Goal: Use online tool/utility: Use online tool/utility

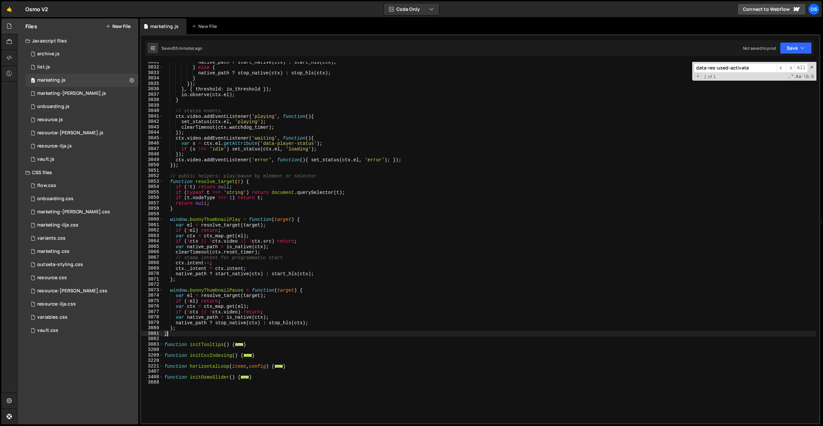
scroll to position [1781, 0]
click at [162, 378] on span at bounding box center [162, 377] width 4 height 6
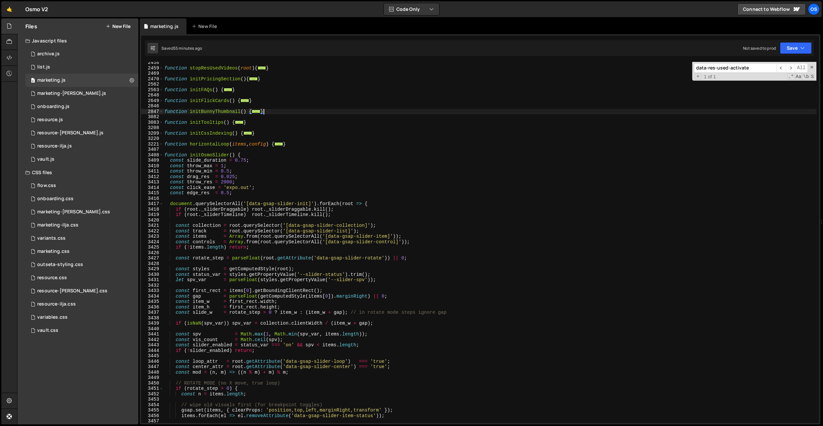
scroll to position [727, 0]
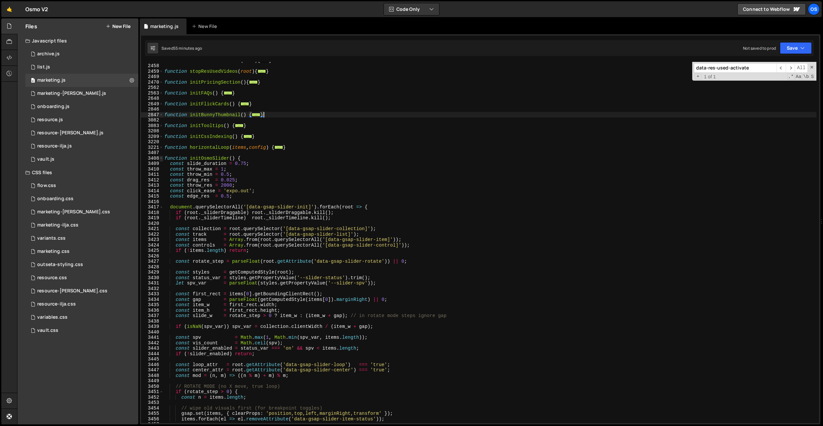
click at [162, 159] on span at bounding box center [162, 159] width 4 height 6
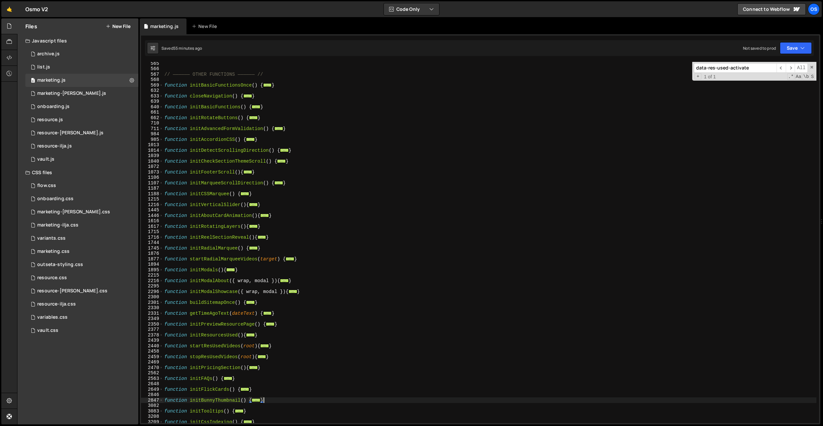
scroll to position [438, 0]
click at [304, 248] on div "// —————— OTHER FUNCTIONS —————— // function initBasicFunctionsOnce ( ) { ... }…" at bounding box center [490, 244] width 654 height 372
paste input "initBunnyPlayer"
type input "initBunnyPlayer"
click at [320, 146] on div "// —————— OTHER FUNCTIONS —————— // function initBasicFunctionsOnce ( ) { ... }…" at bounding box center [490, 244] width 654 height 372
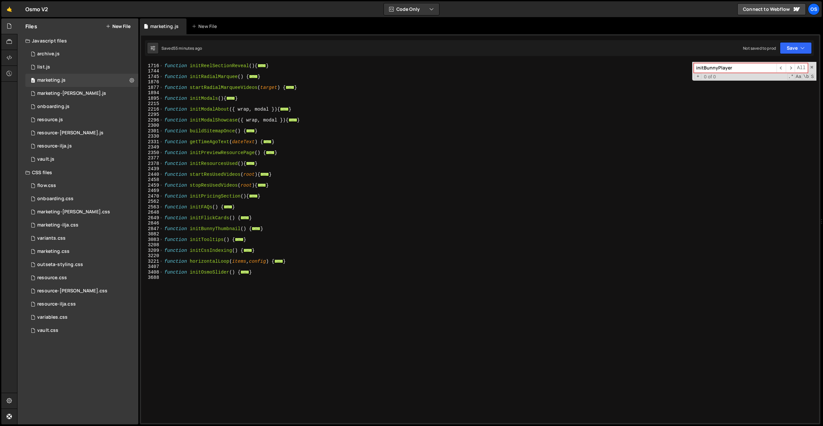
scroll to position [614, 0]
click at [232, 285] on div "function initReelSectionReveal ( ) { ... } function initRadialMarquee ( ) { ...…" at bounding box center [490, 244] width 654 height 372
paste textarea "});"
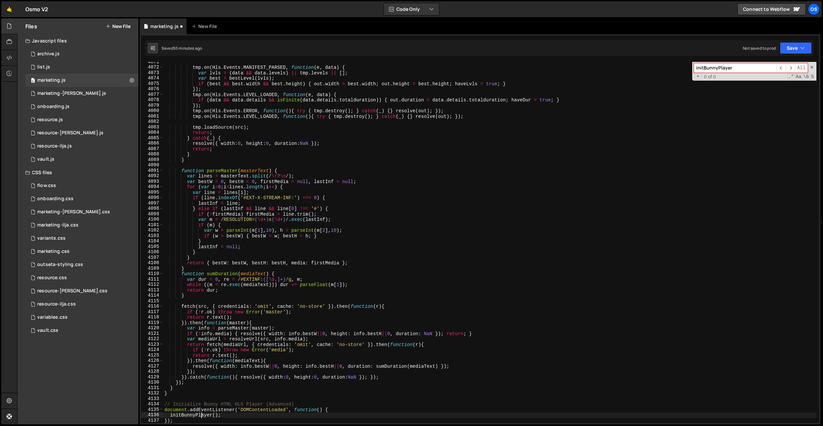
click at [201, 414] on div "tmp . on ( Hls . Events . MANIFEST_PARSED , function ( e , data ) { var lvls = …" at bounding box center [490, 245] width 654 height 372
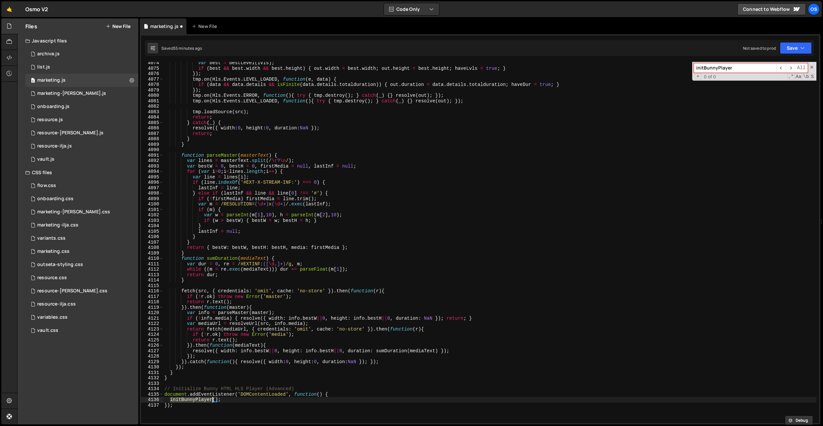
scroll to position [2927, 0]
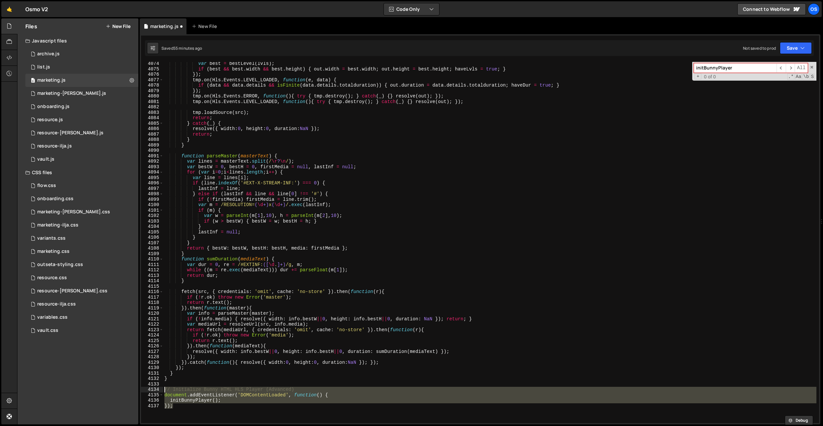
drag, startPoint x: 200, startPoint y: 403, endPoint x: 162, endPoint y: 388, distance: 40.2
click at [162, 388] on div "initBunnyPlayer(); 4074 4075 4076 4077 4078 4079 4080 4081 4082 4083 4084 4085 …" at bounding box center [480, 243] width 678 height 362
type textarea "// Initialize Bunny HTML HLS Player (Advanced) document.addEventListener('DOMCo…"
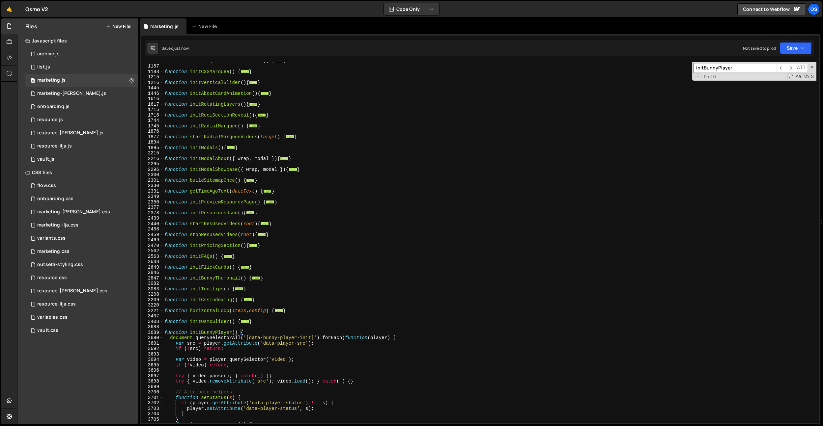
scroll to position [564, 0]
click at [218, 332] on div "function initMarqueeScrollDirection ( ) { ... } function initCSSMarquee ( ) { .…" at bounding box center [490, 244] width 654 height 372
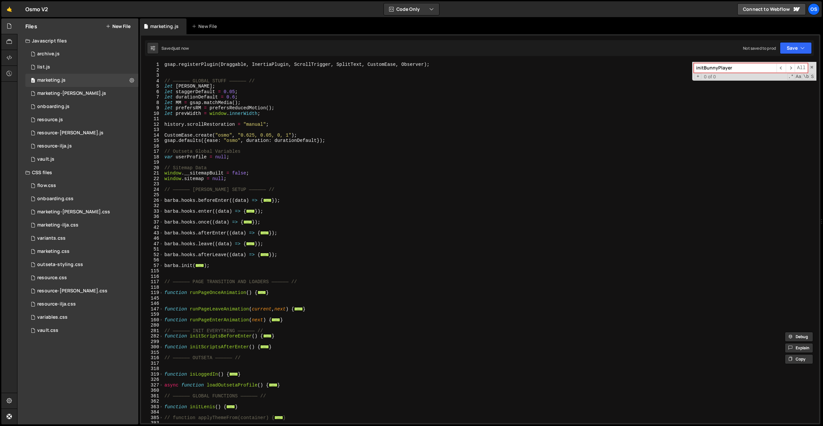
scroll to position [0, 0]
click at [218, 267] on div "gsap . registerPlugin ( Draggable , InertiaPlugin , ScrollTrigger , SplitText ,…" at bounding box center [490, 248] width 654 height 372
type textarea "});"
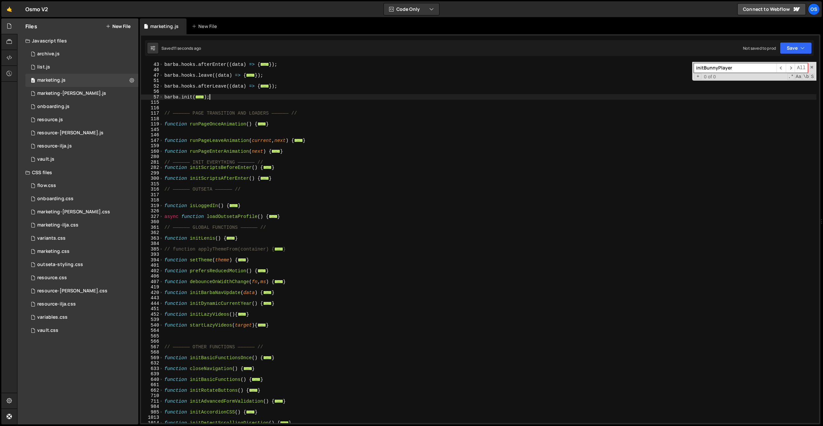
scroll to position [169, 0]
click at [191, 331] on div "[PERSON_NAME] . hooks . afterEnter (( data ) => { ... }) ; [PERSON_NAME] . hook…" at bounding box center [490, 248] width 654 height 372
click at [188, 337] on div "[PERSON_NAME] . hooks . afterEnter (( data ) => { ... }) ; [PERSON_NAME] . hook…" at bounding box center [490, 248] width 654 height 372
click at [295, 316] on div "[PERSON_NAME] . hooks . afterEnter (( data ) => { ... }) ; [PERSON_NAME] . hook…" at bounding box center [490, 248] width 654 height 372
click at [163, 180] on div "300" at bounding box center [152, 179] width 22 height 6
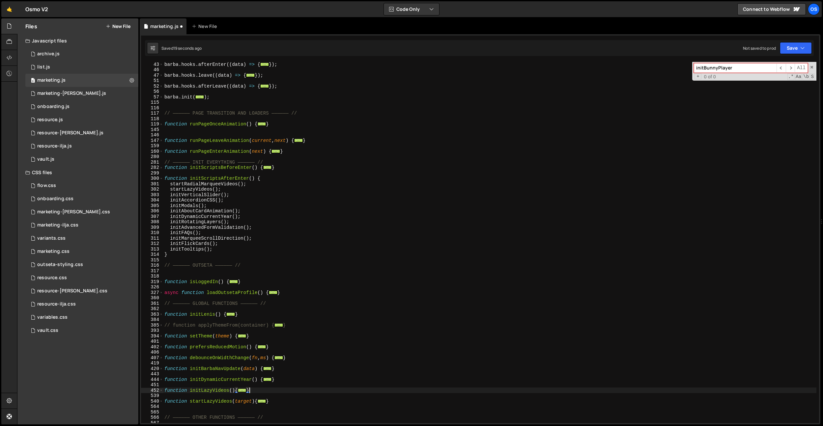
click at [225, 249] on div "[PERSON_NAME] . hooks . afterEnter (( data ) => { ... }) ; [PERSON_NAME] . hook…" at bounding box center [490, 248] width 654 height 372
type textarea "initTooltips();"
paste textarea "initBunnyPlayer"
click at [430, 221] on div "[PERSON_NAME] . hooks . afterEnter (( data ) => { ... }) ; [PERSON_NAME] . hook…" at bounding box center [490, 248] width 654 height 372
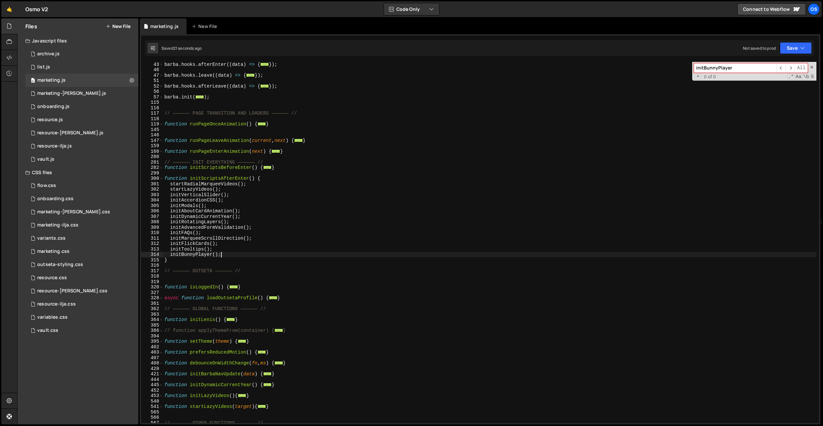
type textarea "initRotatingLayers();"
click at [67, 252] on div "marketing.css" at bounding box center [53, 252] width 32 height 6
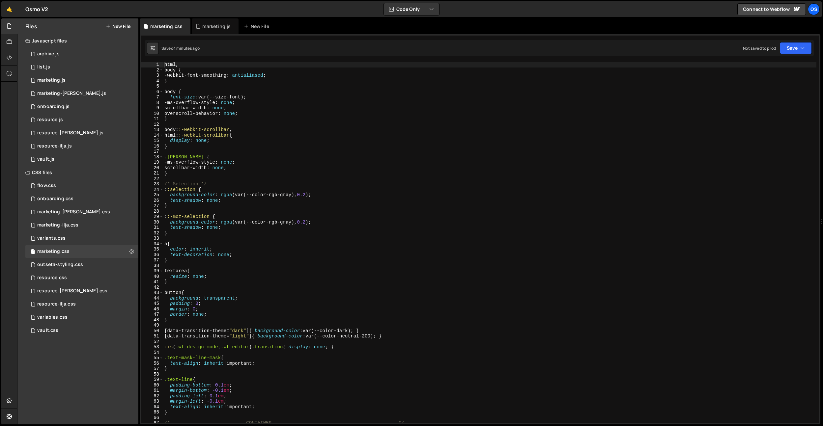
click at [326, 153] on div "html , body { -webkit-font-smoothing : antialiased ; } body { font-size : var(-…" at bounding box center [490, 248] width 654 height 372
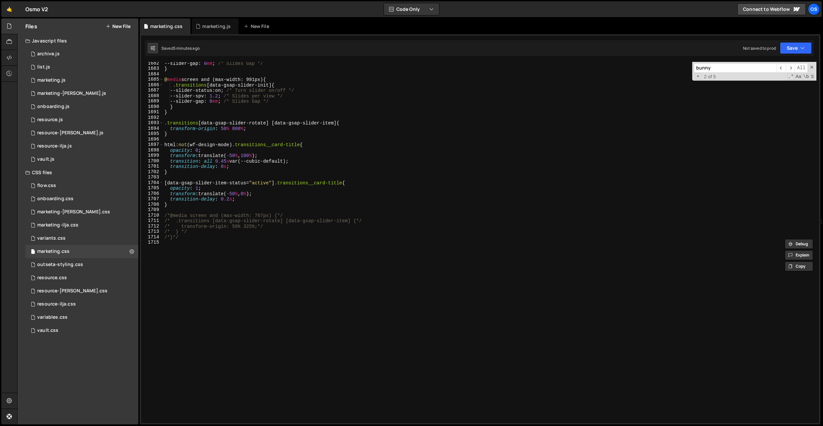
scroll to position [9143, 0]
type input "bunny"
click at [424, 240] on div "--slider-gap : 0 em ; /* Slides Gap */ } @ media screen and (max-width: 991px) …" at bounding box center [490, 247] width 654 height 372
paste textarea "}"
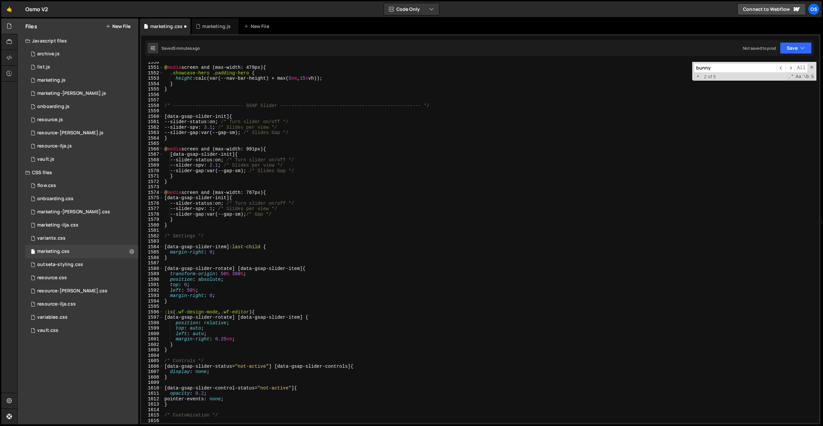
scroll to position [8403, 0]
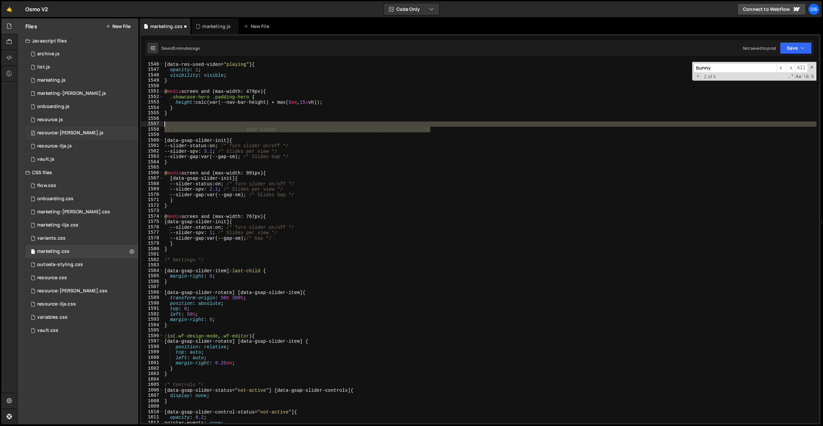
drag, startPoint x: 438, startPoint y: 129, endPoint x: 113, endPoint y: 130, distance: 325.0
click at [108, 130] on div "Files New File Javascript files 0 archive.js 0 0 list.js 0 0 marketing.js 0 0 0…" at bounding box center [420, 221] width 806 height 407
type textarea "/* ------------------------- GSAP Slider --------------------------------------…"
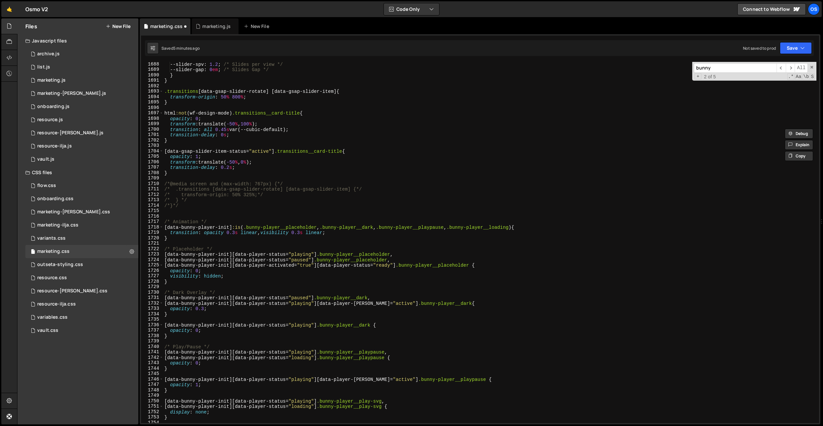
scroll to position [9184, 0]
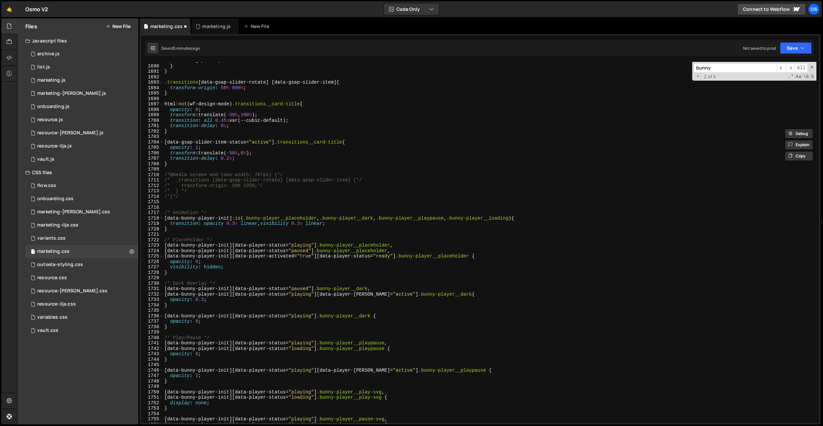
click at [176, 203] on div "--slider-gap : 0 em ; /* Slides Gap */ } } .transitions [ data-gsap-slider-rota…" at bounding box center [490, 244] width 654 height 372
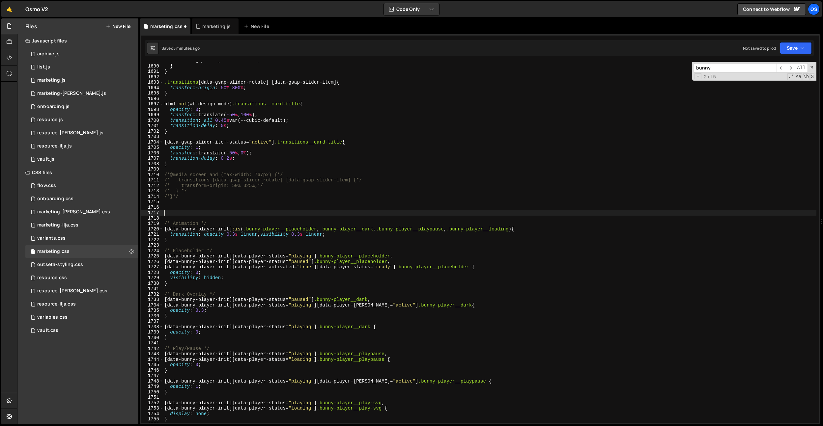
paste textarea "/* ------------------------- GSAP Slider --------------------------------------…"
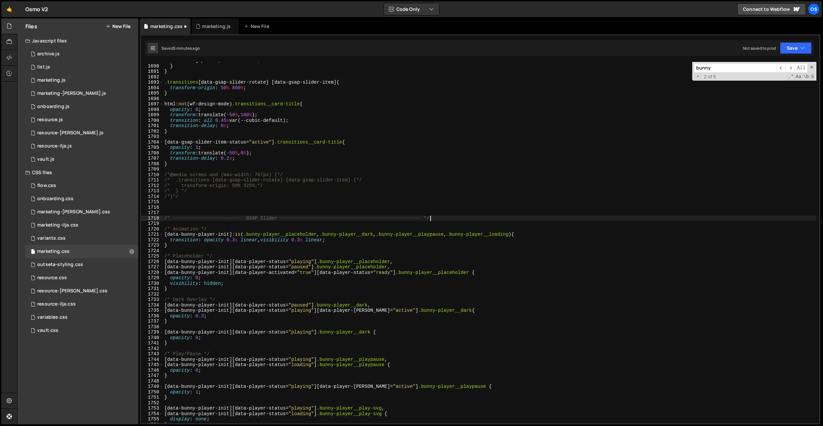
click at [270, 220] on div "--slider-gap : 0 em ; /* Slides Gap */ } } .transitions [ data-gsap-slider-rota…" at bounding box center [490, 244] width 654 height 372
click at [275, 178] on div "--slider-gap : 0 em ; /* Slides Gap */ } } .transitions [ data-gsap-slider-rota…" at bounding box center [490, 244] width 654 height 372
click at [388, 191] on div "--slider-gap : 0 em ; /* Slides Gap */ } } .transitions [ data-gsap-slider-rota…" at bounding box center [490, 244] width 654 height 372
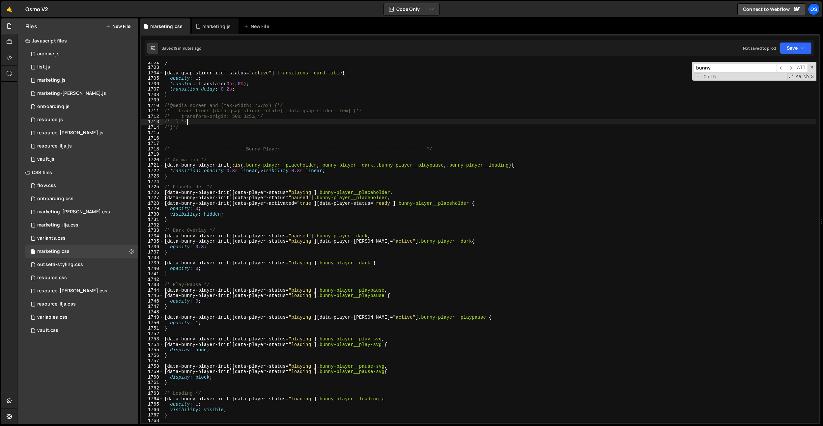
scroll to position [9253, 0]
click at [376, 190] on div "} [ data-gsap-slider-item-status = " active " ] .transitions__card-title { opac…" at bounding box center [490, 245] width 654 height 372
click at [334, 192] on div "} [ data-gsap-slider-item-status = " active " ] .transitions__card-title { opac…" at bounding box center [490, 245] width 654 height 372
type textarea "[data-bunny-player-init][data-player-status="playing"] .custom-player__placehol…"
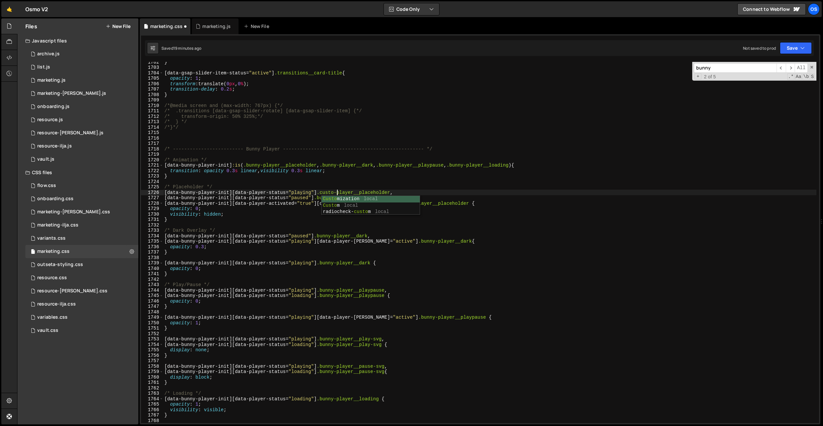
scroll to position [0, 12]
click at [337, 180] on div "} [ data-gsap-slider-item-status = " active " ] .transitions__card-title { opac…" at bounding box center [490, 245] width 654 height 372
click at [332, 191] on div "} [ data-gsap-slider-item-status = " active " ] .transitions__card-title { opac…" at bounding box center [490, 245] width 654 height 372
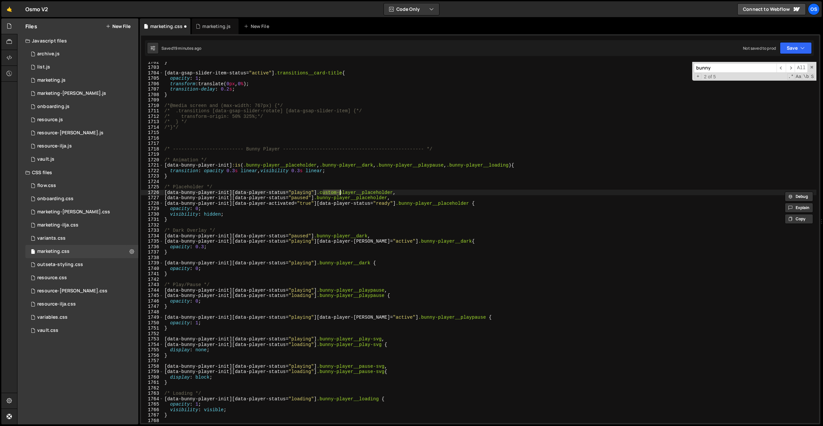
click at [327, 198] on div "} [ data-gsap-slider-item-status = " active " ] .transitions__card-title { opac…" at bounding box center [490, 245] width 654 height 372
paste textarea "custom"
click at [361, 186] on div "} [ data-gsap-slider-item-status = " active " ] .transitions__card-title { opac…" at bounding box center [490, 245] width 654 height 372
click at [265, 167] on div "} [ data-gsap-slider-item-status = " active " ] .transitions__card-title { opac…" at bounding box center [490, 245] width 654 height 372
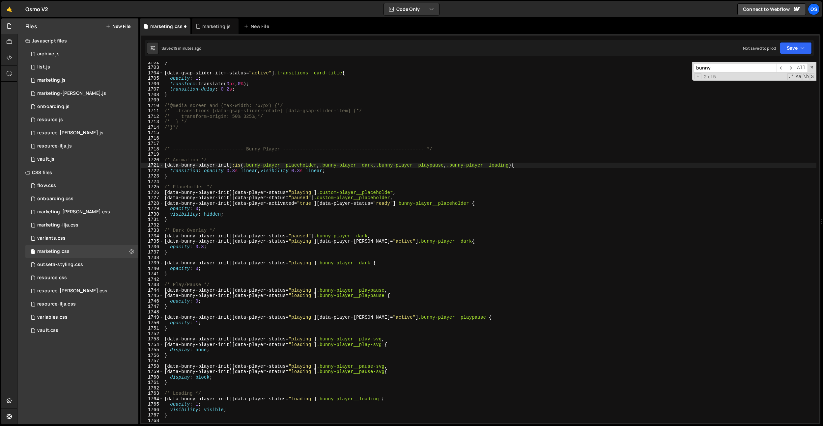
click at [257, 166] on div "} [ data-gsap-slider-item-status = " active " ] .transitions__card-title { opac…" at bounding box center [490, 245] width 654 height 372
paste textarea "custom"
click at [341, 166] on div "} [ data-gsap-slider-item-status = " active " ] .transitions__card-title { opac…" at bounding box center [490, 245] width 654 height 372
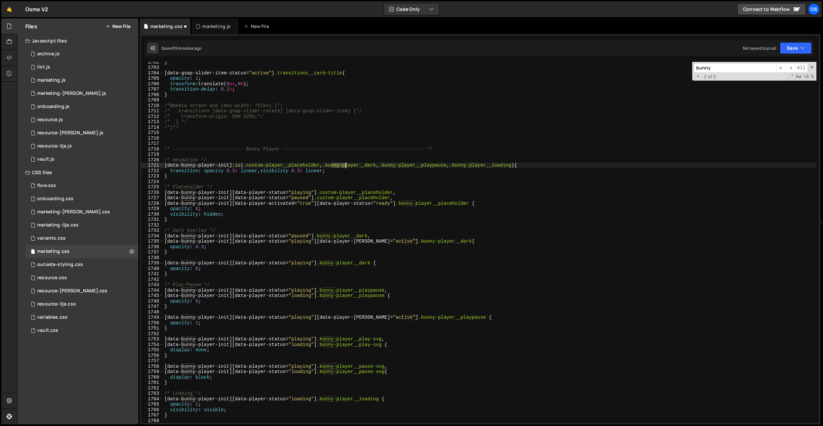
paste textarea "custom"
click at [396, 167] on div "} [ data-gsap-slider-item-status = " active " ] .transitions__card-title { opac…" at bounding box center [490, 245] width 654 height 372
paste textarea "custom"
click at [476, 166] on div "} [ data-gsap-slider-item-status = " active " ] .transitions__card-title { opac…" at bounding box center [490, 245] width 654 height 372
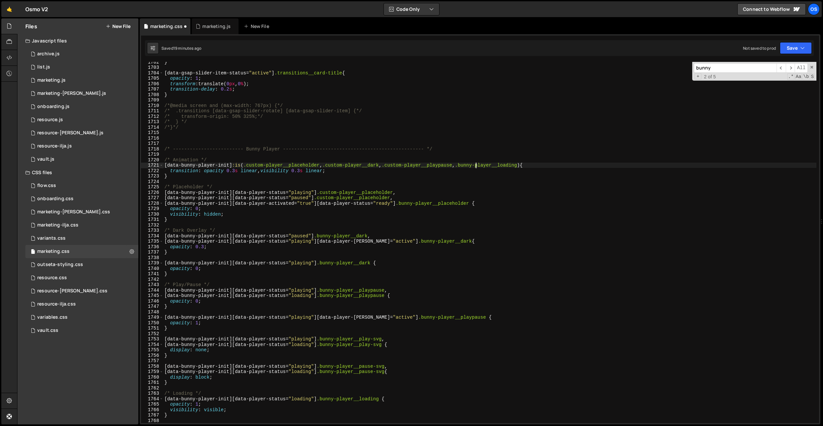
click at [476, 166] on div "} [ data-gsap-slider-item-status = " active " ] .transitions__card-title { opac…" at bounding box center [490, 245] width 654 height 372
paste textarea "custom"
click at [407, 206] on div "} [ data-gsap-slider-item-status = " active " ] .transitions__card-title { opac…" at bounding box center [490, 245] width 654 height 372
paste textarea "custom"
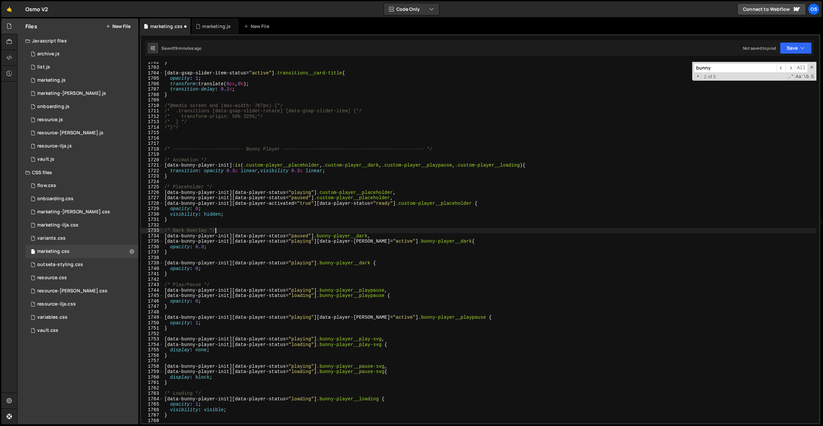
click at [404, 233] on div "} [ data-gsap-slider-item-status = " active " ] .transitions__card-title { opac…" at bounding box center [490, 245] width 654 height 372
click at [412, 204] on div "} [ data-gsap-slider-item-status = " active " ] .transitions__card-title { opac…" at bounding box center [490, 245] width 654 height 372
drag, startPoint x: 412, startPoint y: 204, endPoint x: 407, endPoint y: 240, distance: 35.9
click at [412, 204] on div "} [ data-gsap-slider-item-status = " active " ] .transitions__card-title { opac…" at bounding box center [490, 245] width 654 height 372
click at [407, 242] on div "} [ data-gsap-slider-item-status = " active " ] .transitions__card-title { opac…" at bounding box center [490, 245] width 654 height 372
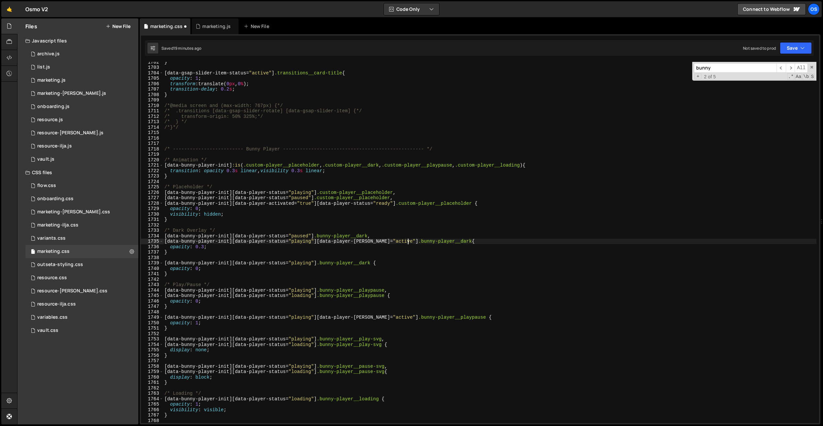
drag, startPoint x: 407, startPoint y: 242, endPoint x: 330, endPoint y: 242, distance: 77.1
click at [407, 242] on div "} [ data-gsap-slider-item-status = " active " ] .transitions__card-title { opac…" at bounding box center [490, 245] width 654 height 372
paste textarea "custom"
click at [328, 237] on div "} [ data-gsap-slider-item-status = " active " ] .transitions__card-title { opac…" at bounding box center [490, 245] width 654 height 372
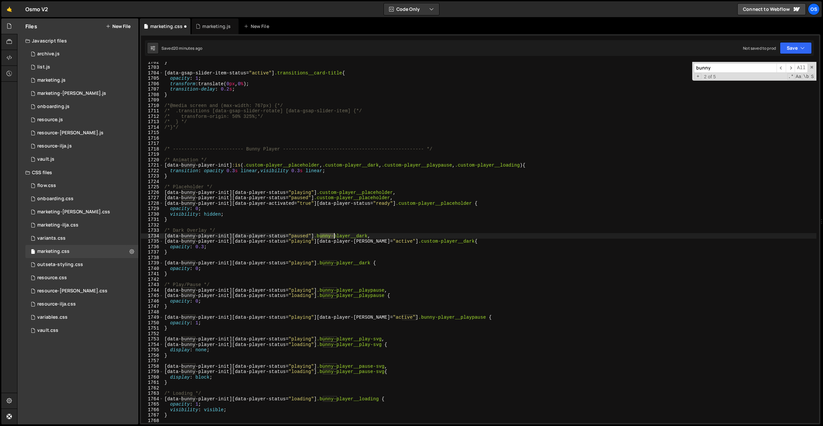
paste textarea "custom"
click at [336, 264] on div "} [ data-gsap-slider-item-status = " active " ] .transitions__card-title { opac…" at bounding box center [490, 245] width 654 height 372
paste textarea "custom"
click at [333, 289] on div "} [ data-gsap-slider-item-status = " active " ] .transitions__card-title { opac…" at bounding box center [490, 245] width 654 height 372
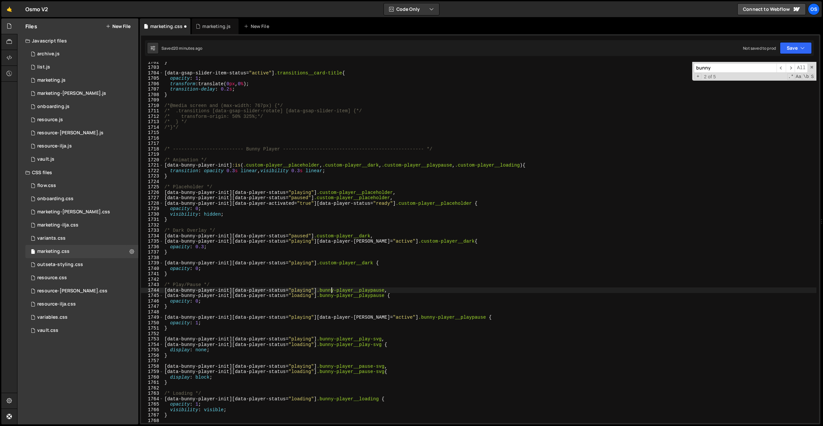
drag, startPoint x: 333, startPoint y: 289, endPoint x: 329, endPoint y: 296, distance: 8.1
click at [333, 289] on div "} [ data-gsap-slider-item-status = " active " ] .transitions__card-title { opac…" at bounding box center [490, 245] width 654 height 372
paste textarea "custom"
click at [329, 296] on div "} [ data-gsap-slider-item-status = " active " ] .transitions__card-title { opac…" at bounding box center [490, 245] width 654 height 372
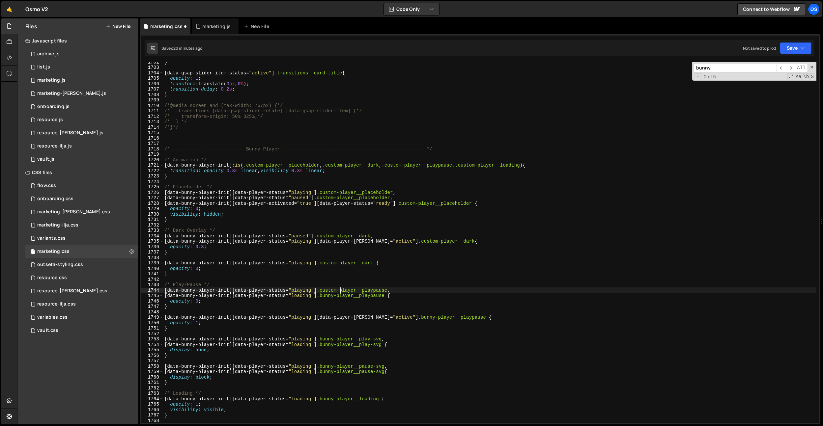
paste textarea "custom"
click at [409, 319] on div "} [ data-gsap-slider-item-status = " active " ] .transitions__card-title { opac…" at bounding box center [490, 245] width 654 height 372
paste textarea "custom"
click at [409, 319] on div "} [ data-gsap-slider-item-status = " active " ] .transitions__card-title { opac…" at bounding box center [490, 245] width 654 height 372
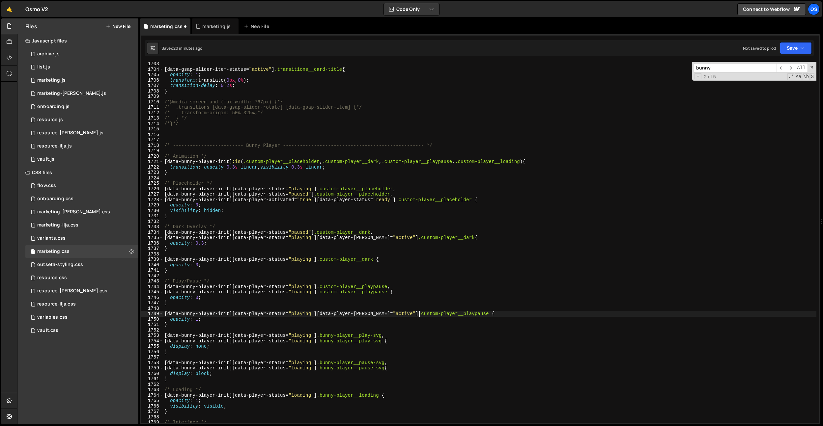
scroll to position [9290, 0]
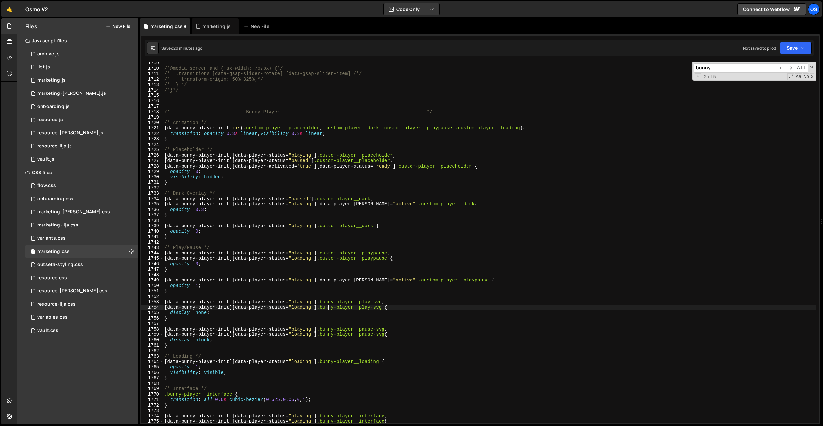
click at [329, 309] on div "/*@media screen and (max-width: 767px) {*/ /* .transitions [data-gsap-slider-ro…" at bounding box center [490, 246] width 654 height 372
drag, startPoint x: 329, startPoint y: 309, endPoint x: 328, endPoint y: 303, distance: 6.0
click at [329, 309] on div "/*@media screen and (max-width: 767px) {*/ /* .transitions [data-gsap-slider-ro…" at bounding box center [490, 246] width 654 height 372
paste textarea "custom"
click at [328, 303] on div "/*@media screen and (max-width: 767px) {*/ /* .transitions [data-gsap-slider-ro…" at bounding box center [490, 246] width 654 height 372
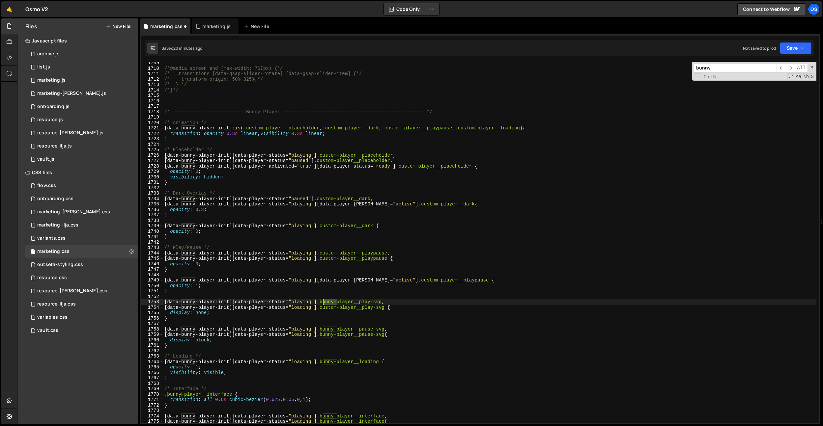
click at [328, 303] on div "/*@media screen and (max-width: 767px) {*/ /* .transitions [data-gsap-slider-ro…" at bounding box center [490, 246] width 654 height 372
paste textarea "custom"
type textarea "[data-bunny-player-init][data-player-status="playing"] .custom-player__play-svg,"
drag, startPoint x: 329, startPoint y: 323, endPoint x: 330, endPoint y: 327, distance: 4.0
click at [329, 323] on div "/*@media screen and (max-width: 767px) {*/ /* .transitions [data-gsap-slider-ro…" at bounding box center [490, 246] width 654 height 372
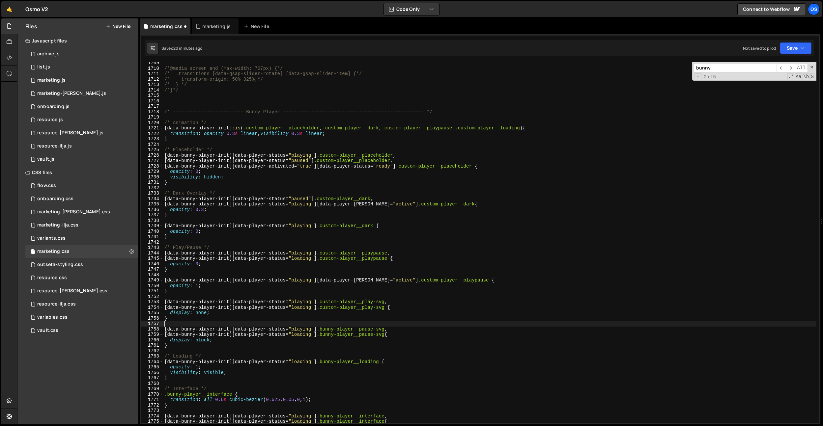
click at [330, 327] on div "/*@media screen and (max-width: 767px) {*/ /* .transitions [data-gsap-slider-ro…" at bounding box center [490, 246] width 654 height 372
paste textarea "custom"
click at [330, 335] on div "/*@media screen and (max-width: 767px) {*/ /* .transitions [data-gsap-slider-ro…" at bounding box center [490, 246] width 654 height 372
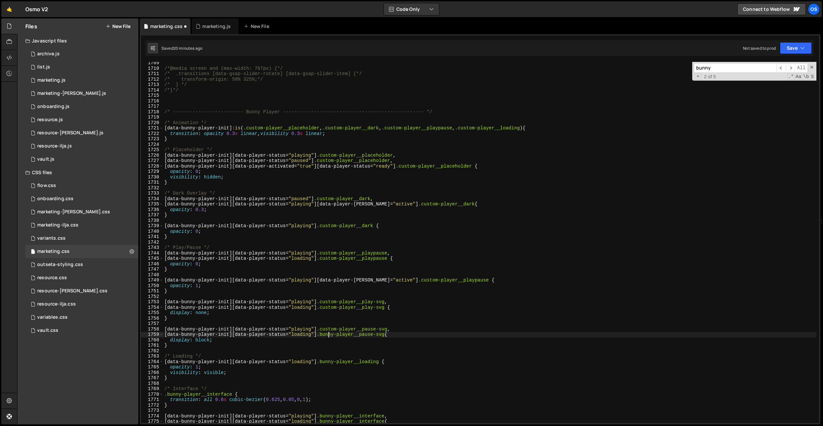
paste textarea "custom"
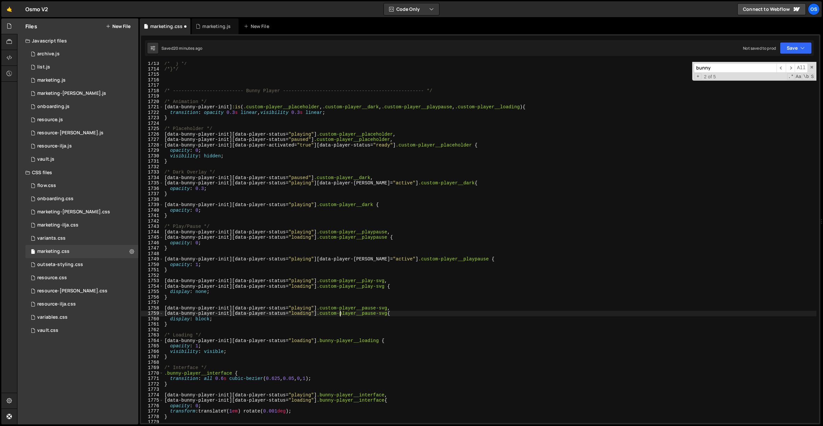
scroll to position [9347, 0]
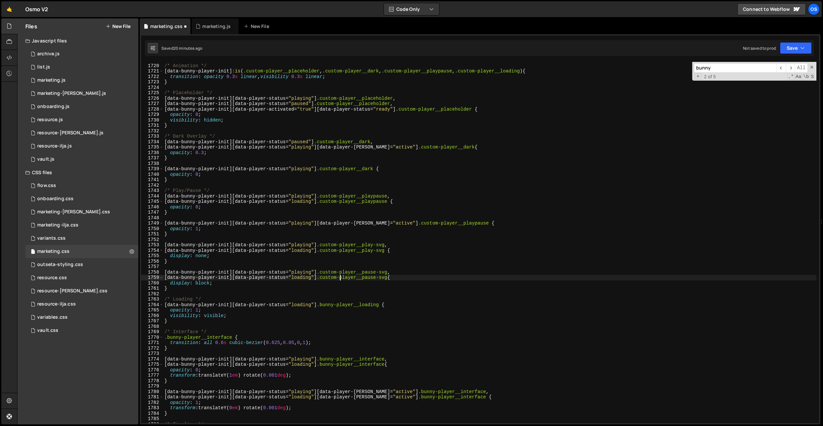
click at [329, 307] on div "/* Animation */ [ data-bunny-player-init ] :is ( .custom-player__placeholder , …" at bounding box center [490, 244] width 654 height 372
paste textarea "custom"
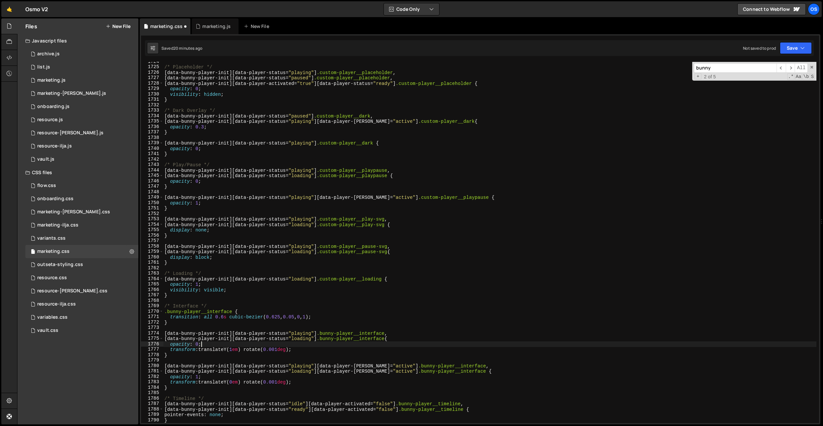
click at [329, 342] on div "/* Placeholder */ [ data-bunny-player-init ][ data-player-status = " playing " …" at bounding box center [490, 245] width 654 height 372
paste textarea "custom"
click at [330, 334] on div "/* Placeholder */ [ data-bunny-player-init ][ data-player-status = " playing " …" at bounding box center [490, 245] width 654 height 372
click at [330, 339] on div "/* Placeholder */ [ data-bunny-player-init ][ data-player-status = " playing " …" at bounding box center [490, 245] width 654 height 372
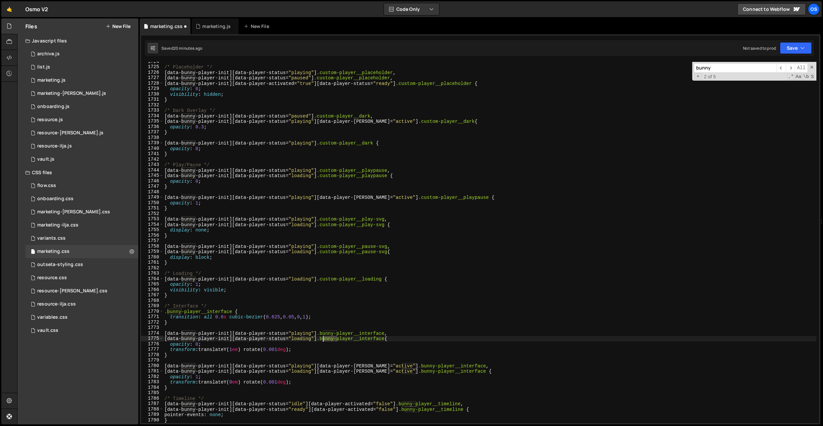
drag, startPoint x: 330, startPoint y: 339, endPoint x: 330, endPoint y: 335, distance: 4.0
click at [330, 339] on div "/* Placeholder */ [ data-bunny-player-init ][ data-player-status = " playing " …" at bounding box center [490, 245] width 654 height 372
paste textarea "custom"
click at [330, 335] on div "/* Placeholder */ [ data-bunny-player-init ][ data-player-status = " playing " …" at bounding box center [490, 245] width 654 height 372
paste textarea "custom"
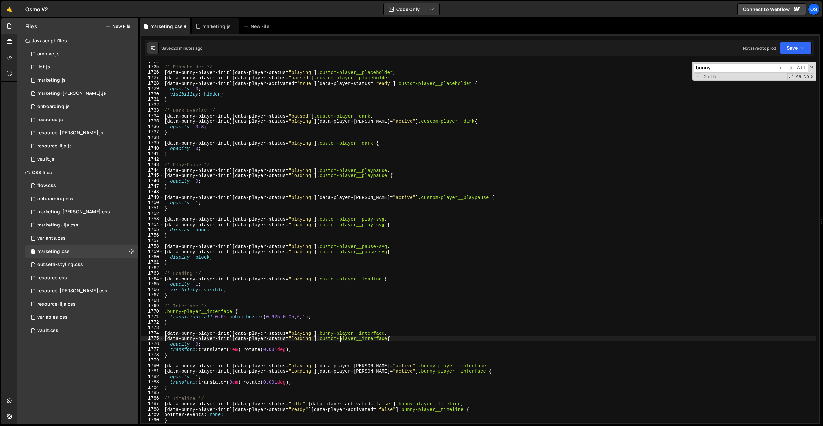
click at [331, 335] on div "/* Placeholder */ [ data-bunny-player-init ][ data-player-status = " playing " …" at bounding box center [490, 245] width 654 height 372
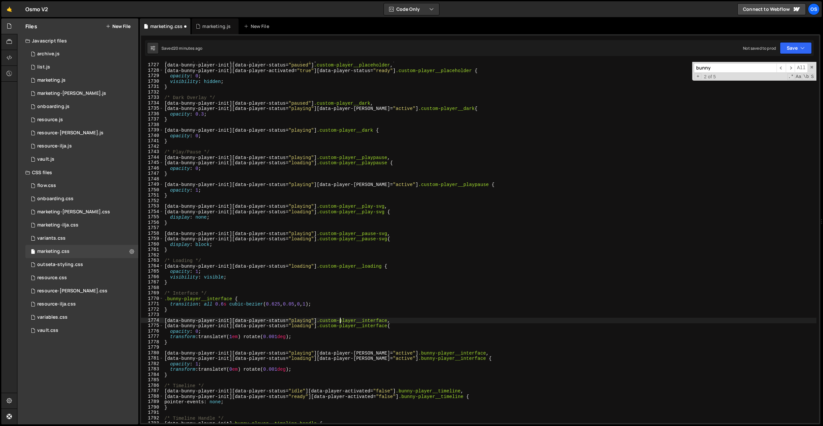
scroll to position [9420, 0]
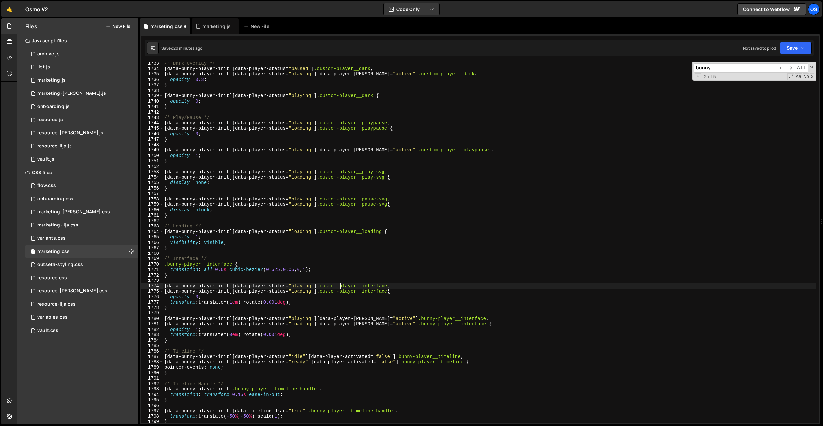
click at [413, 326] on div "/* Dark Overlay */ [ data-bunny-player-init ][ data-player-status = " paused " …" at bounding box center [490, 247] width 654 height 372
drag, startPoint x: 413, startPoint y: 326, endPoint x: 412, endPoint y: 323, distance: 3.4
click at [413, 326] on div "/* Dark Overlay */ [ data-bunny-player-init ][ data-player-status = " paused " …" at bounding box center [490, 247] width 654 height 372
paste textarea "custom"
click at [411, 320] on div "/* Dark Overlay */ [ data-bunny-player-init ][ data-player-status = " paused " …" at bounding box center [490, 247] width 654 height 372
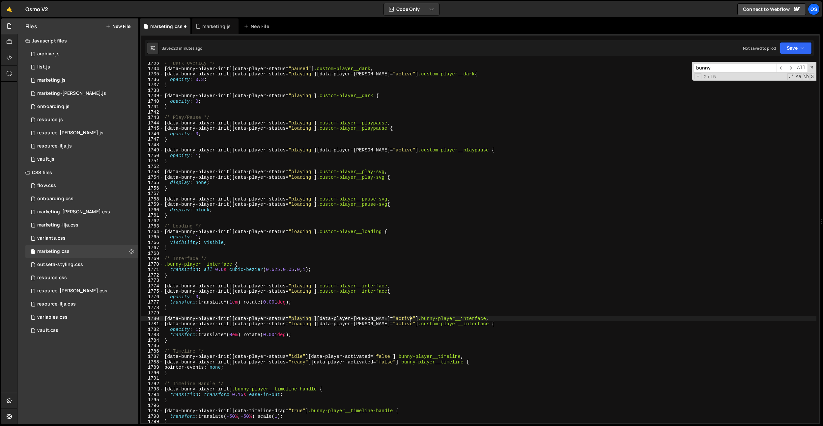
paste textarea "custom"
drag, startPoint x: 411, startPoint y: 320, endPoint x: 413, endPoint y: 334, distance: 13.7
click at [411, 320] on div "/* Dark Overlay */ [ data-bunny-player-init ][ data-player-status = " paused " …" at bounding box center [490, 247] width 654 height 372
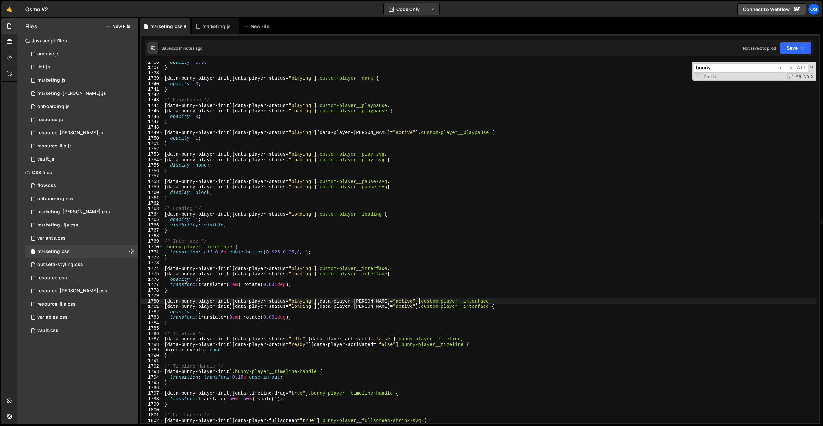
scroll to position [9444, 0]
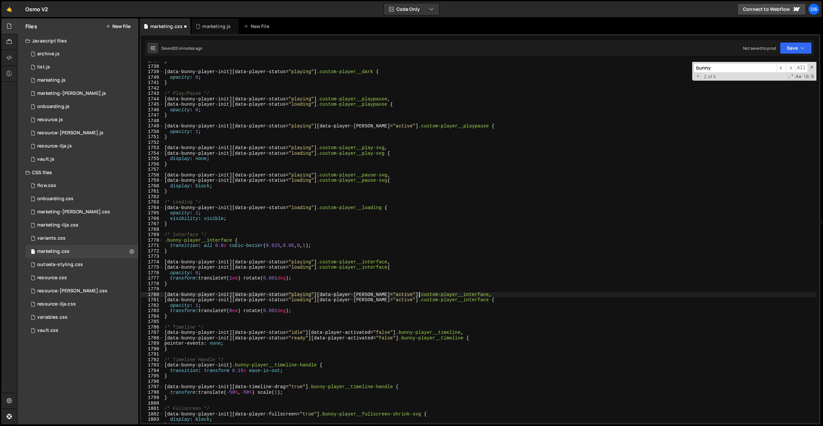
click at [415, 338] on div "} [ data-bunny-player-init ][ data-player-status = " playing " ] .custom-player…" at bounding box center [490, 244] width 654 height 372
paste textarea "custom"
click at [409, 334] on div "} [ data-bunny-player-init ][ data-player-status = " playing " ] .custom-player…" at bounding box center [490, 244] width 654 height 372
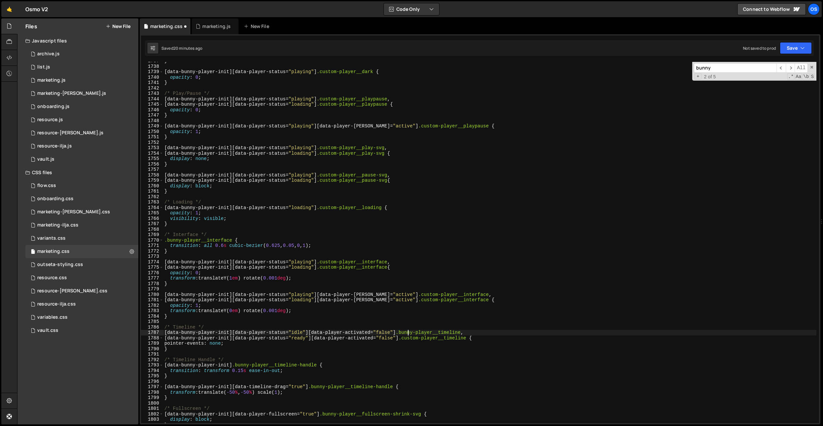
paste textarea "custom"
click at [409, 334] on div "} [ data-bunny-player-init ][ data-player-status = " playing " ] .custom-player…" at bounding box center [490, 244] width 654 height 372
paste textarea "custom"
click at [409, 334] on div "} [ data-bunny-player-init ][ data-player-status = " playing " ] .custom-player…" at bounding box center [490, 244] width 654 height 372
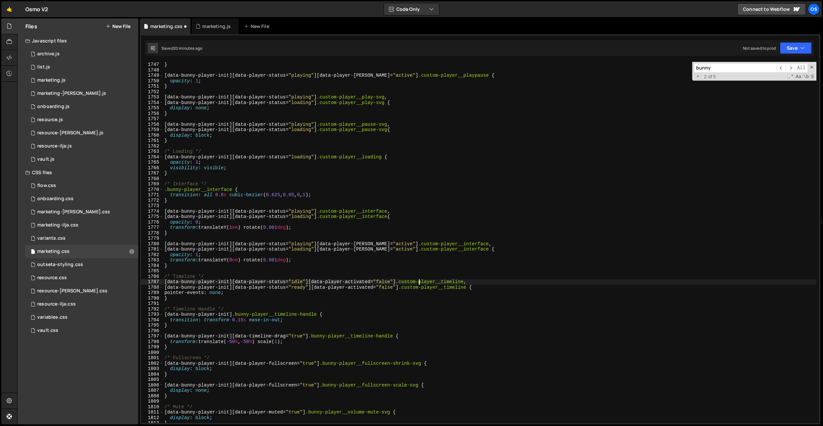
scroll to position [9510, 0]
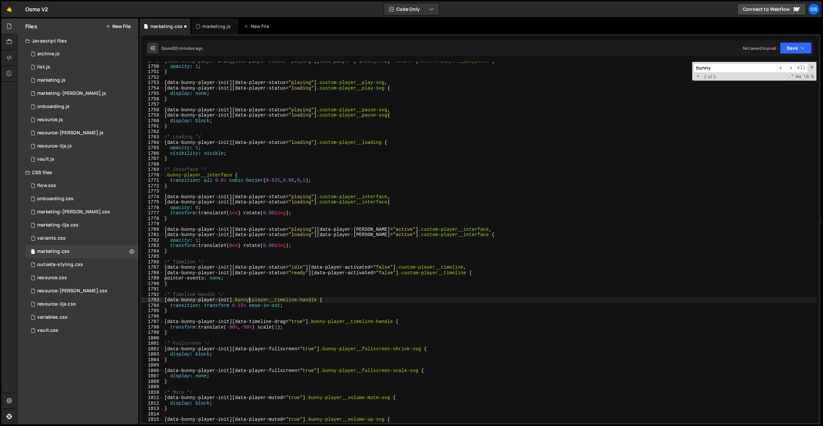
click at [249, 301] on div "[ data-bunny-player-init ][ data-player-status = " playing " ][ data-player-hov…" at bounding box center [490, 244] width 654 height 372
drag, startPoint x: 249, startPoint y: 301, endPoint x: 257, endPoint y: 307, distance: 9.7
click at [249, 301] on div "[ data-bunny-player-init ][ data-player-status = " playing " ][ data-player-hov…" at bounding box center [490, 244] width 654 height 372
paste textarea "custom"
click at [324, 324] on div "[ data-bunny-player-init ][ data-player-status = " playing " ][ data-player-hov…" at bounding box center [490, 244] width 654 height 372
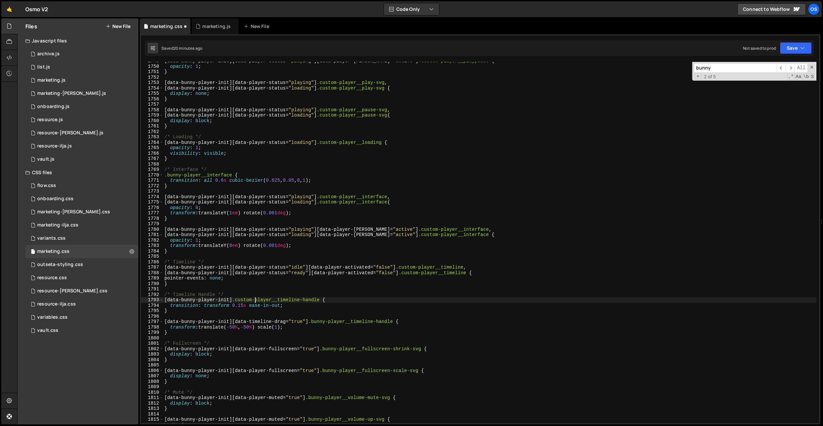
drag, startPoint x: 324, startPoint y: 324, endPoint x: 329, endPoint y: 329, distance: 7.0
click at [324, 324] on div "[ data-bunny-player-init ][ data-player-status = " playing " ][ data-player-hov…" at bounding box center [490, 244] width 654 height 372
paste textarea "custom"
click at [336, 351] on div "[ data-bunny-player-init ][ data-player-status = " playing " ][ data-player-hov…" at bounding box center [490, 244] width 654 height 372
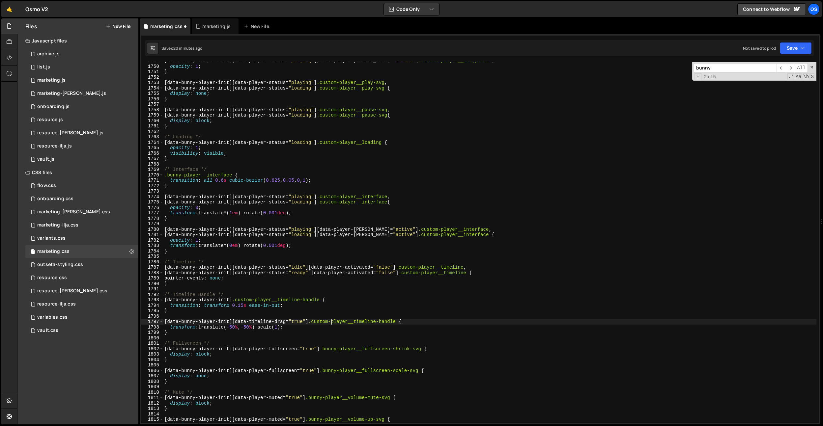
paste textarea "custom"
click at [328, 371] on div "[ data-bunny-player-init ][ data-player-status = " playing " ][ data-player-hov…" at bounding box center [490, 244] width 654 height 372
click at [330, 371] on div "[ data-bunny-player-init ][ data-player-status = " playing " ][ data-player-hov…" at bounding box center [490, 244] width 654 height 372
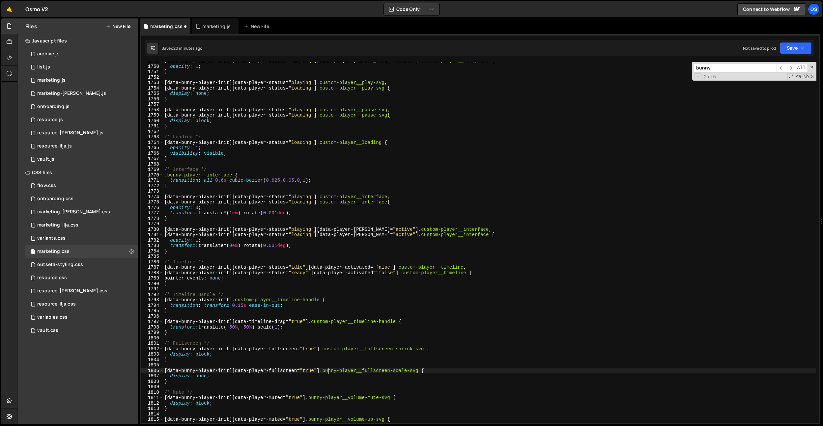
paste textarea "custom"
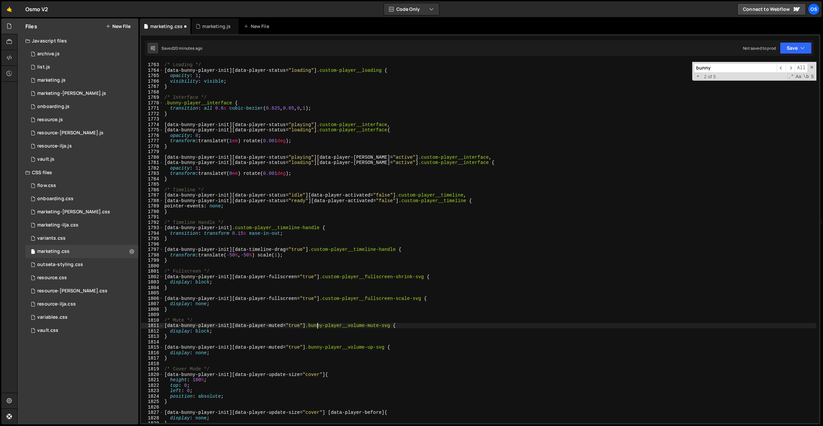
click at [318, 324] on div "/* Loading */ [ data-bunny-player-init ][ data-player-status = " loading " ] .c…" at bounding box center [490, 243] width 654 height 372
paste textarea "custom"
type textarea "[data-bunny-player-init][data-player-muted="true"] .custom-player__volume-mute-…"
click at [322, 344] on div "/* Loading */ [ data-bunny-player-init ][ data-player-status = " loading " ] .c…" at bounding box center [490, 243] width 654 height 372
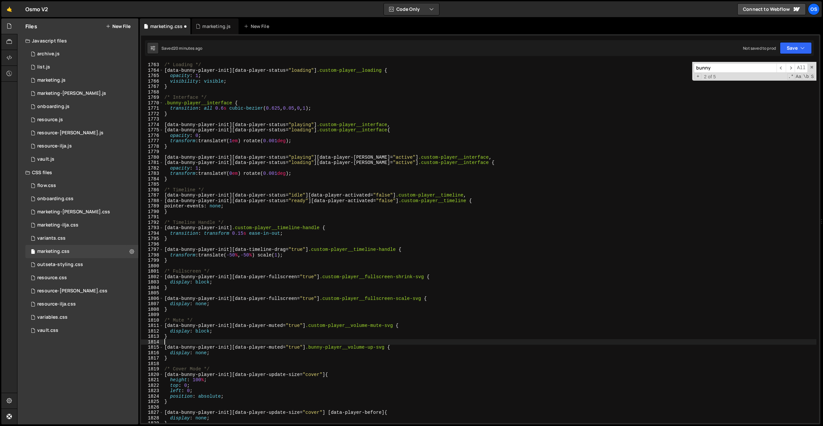
click at [322, 344] on div "/* Loading */ [ data-bunny-player-init ][ data-player-status = " loading " ] .c…" at bounding box center [490, 243] width 654 height 372
click at [319, 347] on div "/* Loading */ [ data-bunny-player-init ][ data-player-status = " loading " ] .c…" at bounding box center [490, 243] width 654 height 372
paste
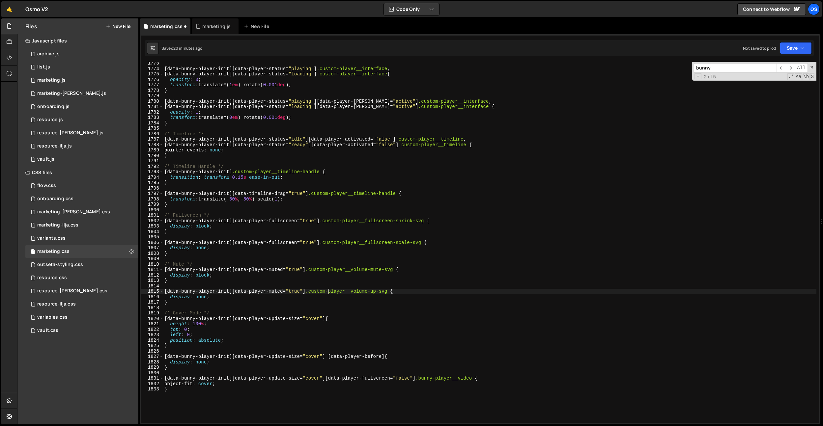
scroll to position [9638, 0]
click at [335, 340] on div "[ data-bunny-player-init ][ data-player-status = " playing " ] .custom-player__…" at bounding box center [490, 247] width 654 height 372
click at [433, 381] on div "[ data-bunny-player-init ][ data-player-status = " playing " ] .custom-player__…" at bounding box center [490, 247] width 654 height 372
click at [443, 345] on div "[ data-bunny-player-init ][ data-player-status = " playing " ] .custom-player__…" at bounding box center [490, 247] width 654 height 372
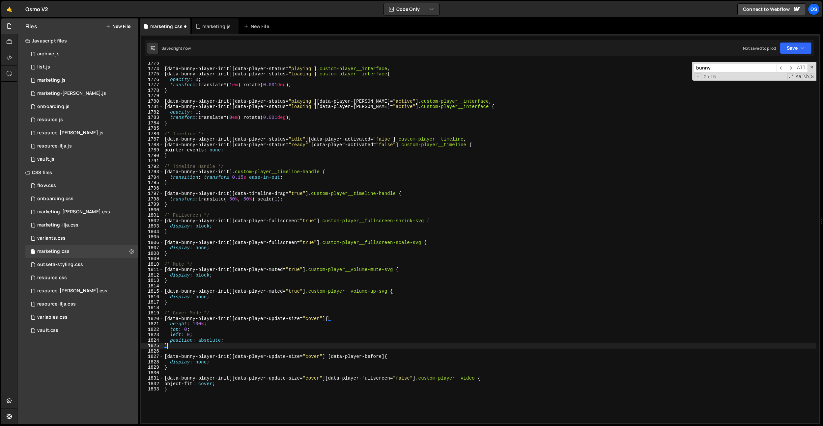
type textarea "}"
click at [722, 70] on input "bunny" at bounding box center [735, 68] width 83 height 10
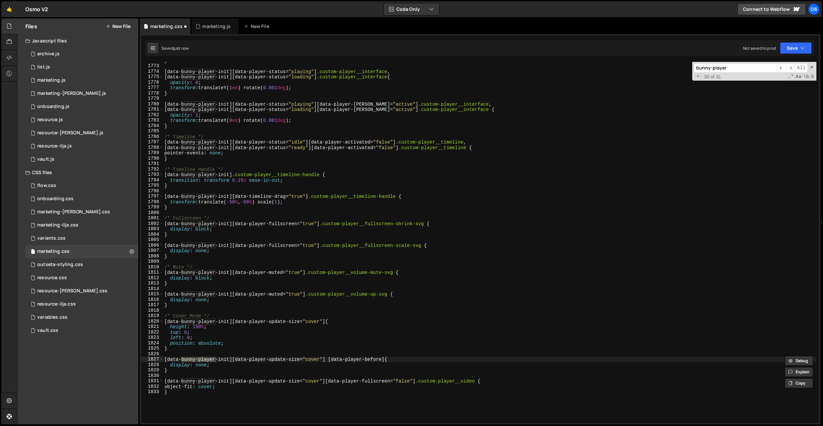
type input "bunny-player"
click at [399, 187] on div "} [ data-bunny-player-init ][ data-player-status = " playing " ] .custom-player…" at bounding box center [490, 244] width 654 height 372
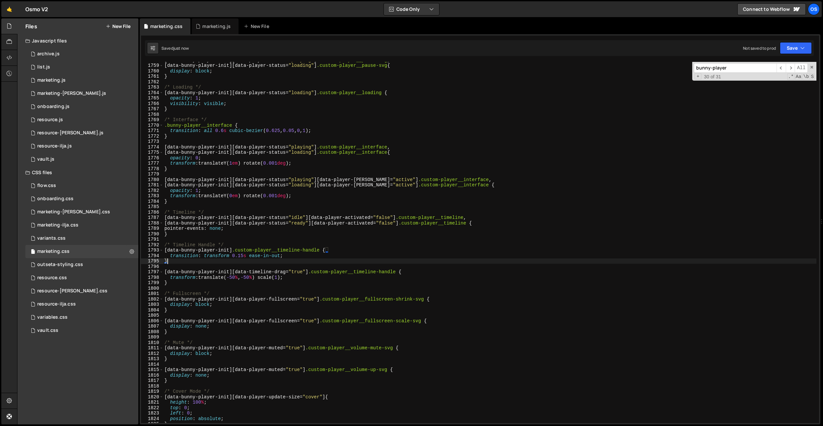
scroll to position [9570, 0]
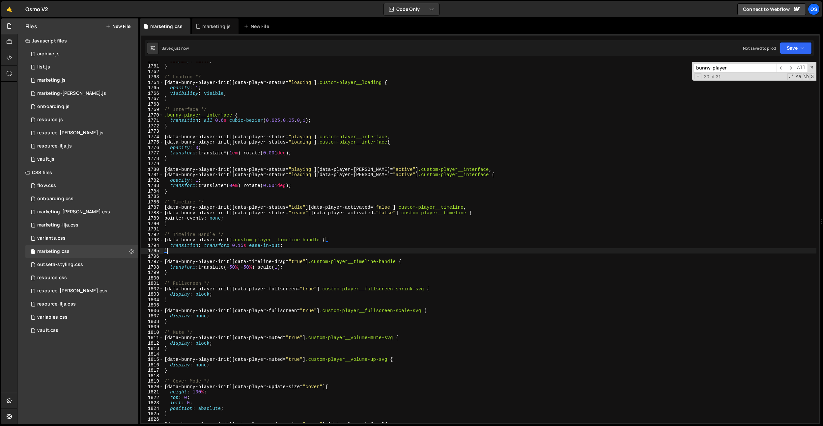
click at [463, 258] on div "display : block ; } /* Loading */ [ data-bunny-player-init ][ data-player-statu…" at bounding box center [490, 244] width 654 height 372
drag, startPoint x: 397, startPoint y: 340, endPoint x: 325, endPoint y: 346, distance: 72.1
click at [311, 340] on div "display : block ; } /* Loading */ [ data-bunny-player-init ][ data-player-statu…" at bounding box center [490, 244] width 654 height 372
drag, startPoint x: 392, startPoint y: 362, endPoint x: 311, endPoint y: 360, distance: 80.8
click at [311, 360] on div "display : block ; } /* Loading */ [ data-bunny-player-init ][ data-player-statu…" at bounding box center [490, 244] width 654 height 372
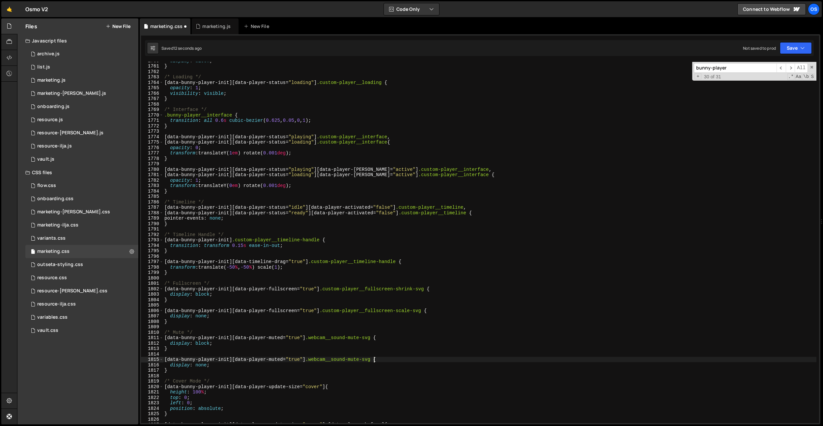
click at [351, 360] on div "display : block ; } /* Loading */ [ data-bunny-player-init ][ data-player-statu…" at bounding box center [490, 244] width 654 height 372
click at [356, 351] on div "display : block ; } /* Loading */ [ data-bunny-player-init ][ data-player-statu…" at bounding box center [490, 244] width 654 height 372
click at [197, 331] on div "display : block ; } /* Loading */ [ data-bunny-player-init ][ data-player-statu…" at bounding box center [490, 244] width 654 height 372
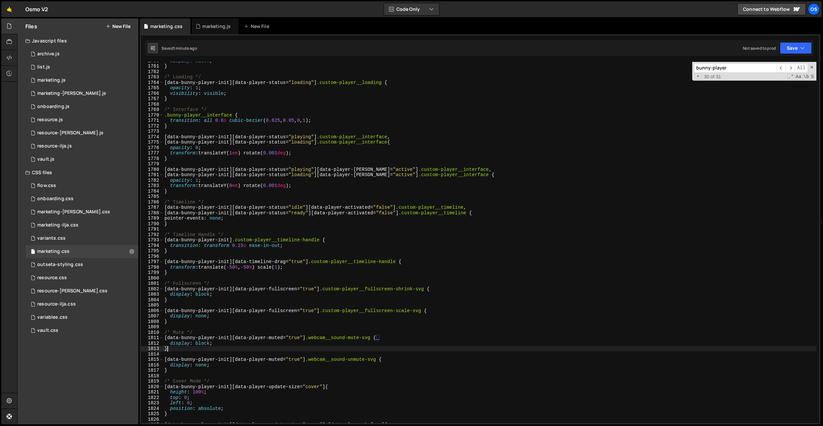
type textarea "/* Mute */"
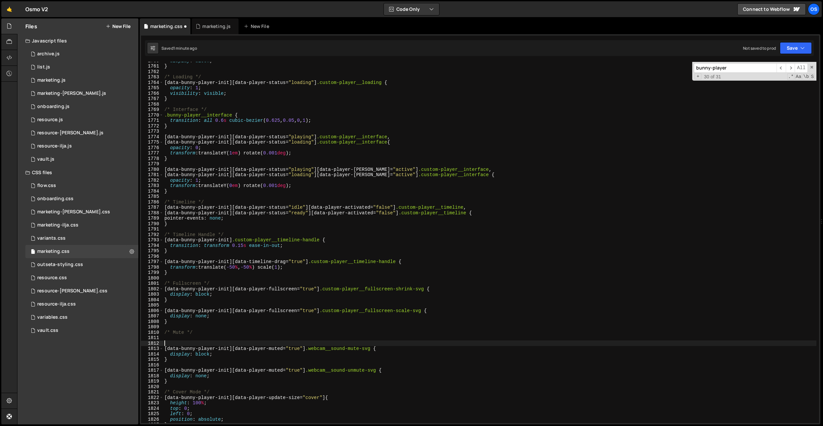
paste textarea "webcam__sound"
type textarea ".webcam__sound {}"
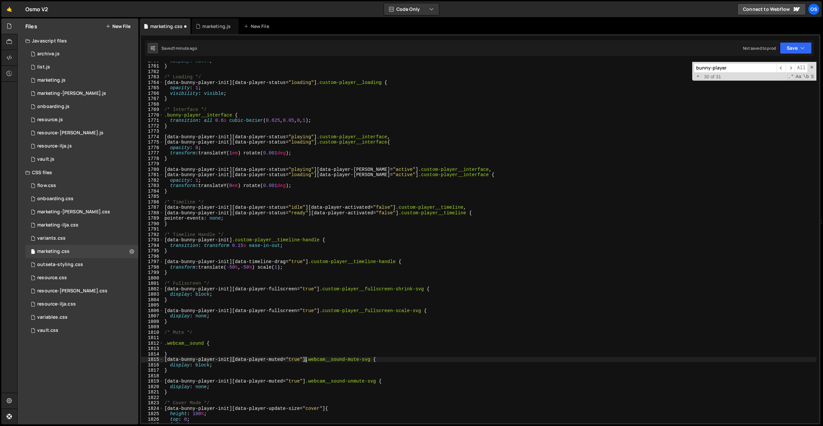
click at [306, 360] on div "display : block ; } /* Loading */ [ data-bunny-player-init ][ data-player-statu…" at bounding box center [490, 244] width 654 height 372
drag, startPoint x: 232, startPoint y: 359, endPoint x: 163, endPoint y: 347, distance: 70.2
click at [156, 359] on div "[data-bunny-player-init][data-player-muted="true"] .webcam__sound-mute-svg { 17…" at bounding box center [480, 243] width 678 height 362
click at [166, 343] on div "display : block ; } /* Loading */ [ data-bunny-player-init ][ data-player-statu…" at bounding box center [490, 244] width 654 height 372
paste textarea "[data-bunny-player-init]"
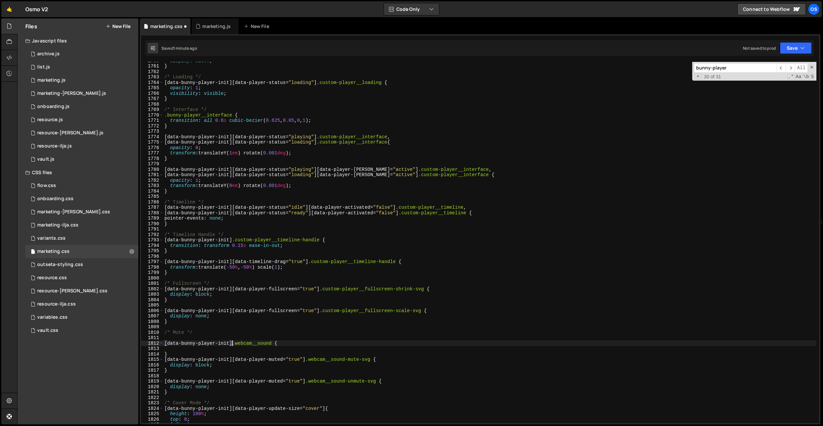
type textarea "[data-bunny-player-init] .webcam__sound {"
click at [306, 345] on div "display : block ; } /* Loading */ [ data-bunny-player-init ][ data-player-statu…" at bounding box center [490, 244] width 654 height 372
type textarea "}"
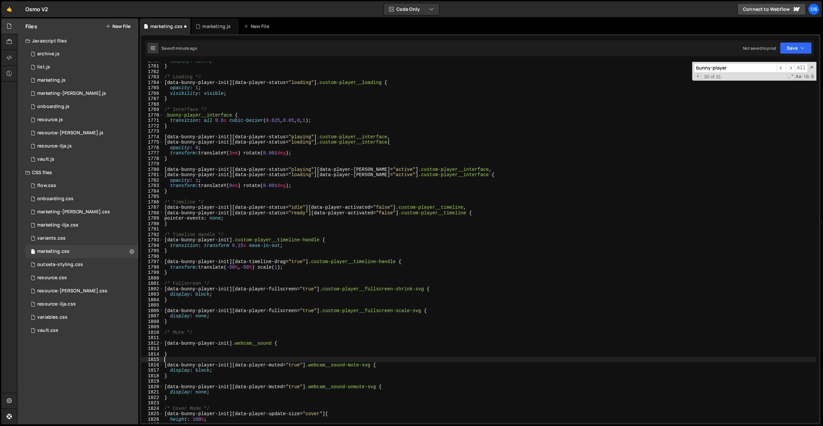
click at [274, 342] on div "display : block ; } /* Loading */ [ data-bunny-player-init ][ data-player-statu…" at bounding box center [490, 244] width 654 height 372
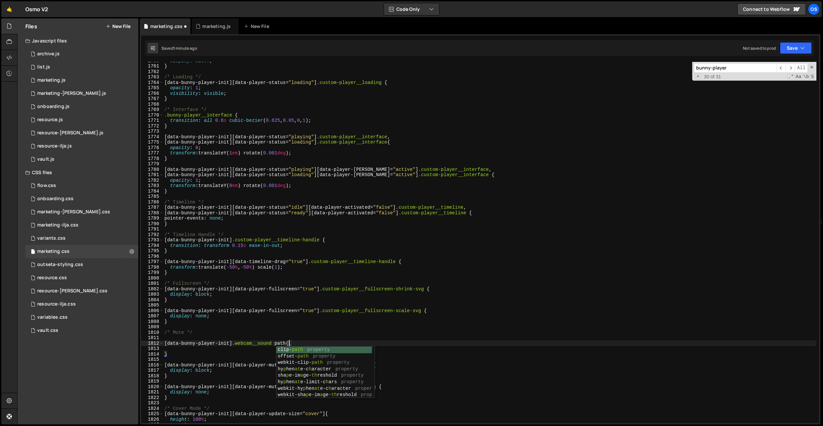
scroll to position [0, 9]
type textarea "[data-bunny-player-init] .webcam__sound path {"
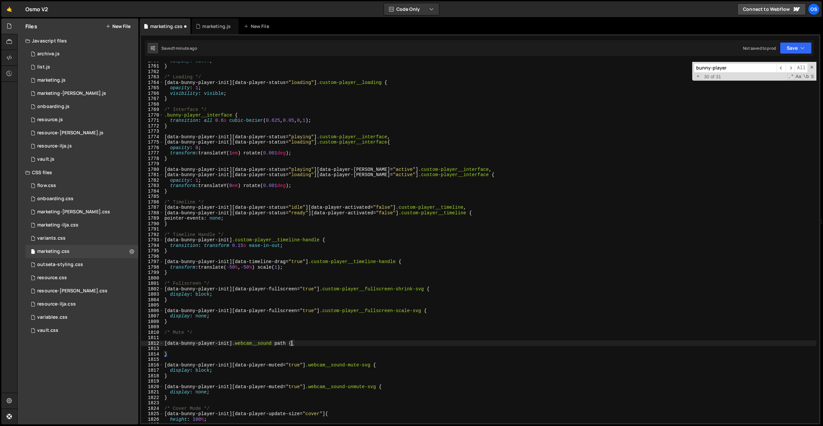
click at [253, 349] on div "display : block ; } /* Loading */ [ data-bunny-player-init ][ data-player-statu…" at bounding box center [490, 244] width 654 height 372
type textarea "stroke"
click at [317, 307] on div "display : block ; } /* Loading */ [ data-bunny-player-init ][ data-player-statu…" at bounding box center [490, 244] width 654 height 372
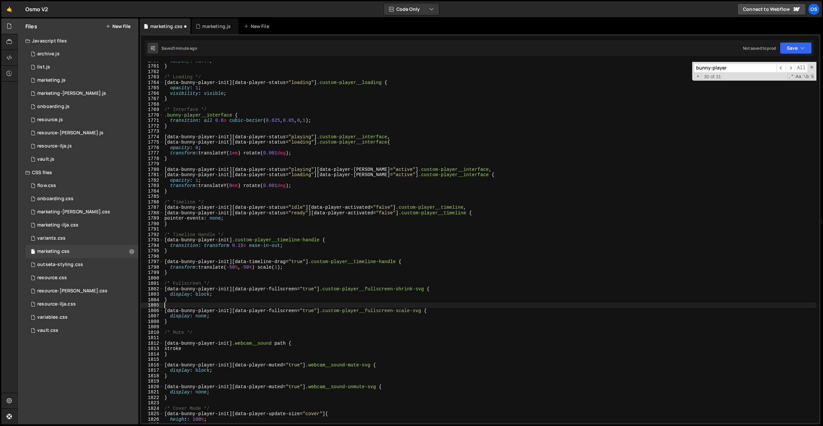
click at [280, 342] on div "display : block ; } /* Loading */ [ data-bunny-player-init ][ data-player-statu…" at bounding box center [490, 244] width 654 height 372
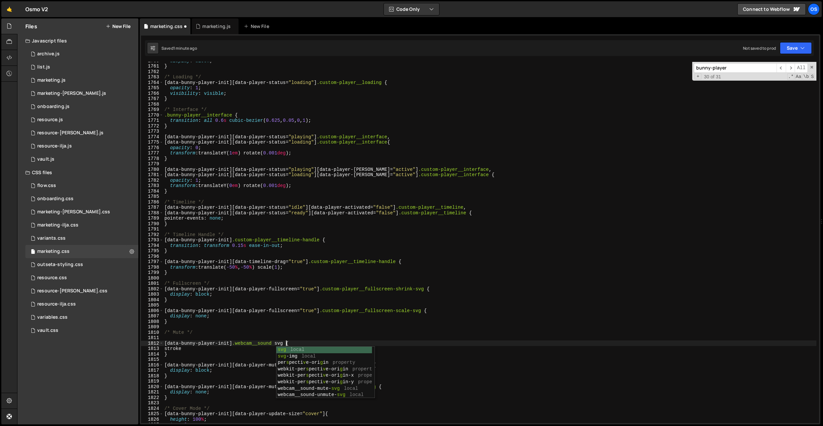
drag, startPoint x: 257, startPoint y: 331, endPoint x: 190, endPoint y: 343, distance: 68.9
click at [257, 331] on div "display : block ; } /* Loading */ [ data-bunny-player-init ][ data-player-statu…" at bounding box center [490, 244] width 654 height 372
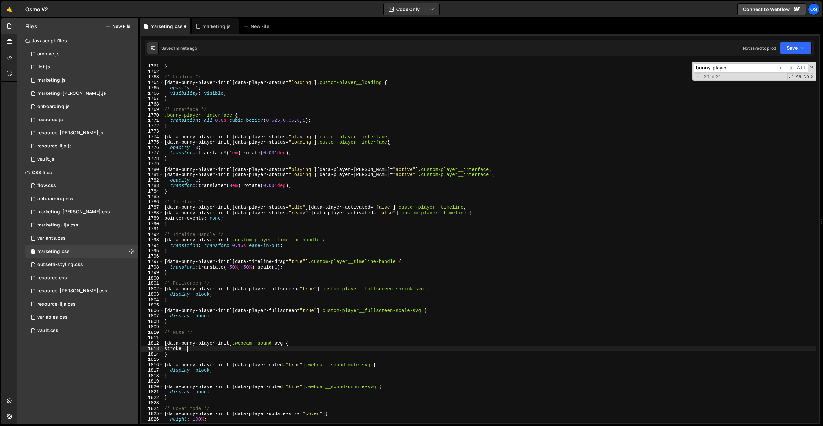
click at [190, 349] on div "display : block ; } /* Loading */ [ data-bunny-player-init ][ data-player-statu…" at bounding box center [490, 244] width 654 height 372
click at [344, 225] on div "display : block ; } /* Loading */ [ data-bunny-player-init ][ data-player-statu…" at bounding box center [490, 244] width 654 height 372
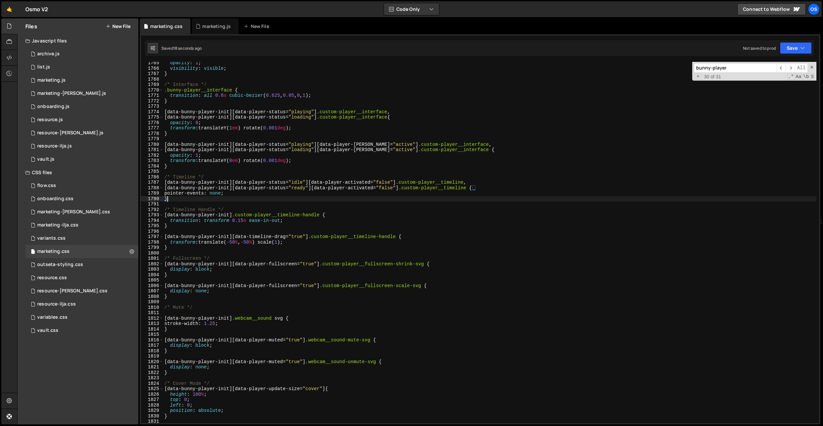
scroll to position [9594, 0]
click at [342, 209] on div "opacity : 1 ; visibility : visible ; } /* Interface */ .bunny-player__interface…" at bounding box center [490, 246] width 654 height 372
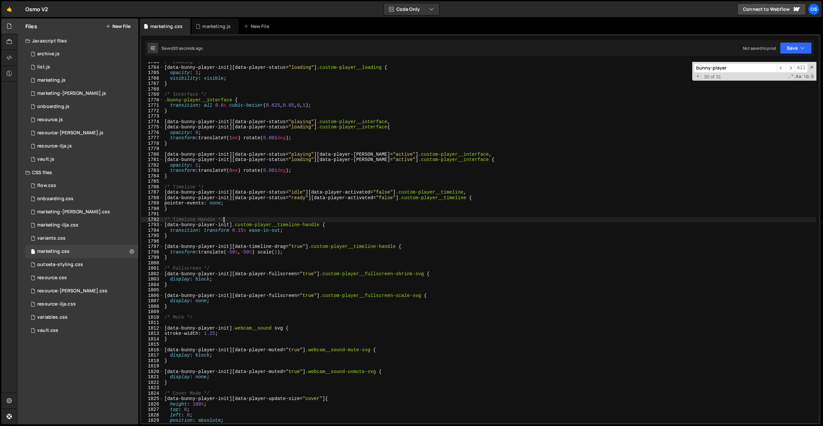
scroll to position [9584, 0]
click at [342, 209] on div "/* Loading */ [ data-bunny-player-init ][ data-player-status = " loading " ] .c…" at bounding box center [490, 246] width 654 height 372
type textarea "}"
click at [342, 209] on div "/* Loading */ [ data-bunny-player-init ][ data-player-status = " loading " ] .c…" at bounding box center [490, 246] width 654 height 372
click at [281, 240] on div "/* Loading */ [ data-bunny-player-init ][ data-player-status = " loading " ] .c…" at bounding box center [490, 246] width 654 height 372
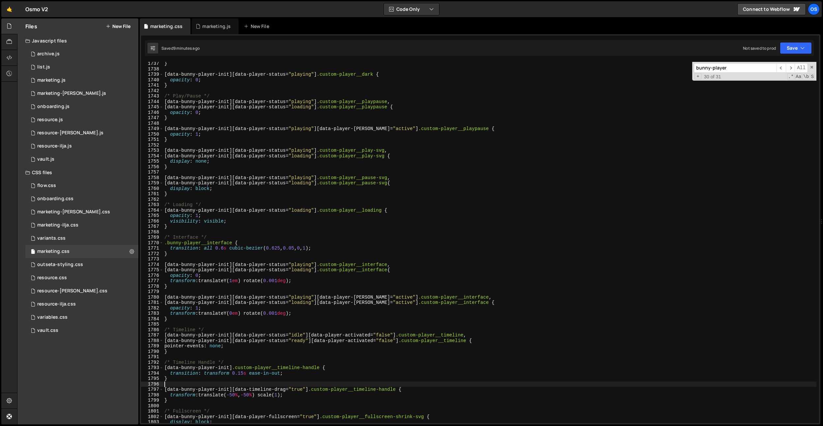
scroll to position [9434, 0]
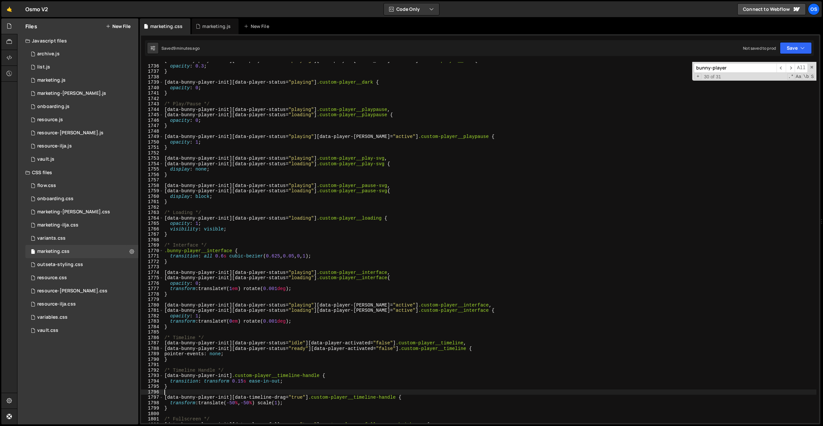
click at [321, 187] on div "[ data-bunny-player-init ][ data-player-status = " playing " ][ data-player-hov…" at bounding box center [490, 244] width 654 height 372
click at [403, 187] on div "[ data-bunny-player-init ][ data-player-status = " playing " ][ data-player-hov…" at bounding box center [490, 244] width 654 height 372
paste textarea "custom-player__toggle-pause"
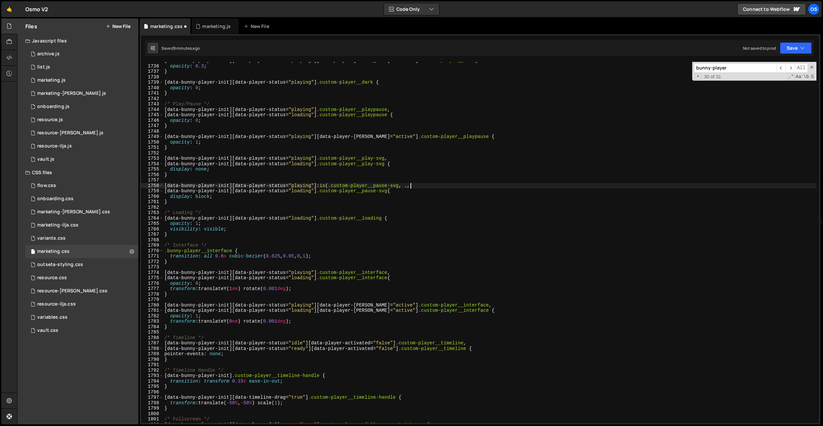
paste textarea "custom-player__toggle-pause"
click at [323, 192] on div "[ data-bunny-player-init ][ data-player-status = " playing " ][ data-player-hov…" at bounding box center [490, 244] width 654 height 372
click at [403, 192] on div "[ data-bunny-player-init ][ data-player-status = " playing " ][ data-player-hov…" at bounding box center [490, 244] width 654 height 372
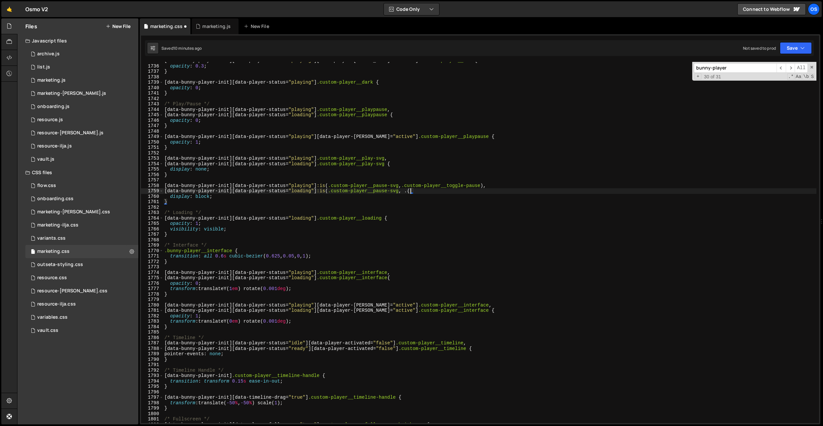
paste textarea "custom-player__toggle-pause"
click at [322, 160] on div "[ data-bunny-player-init ][ data-player-status = " playing " ][ data-player-hov…" at bounding box center [490, 244] width 654 height 372
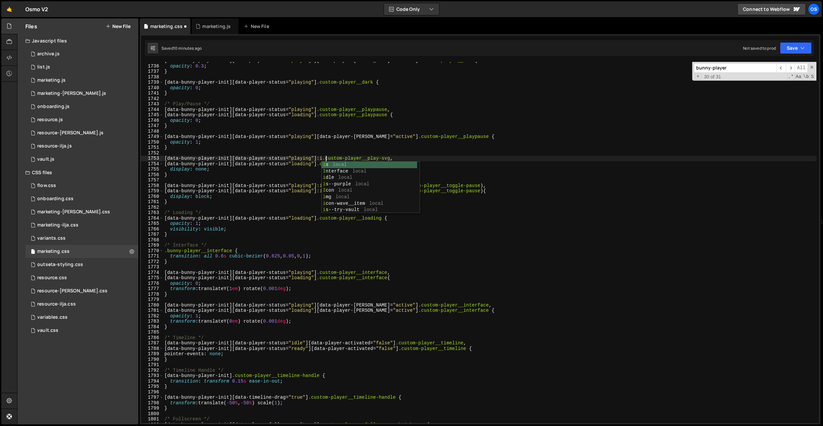
scroll to position [0, 12]
click at [395, 158] on div "[ data-bunny-player-init ][ data-player-status = " playing " ][ data-player-hov…" at bounding box center [490, 244] width 654 height 372
paste textarea "custom-player__toggle-pause"
click at [405, 158] on div "[ data-bunny-player-init ][ data-player-status = " playing " ][ data-player-hov…" at bounding box center [490, 244] width 654 height 372
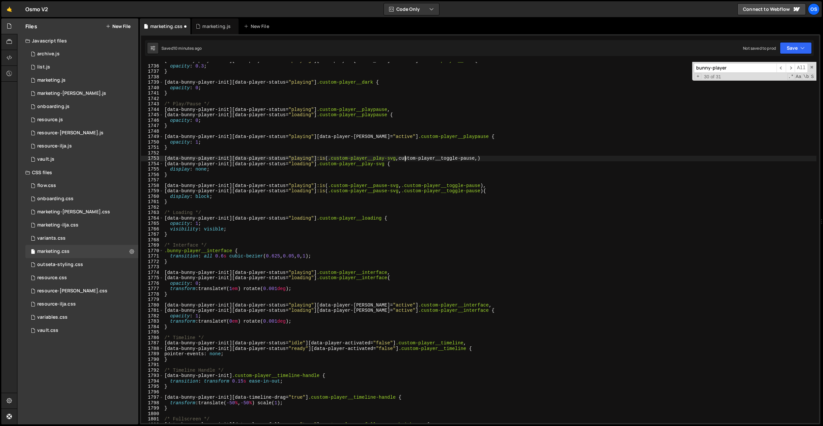
scroll to position [0, 17]
click at [473, 158] on div "[ data-bunny-player-init ][ data-player-status = " playing " ][ data-player-hov…" at bounding box center [490, 244] width 654 height 372
click at [485, 158] on div "[ data-bunny-player-init ][ data-player-status = " playing " ][ data-player-hov…" at bounding box center [490, 244] width 654 height 372
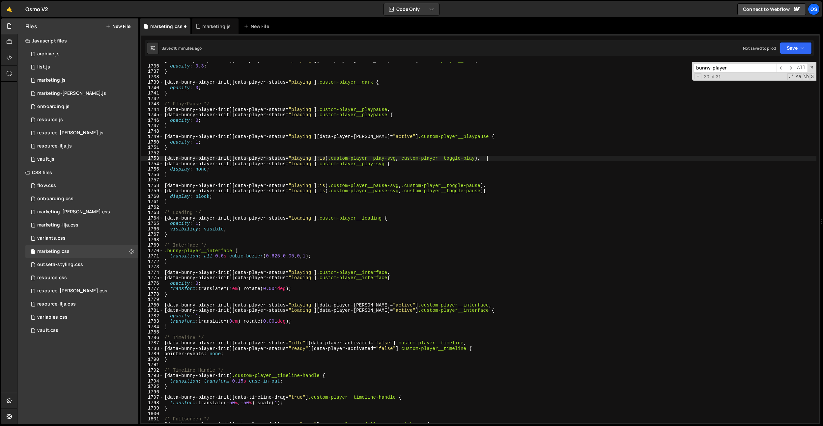
click at [322, 164] on div "[ data-bunny-player-init ][ data-player-status = " playing " ][ data-player-hov…" at bounding box center [490, 244] width 654 height 372
drag, startPoint x: 481, startPoint y: 159, endPoint x: 400, endPoint y: 160, distance: 81.1
click at [400, 160] on div "[ data-bunny-player-init ][ data-player-status = " playing " ][ data-player-hov…" at bounding box center [490, 244] width 654 height 372
click at [396, 164] on div "[ data-bunny-player-init ][ data-player-status = " playing " ][ data-player-hov…" at bounding box center [490, 244] width 654 height 372
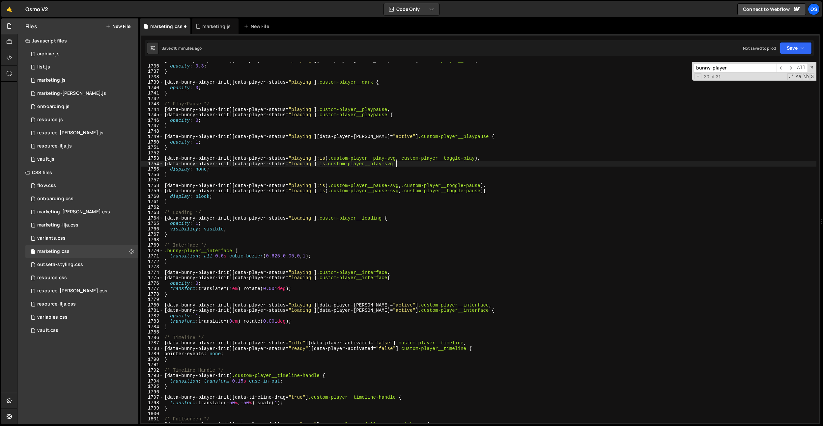
paste textarea ", .custom-player__toggle-play"
click at [382, 183] on div "[ data-bunny-player-init ][ data-player-status = " playing " ][ data-player-hov…" at bounding box center [490, 244] width 654 height 372
click at [334, 164] on div "[ data-bunny-player-init ][ data-player-status = " playing " ][ data-player-hov…" at bounding box center [490, 244] width 654 height 372
drag, startPoint x: 427, startPoint y: 145, endPoint x: 429, endPoint y: 157, distance: 12.4
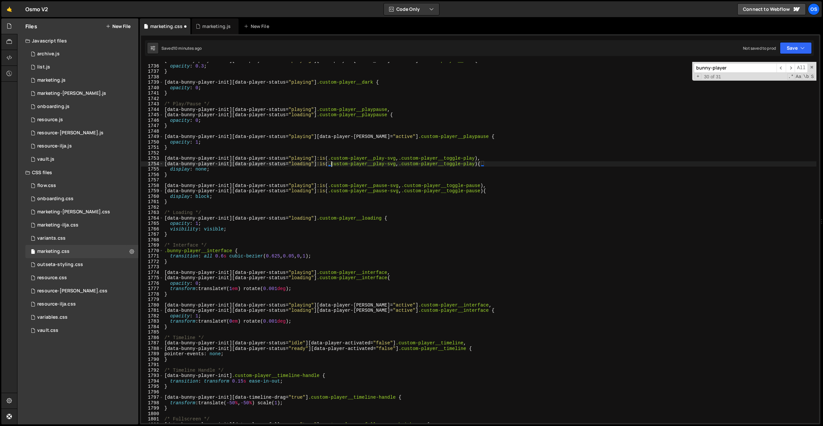
click at [427, 145] on div "[ data-bunny-player-init ][ data-player-status = " playing " ][ data-player-hov…" at bounding box center [490, 244] width 654 height 372
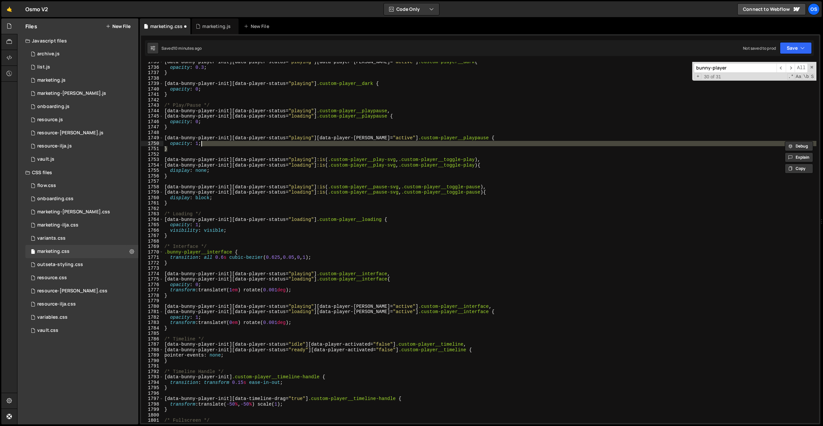
scroll to position [9429, 0]
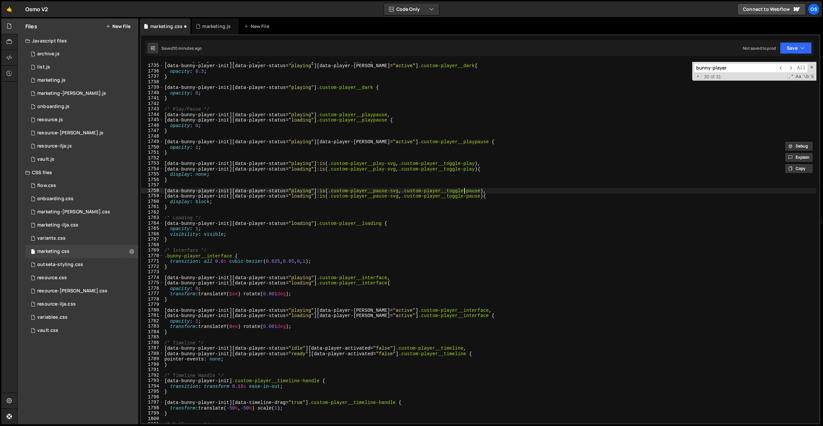
click at [464, 190] on div "[ data-bunny-player-init ][ data-player-status = " paused " ] .custom-player__d…" at bounding box center [490, 244] width 654 height 372
click at [485, 207] on div "[ data-bunny-player-init ][ data-player-status = " paused " ] .custom-player__d…" at bounding box center [490, 244] width 654 height 372
click at [347, 204] on div "[ data-bunny-player-init ][ data-player-status = " paused " ] .custom-player__d…" at bounding box center [490, 244] width 654 height 372
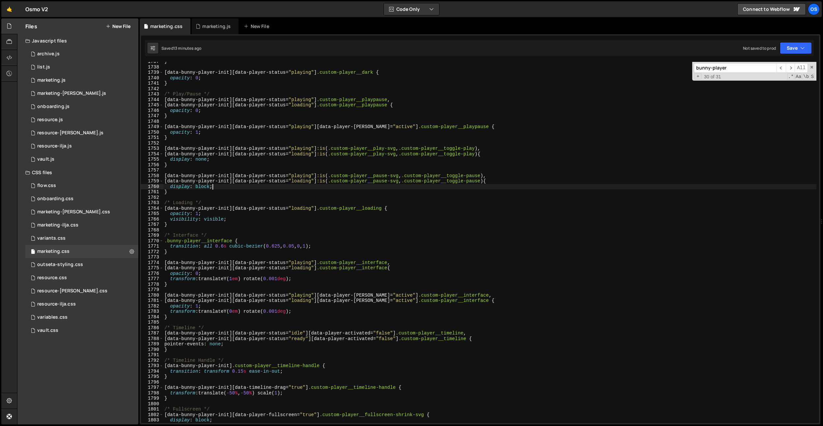
scroll to position [9454, 0]
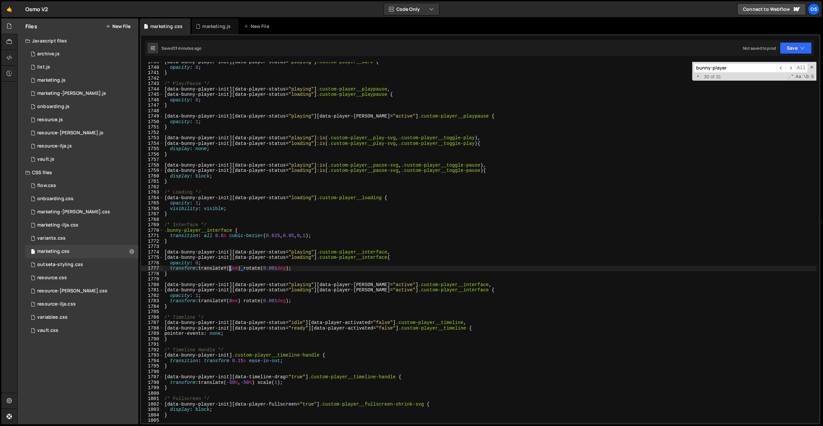
click at [231, 271] on div "[ data-bunny-player-init ][ data-player-status = " playing " ] .custom-player__…" at bounding box center [490, 245] width 654 height 372
click at [229, 274] on div "[ data-bunny-player-init ][ data-player-status = " playing " ] .custom-player__…" at bounding box center [490, 245] width 654 height 372
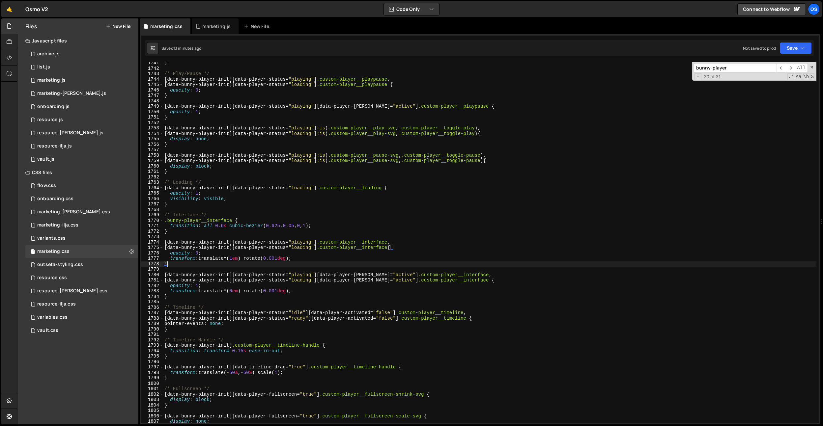
scroll to position [9465, 0]
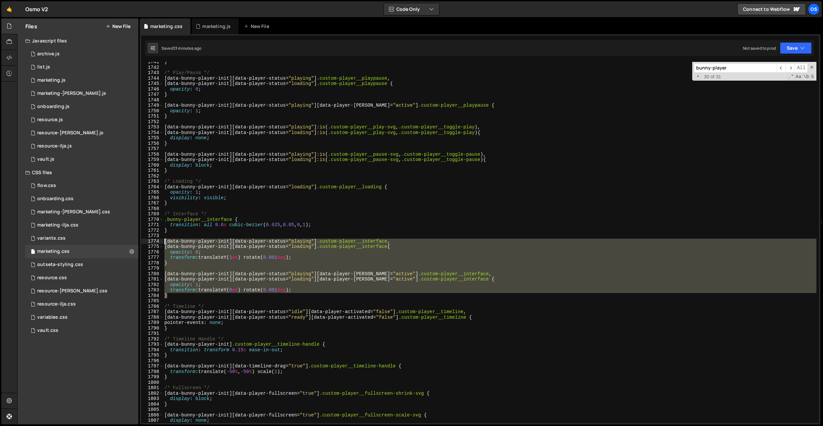
drag, startPoint x: 186, startPoint y: 298, endPoint x: 151, endPoint y: 241, distance: 66.8
click at [151, 241] on div "} 1741 1742 1743 1744 1745 1746 1747 1748 1749 1750 1751 1752 1753 1754 1755 17…" at bounding box center [480, 243] width 678 height 362
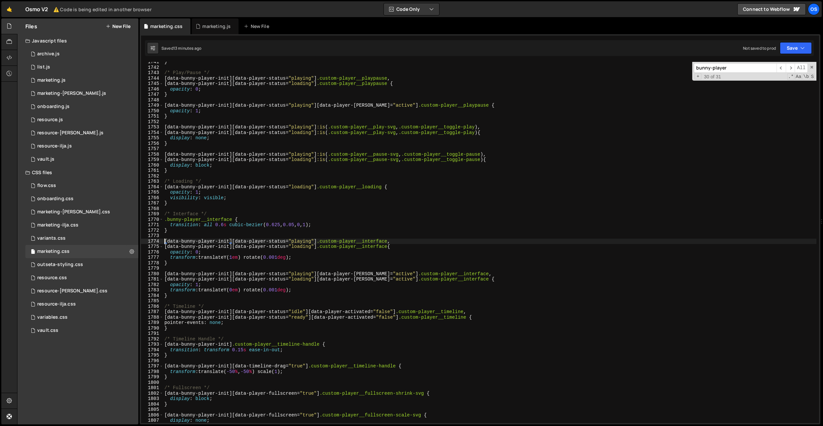
click at [369, 241] on div "} /* Play/Pause */ [ data-bunny-player-init ][ data-player-status = " playing "…" at bounding box center [490, 245] width 654 height 372
click at [431, 310] on div "} /* Play/Pause */ [ data-bunny-player-init ][ data-player-status = " playing "…" at bounding box center [490, 245] width 654 height 372
paste textarea "interfac"
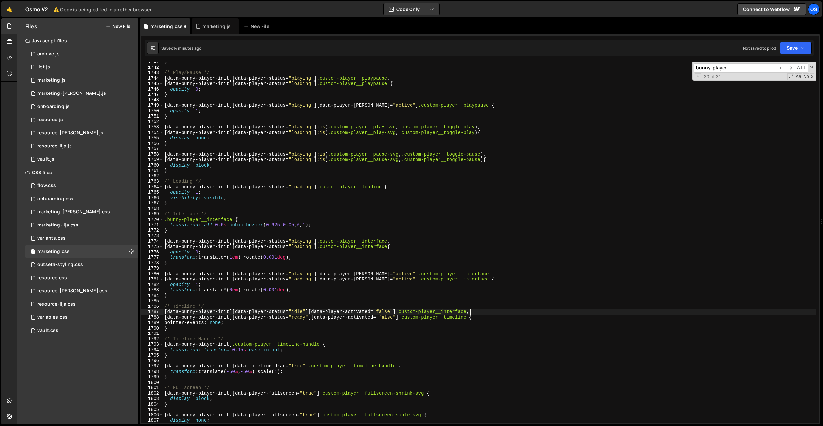
click at [431, 318] on div "} /* Play/Pause */ [ data-bunny-player-init ][ data-player-status = " playing "…" at bounding box center [490, 245] width 654 height 372
paste textarea "interfac"
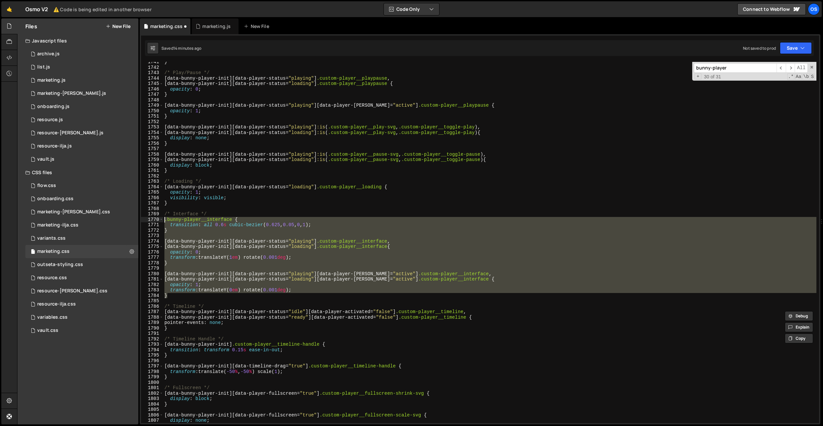
drag, startPoint x: 192, startPoint y: 297, endPoint x: 155, endPoint y: 220, distance: 85.3
click at [155, 220] on div "[data-bunny-player-init][data-player-status="idle"][data-player-activated="fals…" at bounding box center [480, 243] width 678 height 362
click at [176, 297] on div "} /* Play/Pause */ [ data-bunny-player-init ][ data-player-status = " playing "…" at bounding box center [490, 243] width 654 height 362
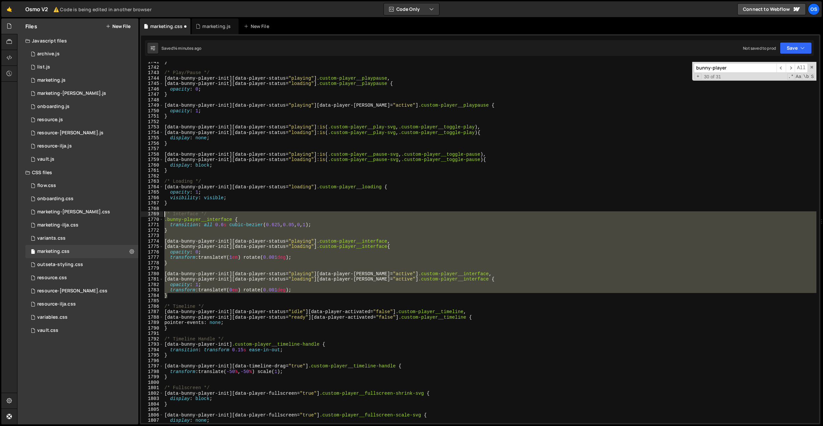
drag, startPoint x: 175, startPoint y: 297, endPoint x: 157, endPoint y: 215, distance: 84.6
click at [157, 215] on div "} 1741 1742 1743 1744 1745 1746 1747 1748 1749 1750 1751 1752 1753 1754 1755 17…" at bounding box center [480, 243] width 678 height 362
type textarea "/* Interface */ .bunny-player__interface {"
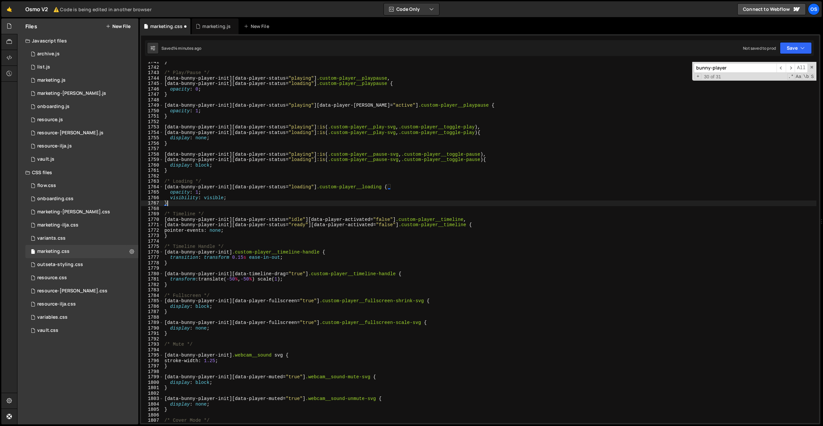
click at [219, 236] on div "} /* Play/Pause */ [ data-bunny-player-init ][ data-player-status = " playing "…" at bounding box center [490, 245] width 654 height 372
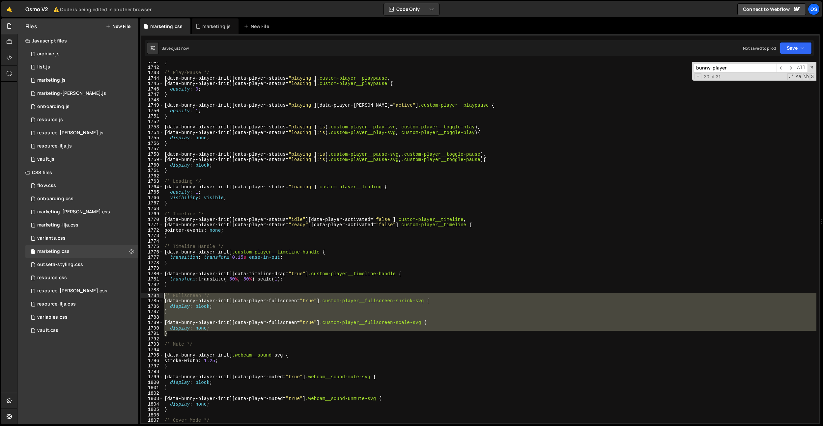
drag, startPoint x: 177, startPoint y: 333, endPoint x: 156, endPoint y: 293, distance: 45.3
click at [156, 293] on div "} 1741 1742 1743 1744 1745 1746 1747 1748 1749 1750 1751 1752 1753 1754 1755 17…" at bounding box center [480, 243] width 678 height 362
type textarea "/* Fullscreen */"
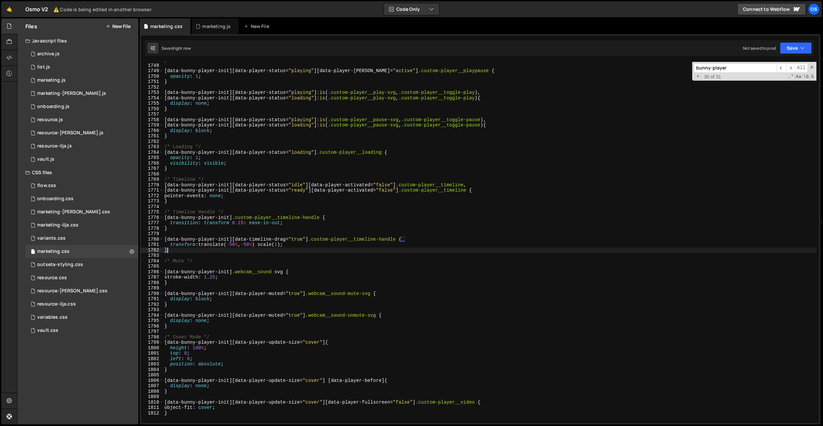
click at [298, 280] on div "} [ data-bunny-player-init ][ data-player-status = " playing " ][ data-player-h…" at bounding box center [490, 243] width 654 height 372
type textarea "stroke-width: 1.25;"
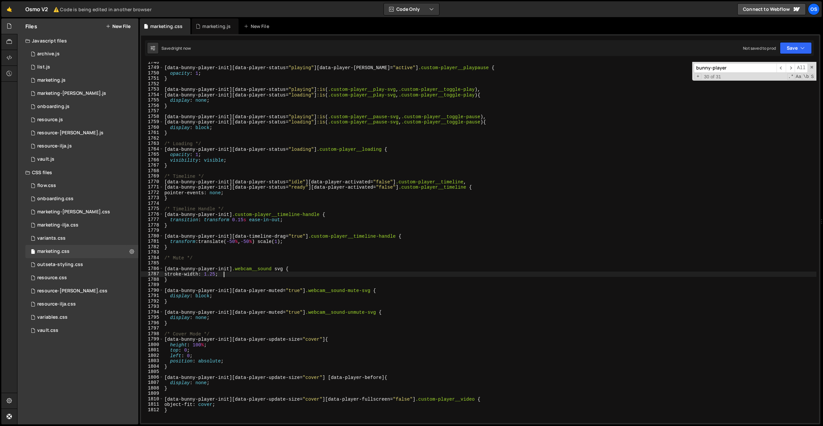
scroll to position [9532, 0]
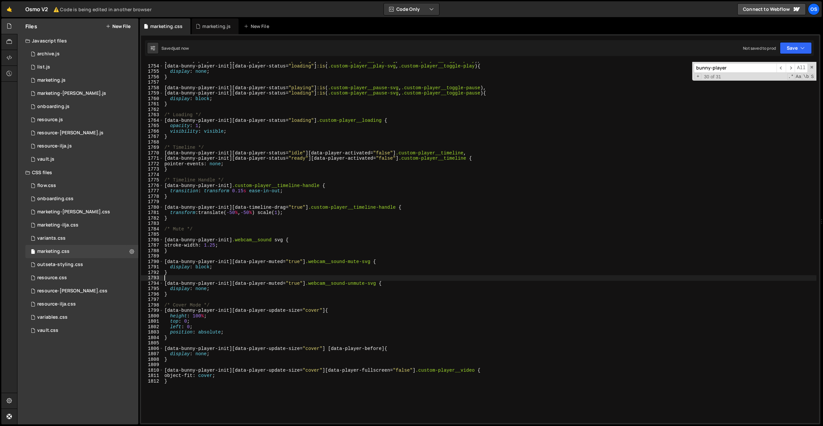
click at [298, 280] on div "[ data-bunny-player-init ][ data-player-status = " playing " ] :is ( .custom-pl…" at bounding box center [490, 244] width 654 height 372
click at [191, 396] on div "[ data-bunny-player-init ][ data-player-status = " playing " ] :is ( .custom-pl…" at bounding box center [490, 244] width 654 height 372
click at [375, 181] on div "[ data-bunny-player-init ][ data-player-status = " playing " ] :is ( .custom-pl…" at bounding box center [490, 244] width 654 height 372
type textarea "/* Timeline Handle */"
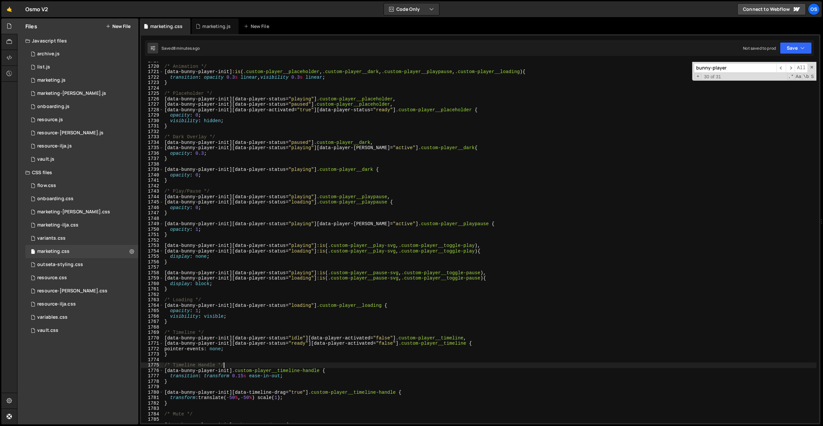
scroll to position [9346, 0]
click at [193, 165] on div "/* Animation */ [ data-bunny-player-init ] :is ( .custom-player__placeholder , …" at bounding box center [490, 244] width 654 height 372
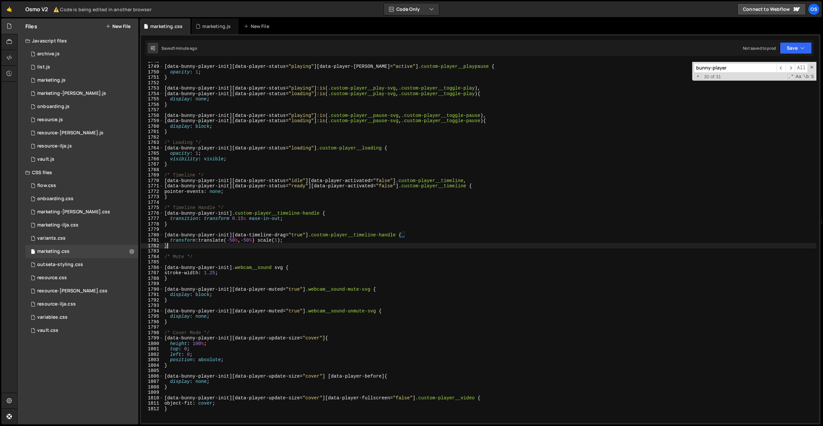
scroll to position [9477, 0]
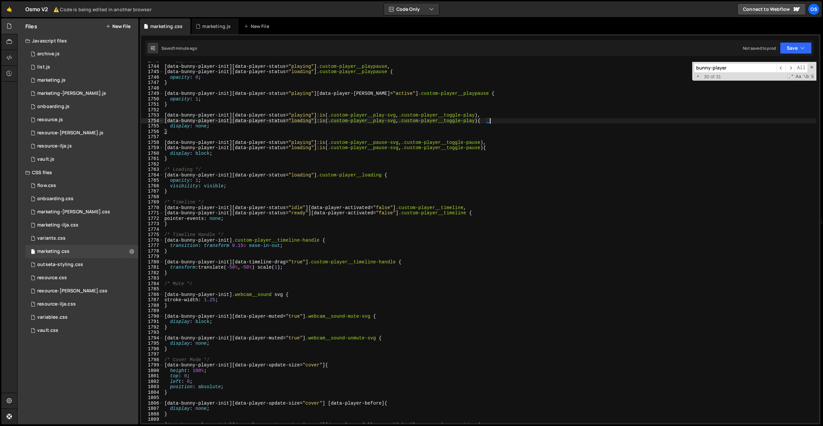
click at [527, 120] on div "/* Play/Pause */ [ data-bunny-player-init ][ data-player-status = " playing " ]…" at bounding box center [490, 244] width 654 height 372
type textarea "[data-bunny-player-init][data-player-status="loading"] :is(.custom-player__play…"
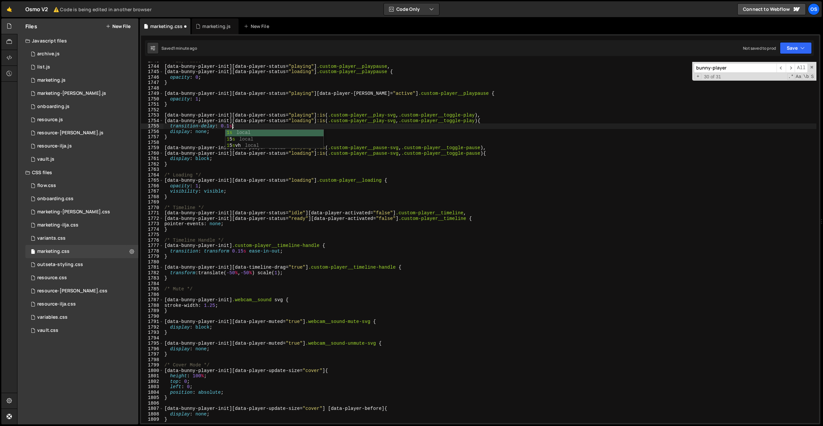
scroll to position [0, 5]
drag, startPoint x: 247, startPoint y: 128, endPoint x: 170, endPoint y: 125, distance: 76.9
click at [170, 125] on div "/* Play/Pause */ [ data-bunny-player-init ][ data-player-status = " playing " ]…" at bounding box center [490, 244] width 654 height 372
type textarea "transition-delay: 0.1s;"
click at [507, 152] on div "/* Play/Pause */ [ data-bunny-player-init ][ data-player-status = " playing " ]…" at bounding box center [490, 244] width 654 height 372
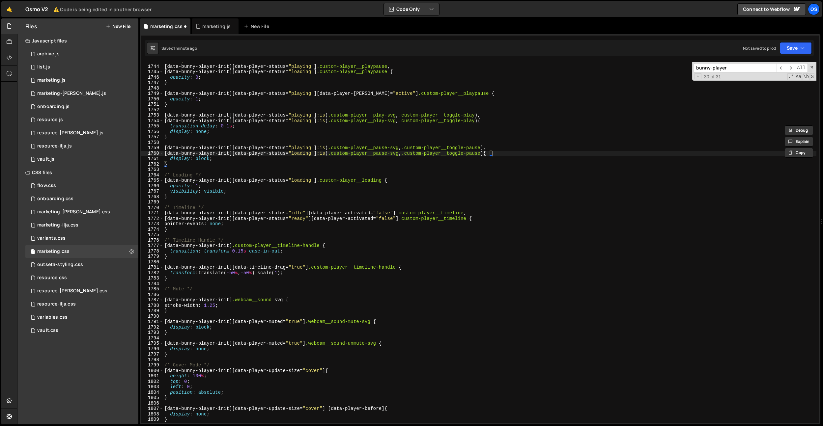
scroll to position [0, 0]
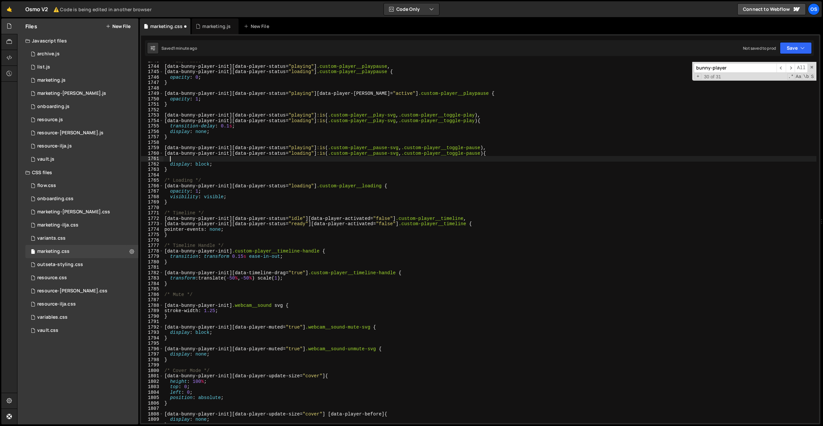
paste textarea "transition-delay: 0.1s;"
click at [497, 122] on div "/* Play/Pause */ [ data-bunny-player-init ][ data-player-status = " playing " ]…" at bounding box center [490, 244] width 654 height 372
click at [434, 119] on div "/* Play/Pause */ [ data-bunny-player-init ][ data-player-status = " playing " ]…" at bounding box center [490, 244] width 654 height 372
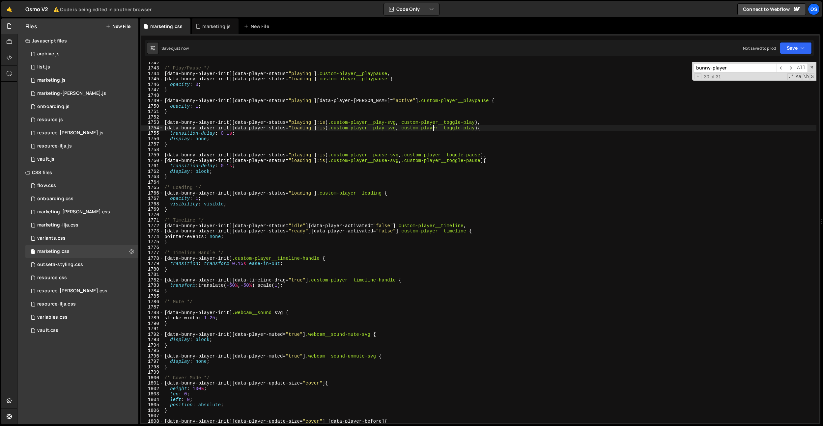
click at [326, 200] on div "/* Play/Pause */ [ data-bunny-player-init ][ data-player-status = " playing " ]…" at bounding box center [490, 246] width 654 height 372
type textarea "object-fit: cover; }"
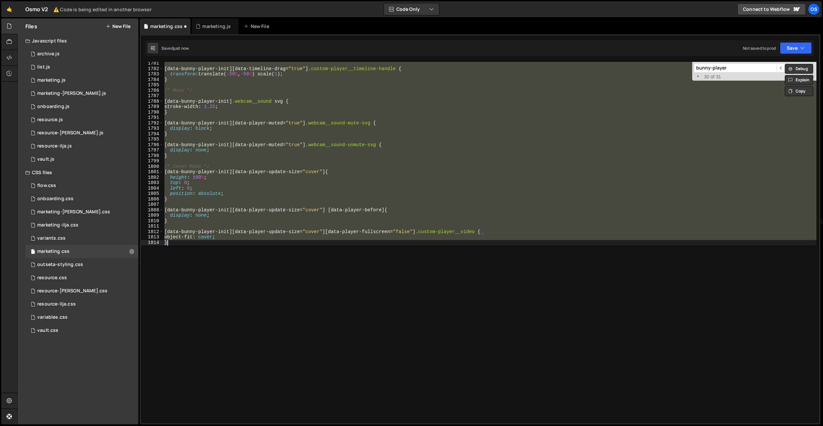
scroll to position [9681, 0]
click at [313, 207] on div "[ data-bunny-player-init ][ data-timeline-drag = " true " ] .custom-player__tim…" at bounding box center [490, 243] width 654 height 362
type textarea "object-fit: cover; }"
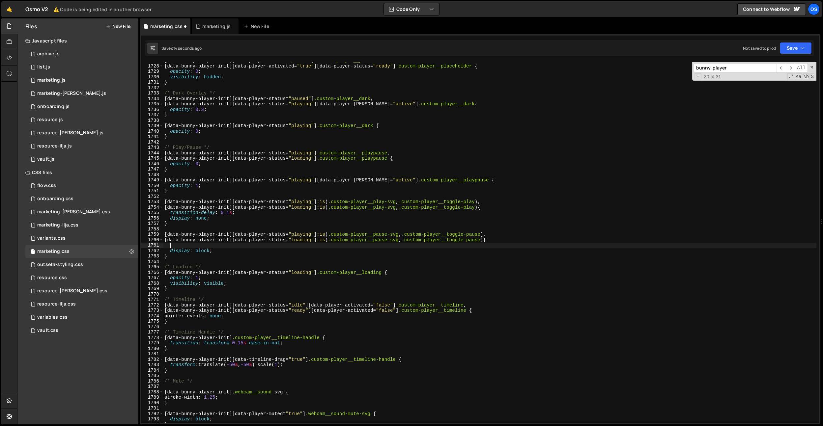
type textarea "transition-delay: 0.1s;"
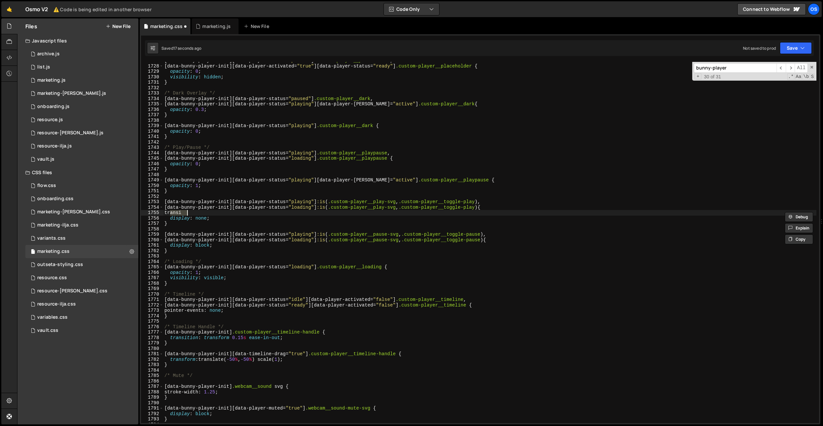
type textarea "[data-bunny-player-init][data-player-status="loading"] :is(.custom-player__play…"
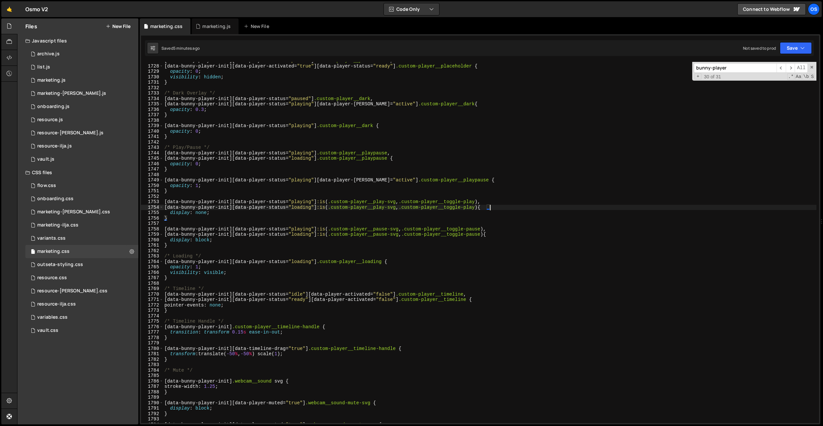
click at [265, 88] on div "[ data-bunny-player-init ][ data-player-status = " paused " ] .custom-player__p…" at bounding box center [490, 244] width 654 height 372
click at [211, 27] on div "marketing.js" at bounding box center [216, 26] width 28 height 7
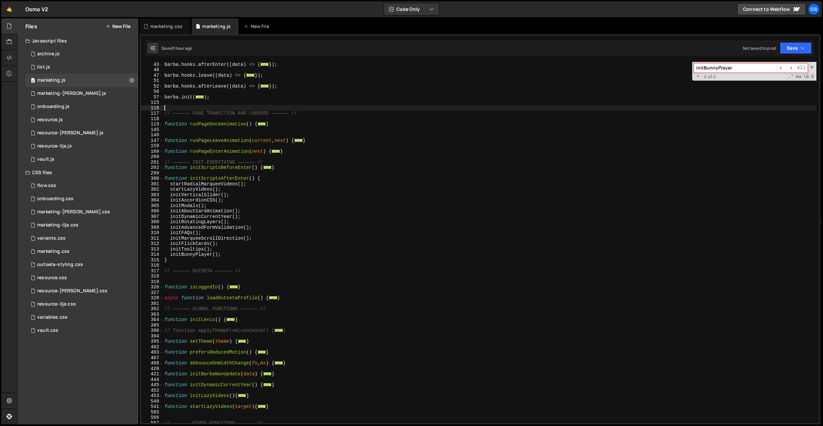
click at [263, 106] on div "[PERSON_NAME] . hooks . afterEnter (( data ) => { ... }) ; [PERSON_NAME] . hook…" at bounding box center [490, 248] width 654 height 372
paste input "data-video-src"
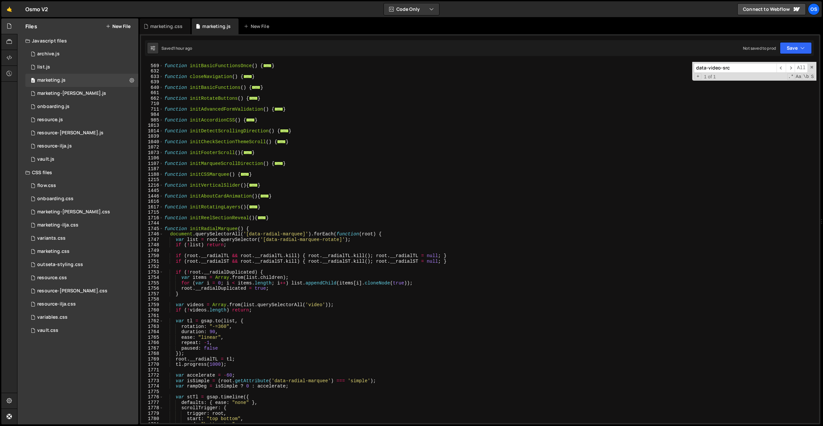
scroll to position [988, 0]
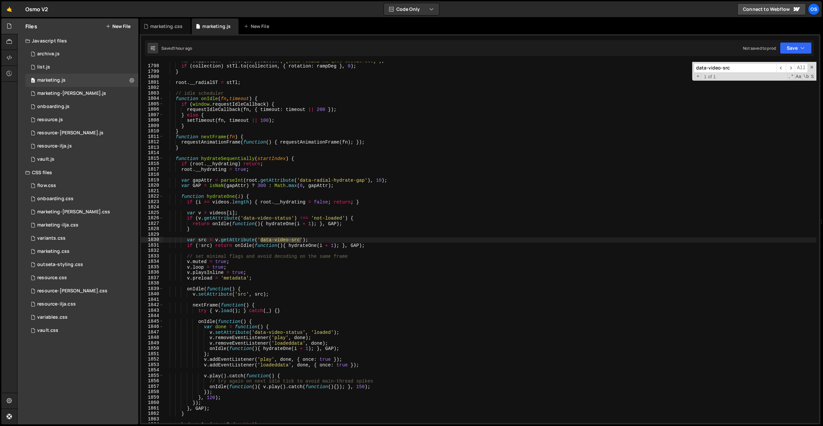
paste input "data-video-lazy"
paste input
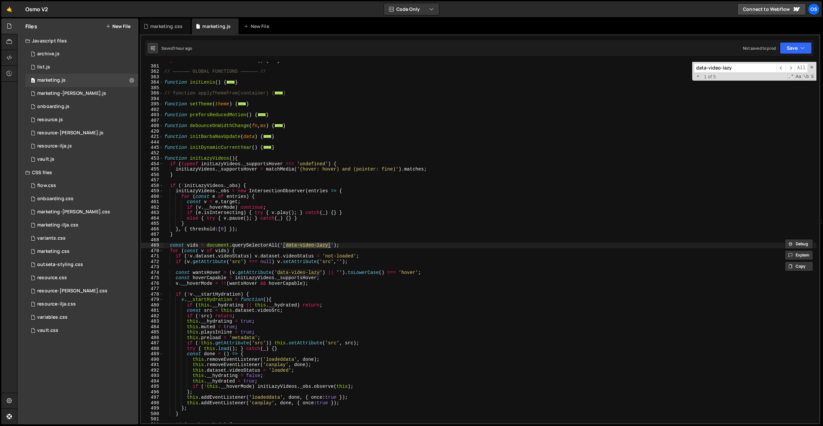
type input "data-video-lazy"
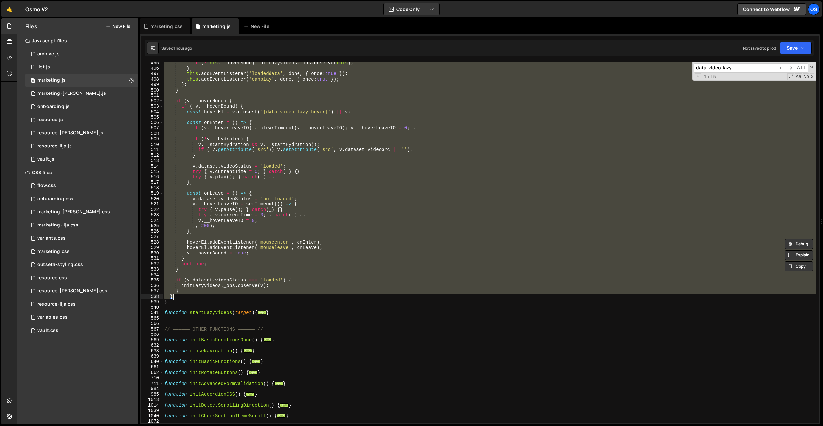
scroll to position [731, 0]
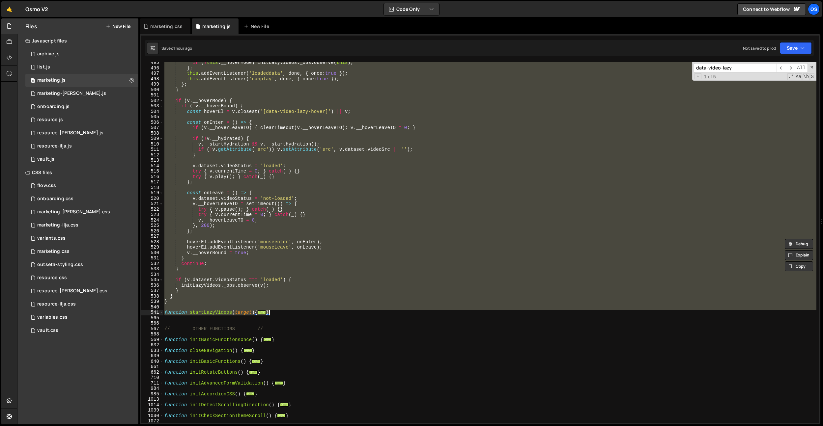
drag, startPoint x: 165, startPoint y: 159, endPoint x: 277, endPoint y: 312, distance: 189.3
click at [277, 312] on div "if ( ! this . __hoverMode ) initLazyVideos . _obs . observe ( this ) ; } ; this…" at bounding box center [490, 246] width 654 height 372
click at [163, 313] on div "if ( ! this . __hoverMode ) initLazyVideos . _obs . observe ( this ) ; } ; this…" at bounding box center [490, 243] width 654 height 362
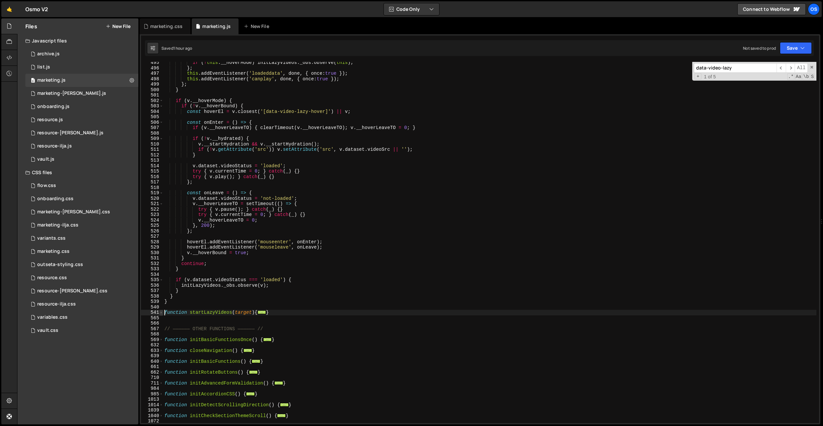
click at [161, 313] on span at bounding box center [162, 313] width 4 height 6
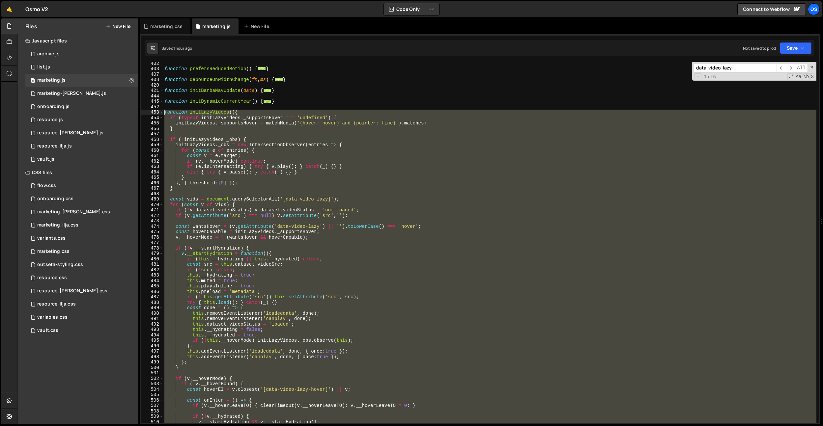
scroll to position [453, 0]
drag, startPoint x: 174, startPoint y: 237, endPoint x: 164, endPoint y: 115, distance: 122.3
click at [164, 115] on div "function prefersReducedMotion ( ) { ... } function debounceOnWidthChange ( fn ,…" at bounding box center [490, 247] width 654 height 372
paste textarea "}"
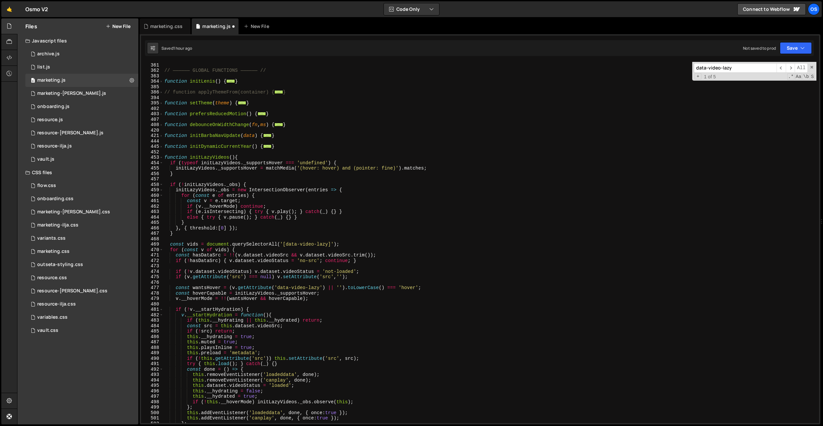
scroll to position [406, 0]
click at [434, 202] on div "async function loadOutsetaProfile ( ) { ... } // —————— GLOBAL FUNCTIONS ——————…" at bounding box center [490, 244] width 654 height 372
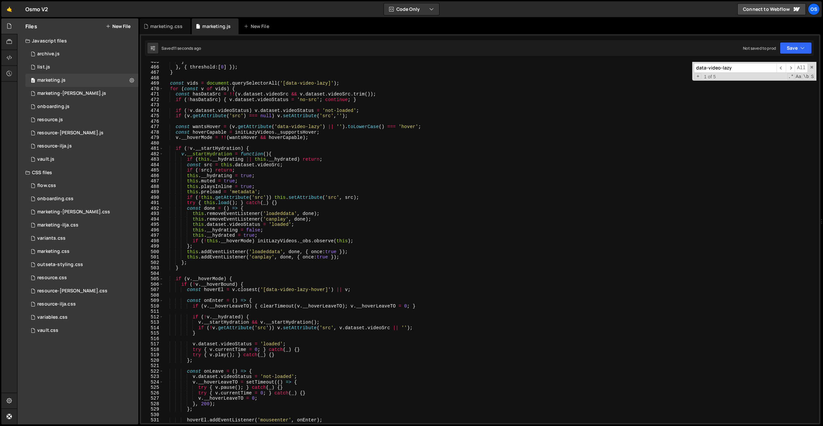
scroll to position [569, 0]
click at [264, 192] on div "} } , { threshold : [ 0 ] }) ; } const vids = document . querySelectorAll ( '[d…" at bounding box center [490, 245] width 654 height 372
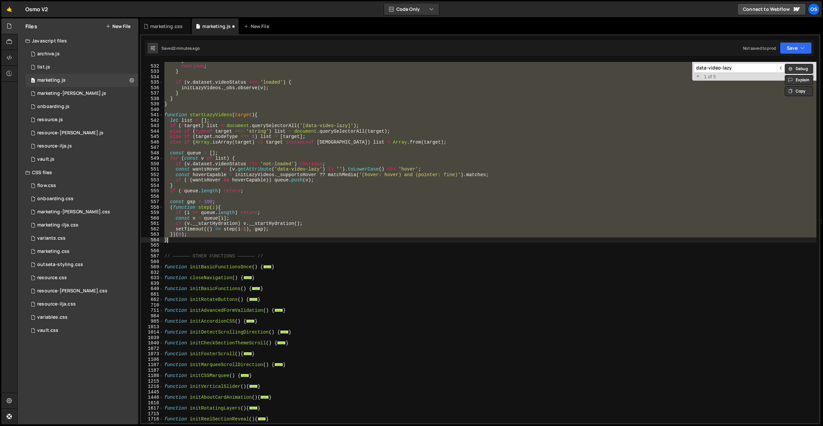
scroll to position [928, 0]
paste textarea
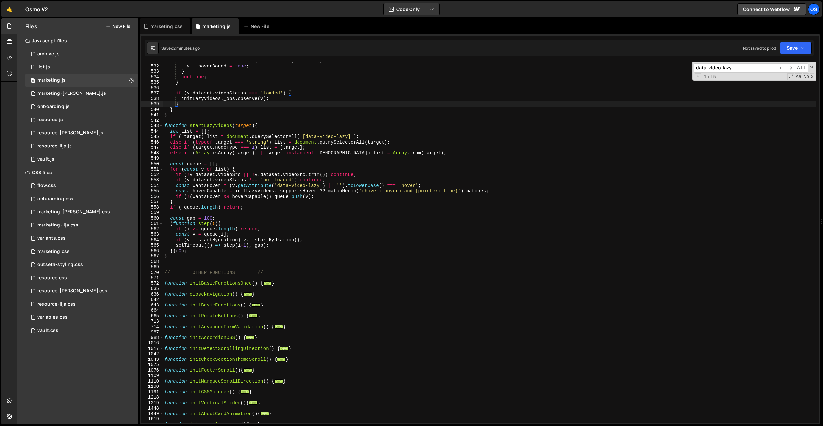
click at [178, 105] on div "hoverEl . addEventListener ( 'mouseleave' , onLeave ) ; v . __hoverBound = true…" at bounding box center [490, 244] width 654 height 372
click at [162, 283] on span at bounding box center [162, 284] width 4 height 6
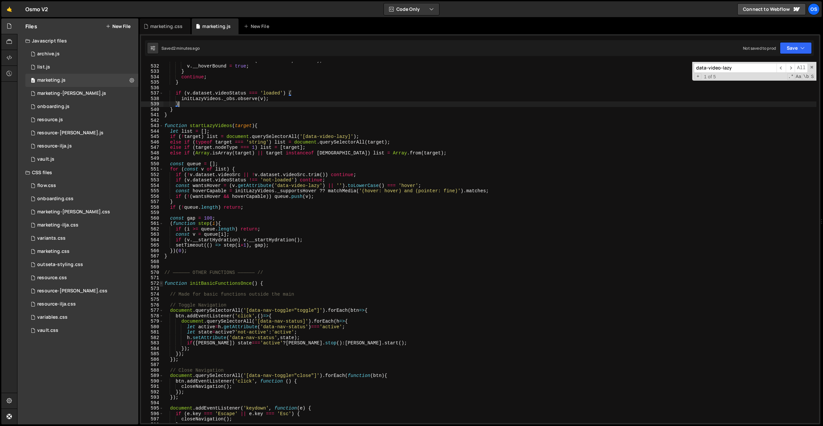
click at [162, 283] on span at bounding box center [162, 284] width 4 height 6
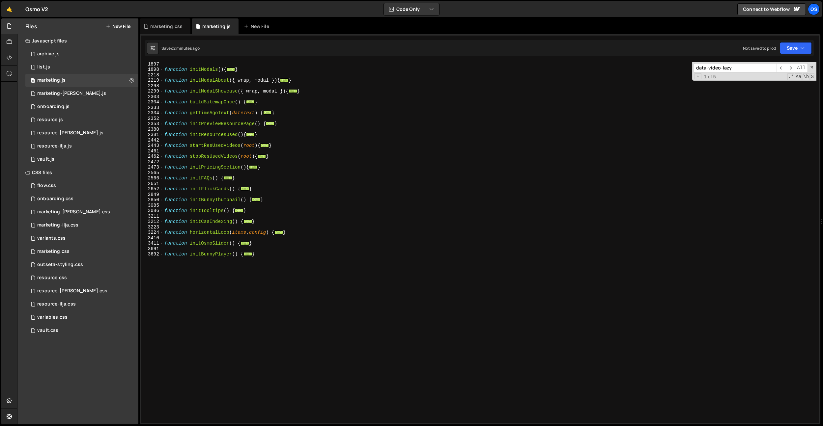
scroll to position [636, 0]
click at [216, 257] on div "function initModals ( ) { ... } function initModalAbout ( { wrap , modal }) { .…" at bounding box center [490, 248] width 654 height 372
drag, startPoint x: 285, startPoint y: 256, endPoint x: 157, endPoint y: 256, distance: 128.5
click at [154, 256] on div "function initBunnyPlayer() { 1897 1898 2218 2219 2298 2299 2303 2304 2333 2334 …" at bounding box center [480, 243] width 678 height 362
type textarea "function initBunnyPlayer() { document.querySelectorAll('[data-bunny-player-init…"
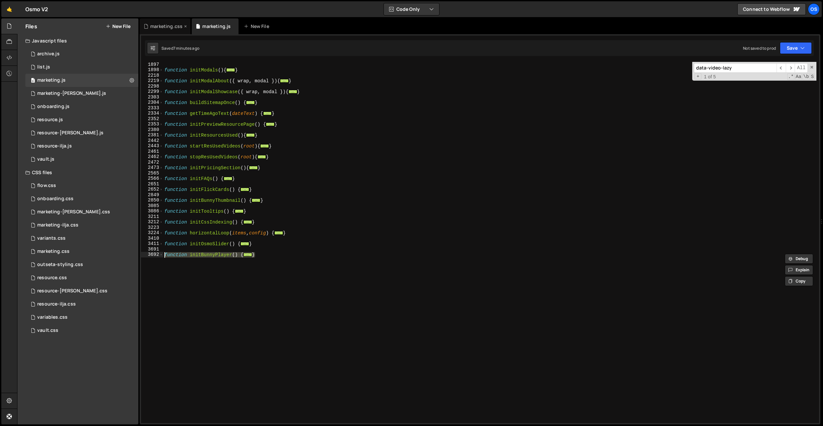
click at [146, 27] on icon at bounding box center [146, 26] width 5 height 7
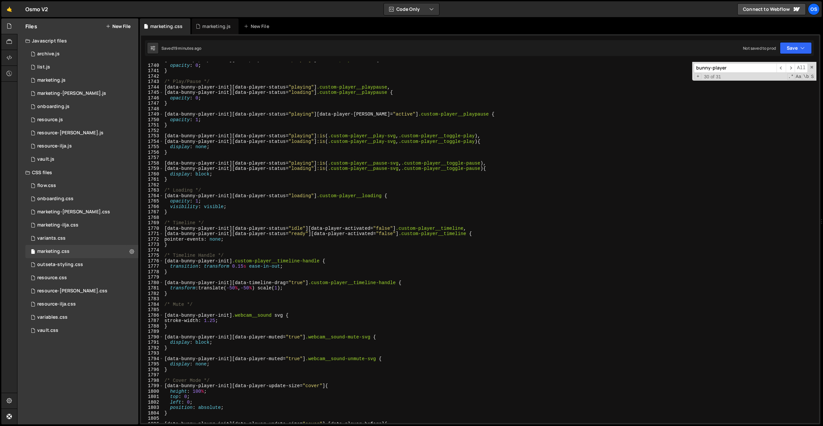
type textarea "opacity: 1;"
click at [290, 202] on div "[ data-bunny-player-init ][ data-player-status = " playing " ] .custom-player__…" at bounding box center [490, 243] width 654 height 372
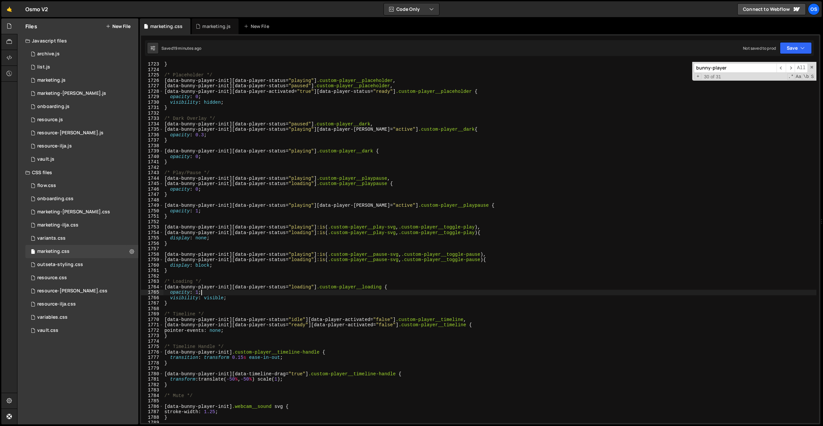
scroll to position [9355, 0]
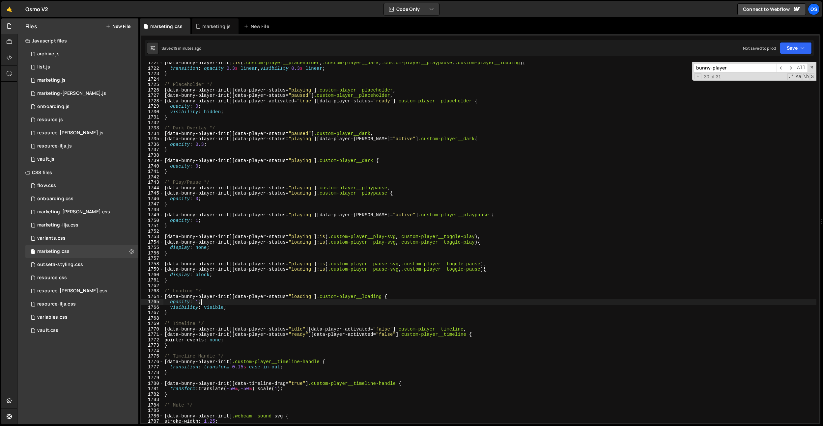
click at [342, 211] on div "[ data-bunny-player-init ] :is ( .custom-player__placeholder , .custom-player__…" at bounding box center [490, 246] width 654 height 372
paste textarea "custom-player__toggle-playpause"
type textarea "custom-player__toggle-playpause"
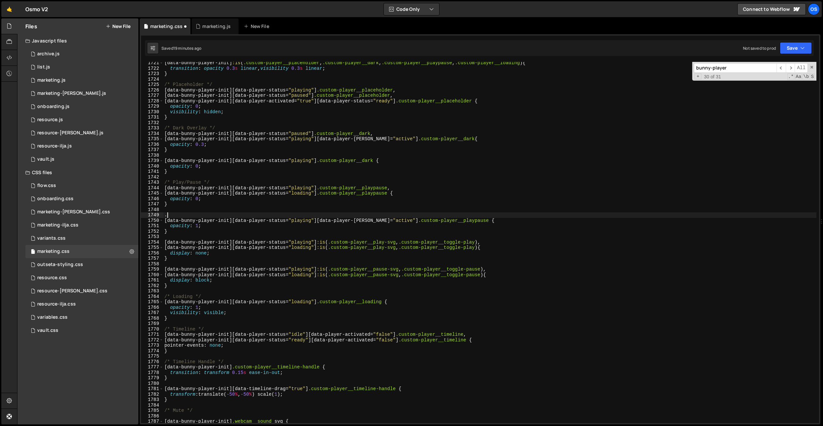
paste textarea "custom-player__toggle-playpause"
drag, startPoint x: 249, startPoint y: 230, endPoint x: 254, endPoint y: 227, distance: 5.4
click at [249, 230] on div "[ data-bunny-player-init ] :is ( .custom-player__placeholder , .custom-player__…" at bounding box center [490, 246] width 654 height 372
drag, startPoint x: 262, startPoint y: 216, endPoint x: 131, endPoint y: 214, distance: 130.9
click at [131, 214] on div "Files New File Javascript files 0 archive.js 0 0 list.js 0 0 marketing.js 0 0 0…" at bounding box center [420, 221] width 806 height 407
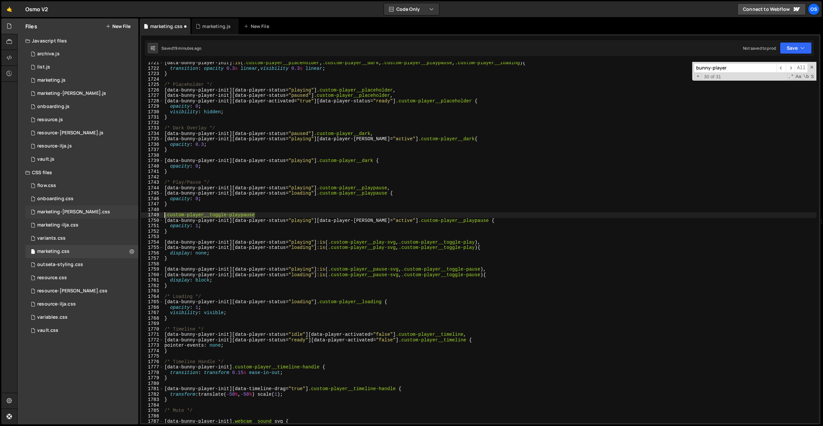
type textarea ".custom-player__toggle-playpause"
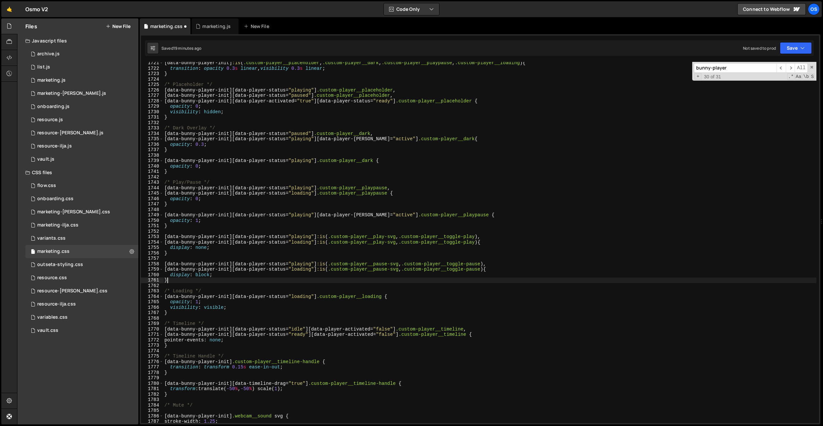
click at [204, 282] on div "[ data-bunny-player-init ] :is ( .custom-player__placeholder , .custom-player__…" at bounding box center [490, 246] width 654 height 372
type textarea "}"
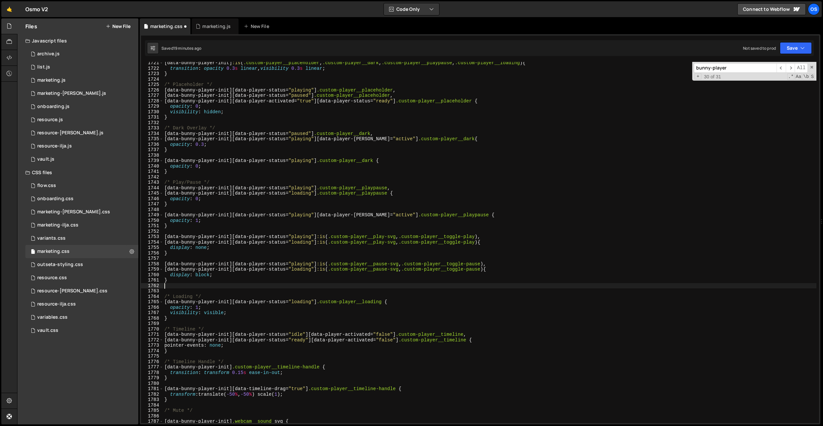
paste textarea ".custom-player__toggle-playpause"
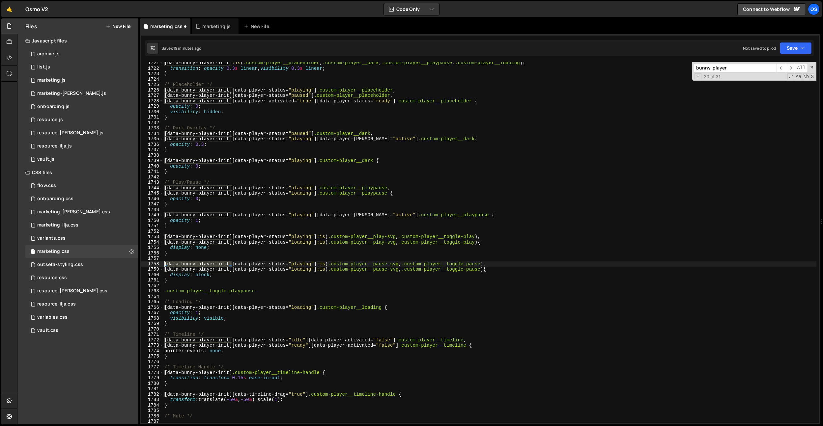
drag, startPoint x: 232, startPoint y: 263, endPoint x: 166, endPoint y: 282, distance: 69.1
click at [158, 263] on div ".custom-player__toggle-playpause 1721 1722 1723 1724 1725 1726 1727 1728 1729 1…" at bounding box center [480, 243] width 678 height 362
click at [165, 289] on div "[ data-bunny-player-init ] :is ( .custom-player__placeholder , .custom-player__…" at bounding box center [490, 246] width 654 height 372
paste textarea "[data-bunny-player-init]"
click at [335, 291] on div "[ data-bunny-player-init ] :is ( .custom-player__placeholder , .custom-player__…" at bounding box center [490, 246] width 654 height 372
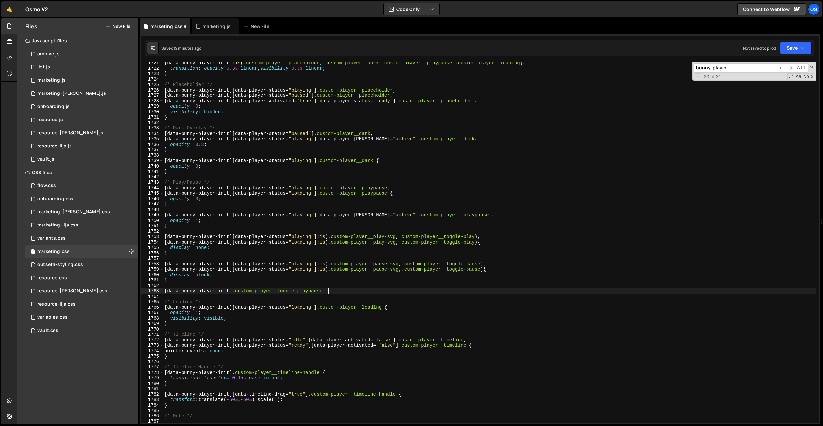
type textarea "[data-bunny-player-init] .custom-player__toggle-playpause {}"
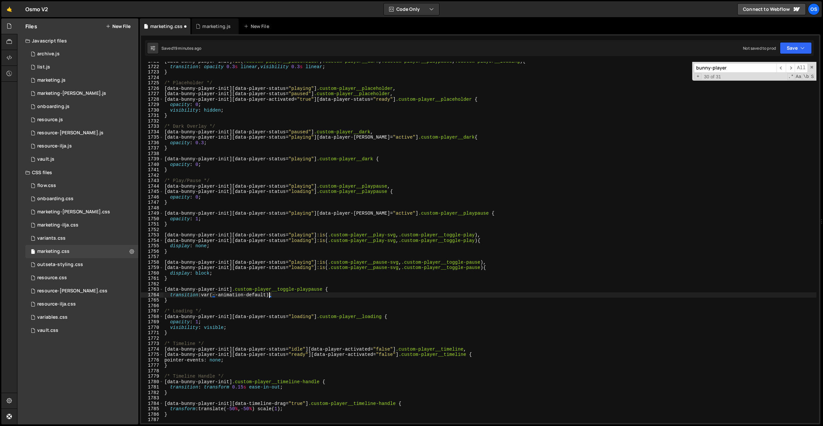
scroll to position [9357, 0]
click at [206, 297] on div "[ data-bunny-player-init ] :is ( .custom-player__placeholder , .custom-player__…" at bounding box center [490, 245] width 654 height 372
click at [294, 294] on div "[ data-bunny-player-init ] :is ( .custom-player__placeholder , .custom-player__…" at bounding box center [490, 245] width 654 height 372
type textarea "transition: width var(--animation-default);"
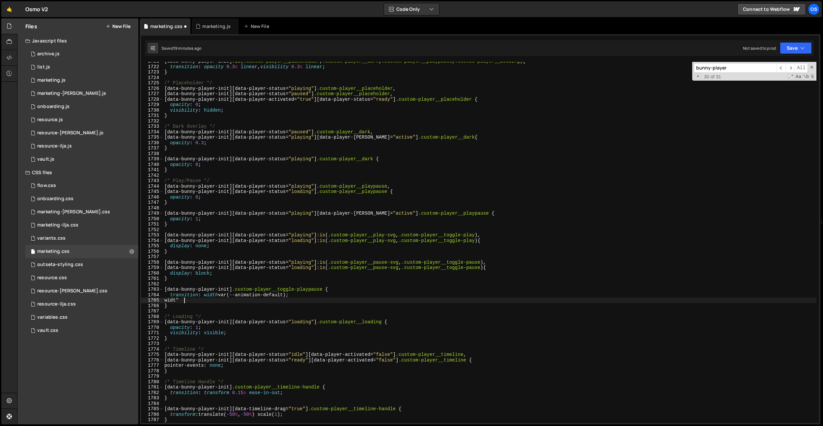
scroll to position [0, 1]
paste textarea "2.75"
paste textarea "2.75;"
drag, startPoint x: 326, startPoint y: 290, endPoint x: 170, endPoint y: 305, distance: 156.9
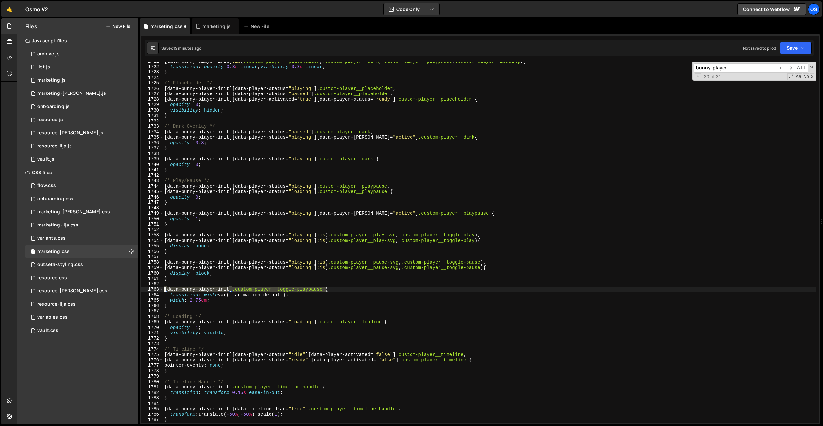
click at [161, 289] on div "width: 2.75em; 1721 1722 1723 1724 1725 1726 1727 1728 1729 1730 1731 1732 1733…" at bounding box center [480, 243] width 678 height 362
click at [171, 306] on div "[ data-bunny-player-init ] :is ( .custom-player__placeholder , .custom-player__…" at bounding box center [490, 245] width 654 height 372
type textarea "}"
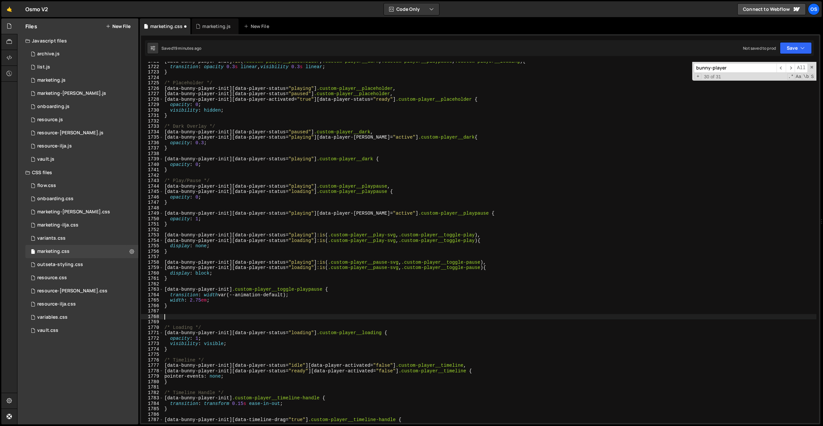
paste textarea "[data-bunny-player-init] .custom-player__toggle-playpause"
type textarea "[data-bunny-player-init] .custom-player__toggle-playpause {}"
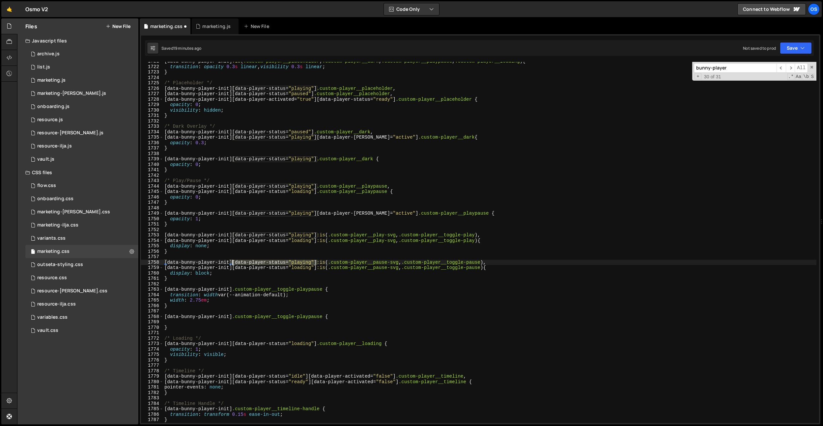
drag, startPoint x: 317, startPoint y: 262, endPoint x: 231, endPoint y: 285, distance: 89.5
click at [233, 264] on div "[ data-bunny-player-init ] :is ( .custom-player__placeholder , .custom-player__…" at bounding box center [490, 245] width 654 height 372
drag, startPoint x: 232, startPoint y: 319, endPoint x: 239, endPoint y: 318, distance: 6.6
click at [232, 319] on div "[ data-bunny-player-init ] :is ( .custom-player__placeholder , .custom-player__…" at bounding box center [490, 245] width 654 height 372
paste textarea "[data-player-status="playing"]"
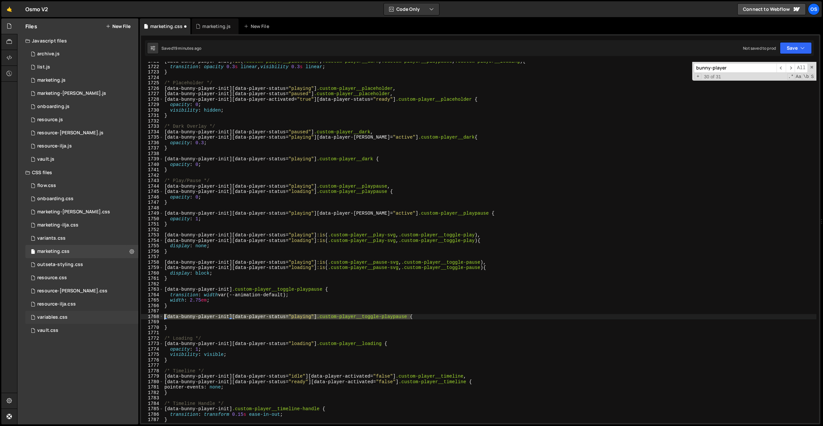
drag, startPoint x: 411, startPoint y: 318, endPoint x: 123, endPoint y: 315, distance: 287.4
click at [123, 315] on div "Files New File Javascript files 0 archive.js 0 0 list.js 0 0 marketing.js 0 0 0…" at bounding box center [420, 221] width 806 height 407
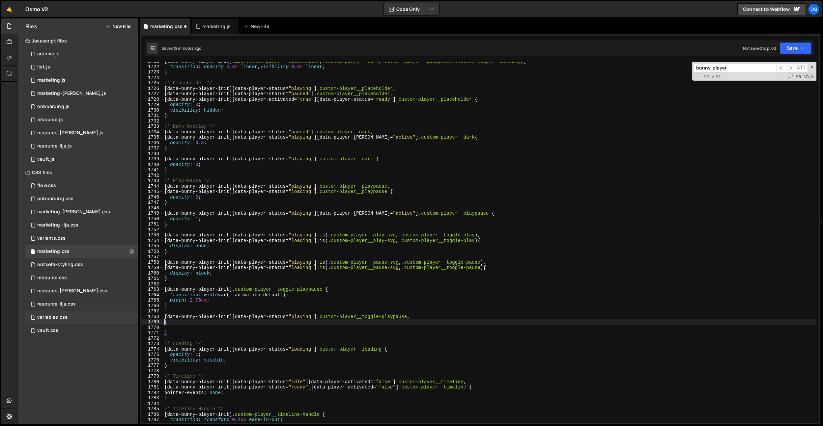
paste textarea "[data-bunny-player-init][data-player-status="playing"] .custom-player__toggle-p…"
drag, startPoint x: 318, startPoint y: 268, endPoint x: 162, endPoint y: 267, distance: 155.9
click at [162, 267] on div "[data-bunny-player-init][data-player-status="playing"] .custom-player__toggle-p…" at bounding box center [480, 243] width 678 height 362
drag, startPoint x: 317, startPoint y: 323, endPoint x: 146, endPoint y: 323, distance: 171.1
click at [146, 324] on div "[data-bunny-player-init][data-player-status="loading"] :is(.custom-player__paus…" at bounding box center [480, 243] width 678 height 362
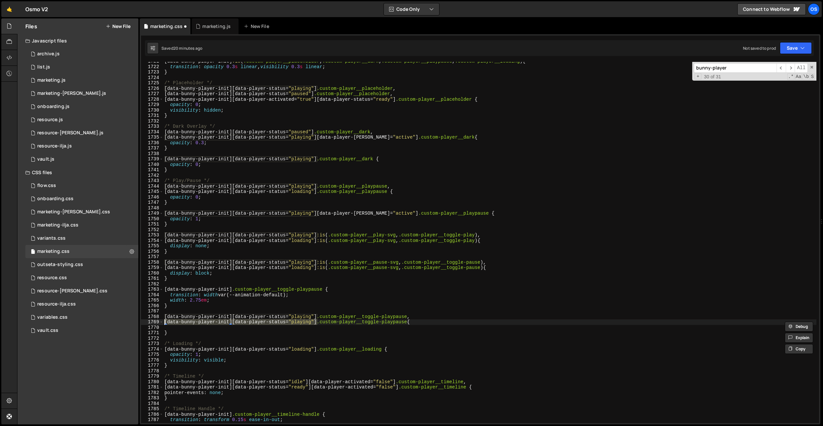
paste textarea "load"
click at [341, 296] on div "[ data-bunny-player-init ] :is ( .custom-player__placeholder , .custom-player__…" at bounding box center [490, 245] width 654 height 372
type textarea "transition: width var(--animation-default);"
click at [217, 327] on div "[ data-bunny-player-init ] :is ( .custom-player__placeholder , .custom-player__…" at bounding box center [490, 245] width 654 height 372
drag, startPoint x: 169, startPoint y: 302, endPoint x: 233, endPoint y: 300, distance: 63.6
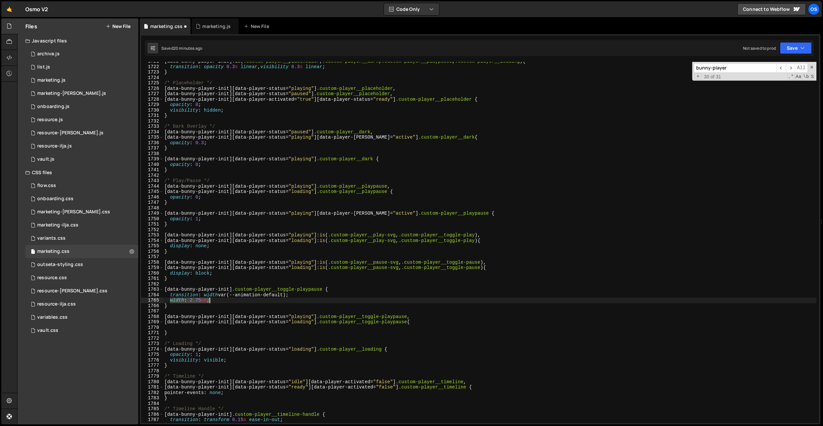
click at [233, 300] on div "[ data-bunny-player-init ] :is ( .custom-player__placeholder , .custom-player__…" at bounding box center [490, 245] width 654 height 372
type textarea "width: 2.75em;"
click at [201, 326] on div "[ data-bunny-player-init ] :is ( .custom-player__placeholder , .custom-player__…" at bounding box center [490, 245] width 654 height 372
paste textarea "width: 2.75em;"
click at [193, 329] on div "[ data-bunny-player-init ] :is ( .custom-player__placeholder , .custom-player__…" at bounding box center [490, 245] width 654 height 372
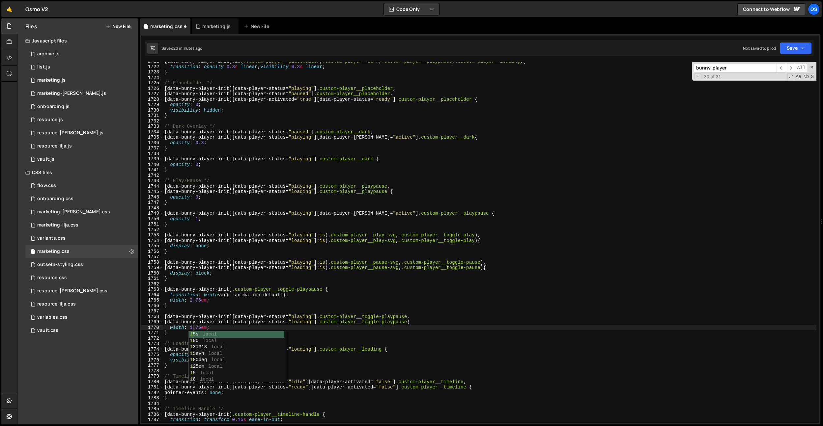
scroll to position [0, 2]
click at [410, 322] on div "[ data-bunny-player-init ] :is ( .custom-player__placeholder , .custom-player__…" at bounding box center [490, 245] width 654 height 372
click at [348, 281] on div "[ data-bunny-player-init ] :is ( .custom-player__placeholder , .custom-player__…" at bounding box center [490, 245] width 654 height 372
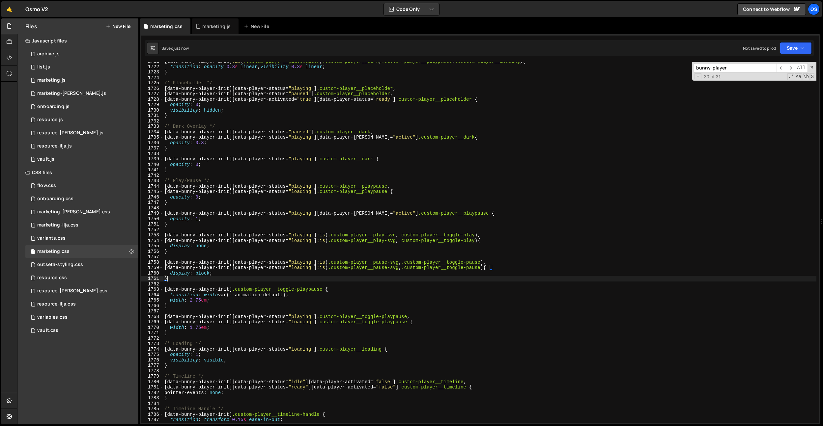
click at [350, 278] on div "[ data-bunny-player-init ] :is ( .custom-player__placeholder , .custom-player__…" at bounding box center [490, 245] width 654 height 372
drag, startPoint x: 348, startPoint y: 278, endPoint x: 279, endPoint y: 292, distance: 71.3
click at [347, 278] on div "[ data-bunny-player-init ] :is ( .custom-player__placeholder , .custom-player__…" at bounding box center [490, 245] width 654 height 372
click at [193, 302] on div "[ data-bunny-player-init ] :is ( .custom-player__placeholder , .custom-player__…" at bounding box center [490, 245] width 654 height 372
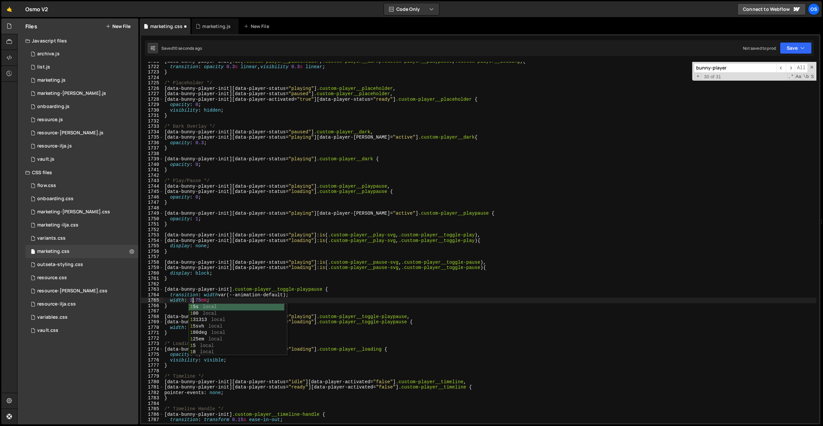
click at [205, 288] on div "[ data-bunny-player-init ] :is ( .custom-player__placeholder , .custom-player__…" at bounding box center [490, 245] width 654 height 372
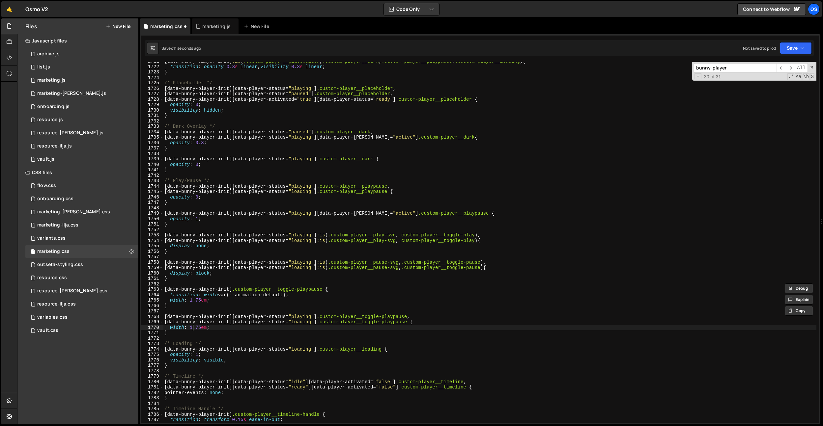
click at [193, 327] on div "[ data-bunny-player-init ] :is ( .custom-player__placeholder , .custom-player__…" at bounding box center [490, 245] width 654 height 372
click at [377, 237] on div "[ data-bunny-player-init ] :is ( .custom-player__placeholder , .custom-player__…" at bounding box center [490, 245] width 654 height 372
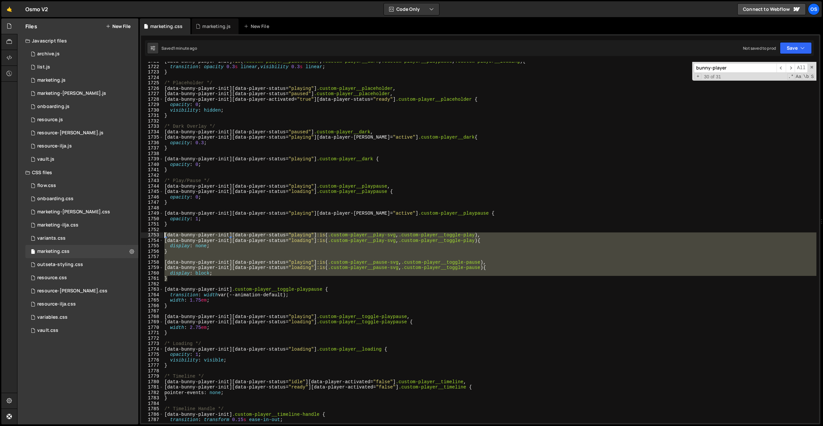
drag, startPoint x: 185, startPoint y: 281, endPoint x: 147, endPoint y: 237, distance: 58.2
click at [147, 237] on div "[data-bunny-player-init][data-player-status="playing"] :is(.custom-player__play…" at bounding box center [480, 243] width 678 height 362
type textarea "[data-bunny-player-init][data-player-status="playing"] :is(.custom-player__play…"
click at [237, 259] on div "[ data-bunny-player-init ] :is ( .custom-player__placeholder , .custom-player__…" at bounding box center [490, 243] width 654 height 362
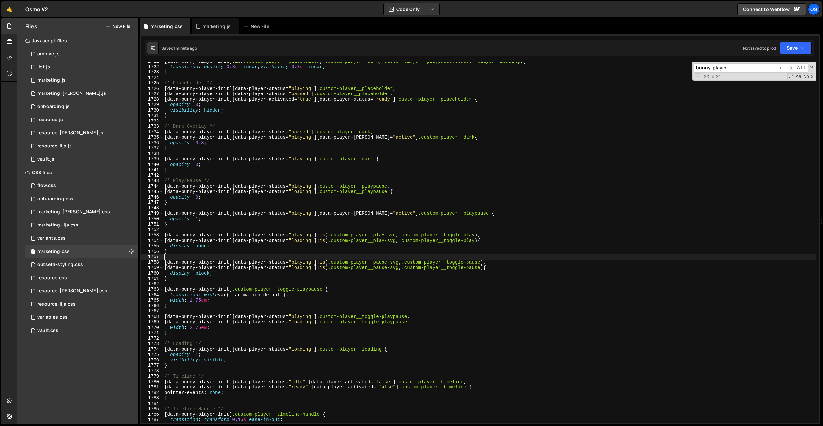
scroll to position [0, 0]
click at [221, 247] on div "[ data-bunny-player-init ] :is ( .custom-player__placeholder , .custom-player__…" at bounding box center [490, 245] width 654 height 372
click at [248, 251] on div "[ data-bunny-player-init ] :is ( .custom-player__placeholder , .custom-player__…" at bounding box center [490, 245] width 654 height 372
click at [246, 253] on div "[ data-bunny-player-init ] :is ( .custom-player__placeholder , .custom-player__…" at bounding box center [490, 245] width 654 height 372
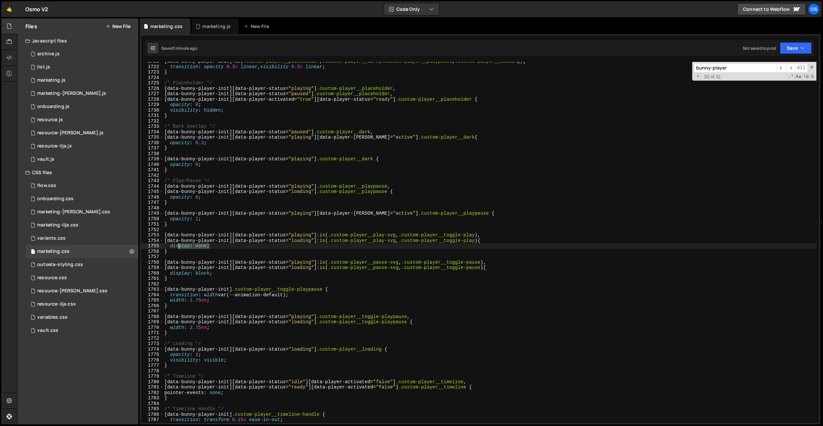
drag, startPoint x: 222, startPoint y: 248, endPoint x: 173, endPoint y: 246, distance: 49.8
click at [173, 246] on div "[ data-bunny-player-init ] :is ( .custom-player__placeholder , .custom-player__…" at bounding box center [490, 245] width 654 height 372
type textarea "d"
type textarea "transform: translateY(0%;"
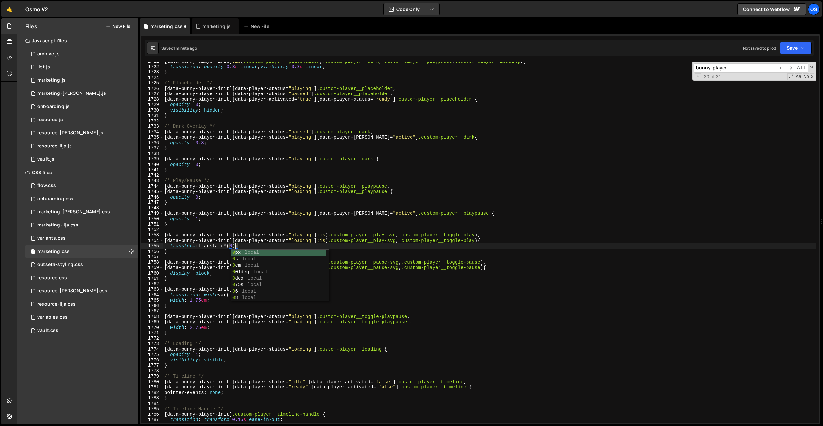
scroll to position [0, 5]
click at [213, 232] on div "[ data-bunny-player-init ] :is ( .custom-player__placeholder , .custom-player__…" at bounding box center [490, 245] width 654 height 372
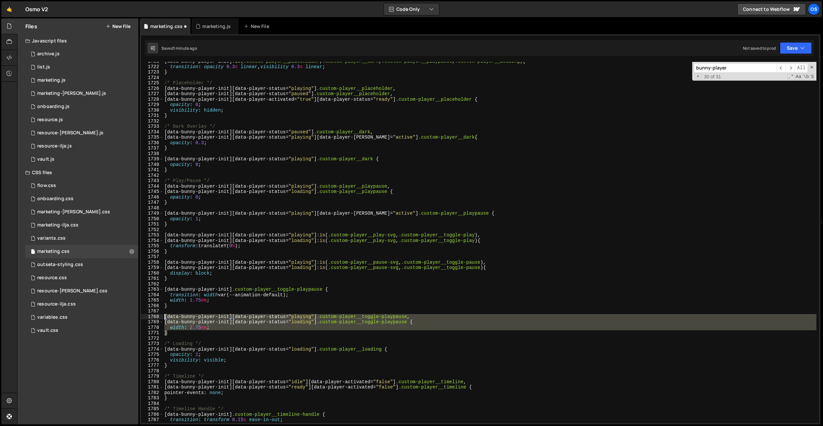
drag, startPoint x: 167, startPoint y: 335, endPoint x: 159, endPoint y: 318, distance: 18.4
click at [159, 318] on div "1721 1722 1723 1724 1725 1726 1727 1728 1729 1730 1731 1732 1733 1734 1735 1736…" at bounding box center [480, 243] width 678 height 362
type textarea "}"
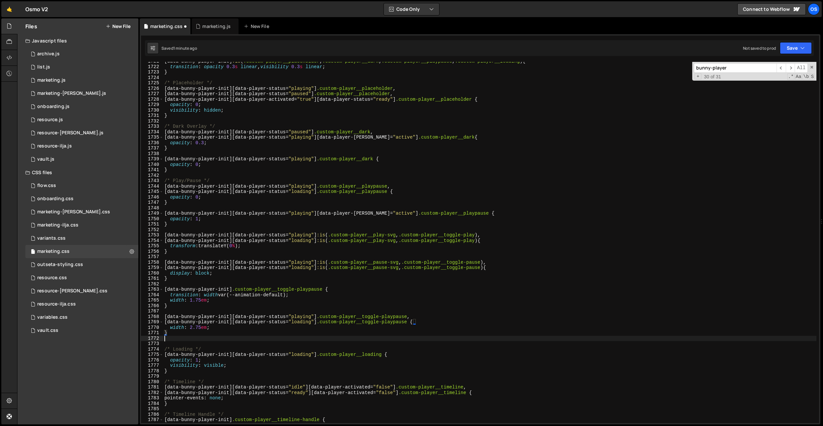
paste textarea "}"
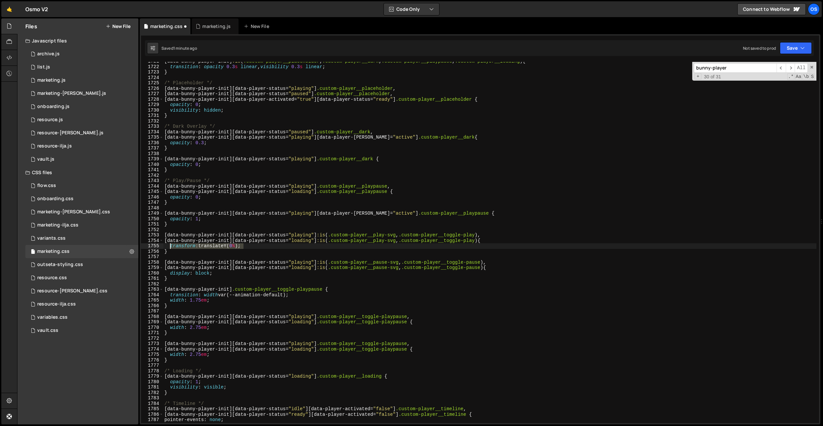
drag, startPoint x: 247, startPoint y: 246, endPoint x: 171, endPoint y: 247, distance: 76.1
click at [171, 247] on div "[ data-bunny-player-init ] :is ( .custom-player__placeholder , .custom-player__…" at bounding box center [490, 245] width 654 height 372
drag, startPoint x: 213, startPoint y: 355, endPoint x: 171, endPoint y: 354, distance: 42.5
click at [171, 354] on div "[ data-bunny-player-init ] :is ( .custom-player__placeholder , .custom-player__…" at bounding box center [490, 245] width 654 height 372
paste textarea "transform: translateY(0%)"
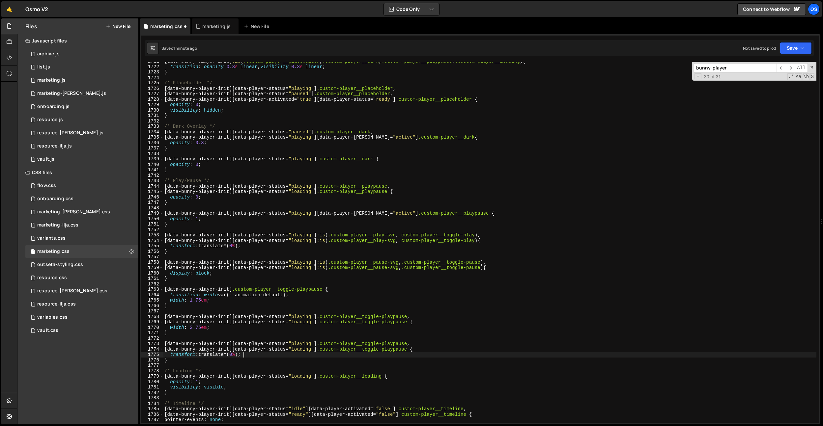
click at [413, 346] on div "[ data-bunny-player-init ] :is ( .custom-player__placeholder , .custom-player__…" at bounding box center [490, 245] width 654 height 372
drag, startPoint x: 423, startPoint y: 345, endPoint x: 414, endPoint y: 346, distance: 9.0
click at [414, 344] on div "[ data-bunny-player-init ] :is ( .custom-player__placeholder , .custom-player__…" at bounding box center [490, 245] width 654 height 372
click at [414, 348] on div "[ data-bunny-player-init ] :is ( .custom-player__placeholder , .custom-player__…" at bounding box center [490, 245] width 654 height 372
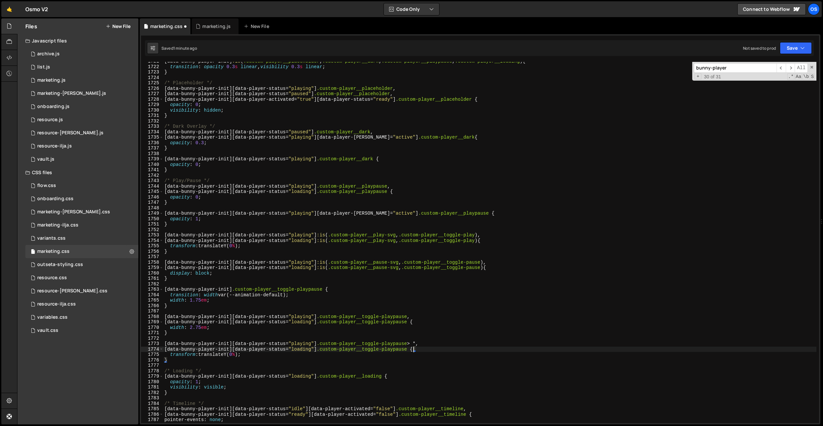
paste textarea "> *"
click at [250, 359] on div "[ data-bunny-player-init ] :is ( .custom-player__placeholder , .custom-player__…" at bounding box center [490, 245] width 654 height 372
click at [235, 356] on div "[ data-bunny-player-init ] :is ( .custom-player__placeholder , .custom-player__…" at bounding box center [490, 245] width 654 height 372
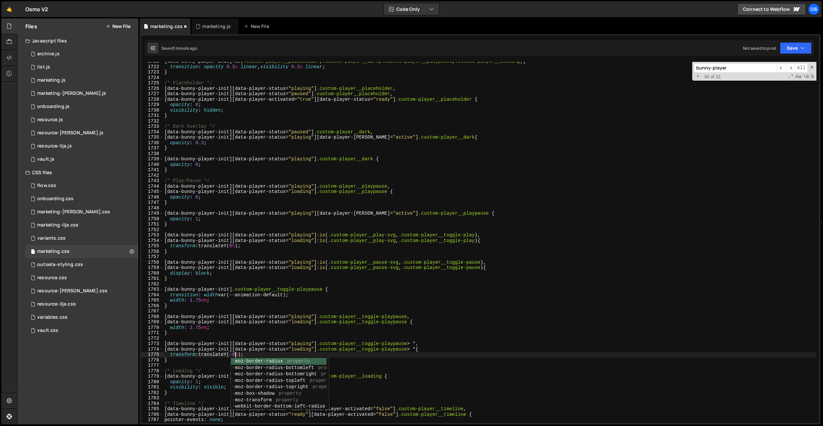
type textarea "transform: translateY(-100%);"
click at [245, 310] on div "[ data-bunny-player-init ] :is ( .custom-player__placeholder , .custom-player__…" at bounding box center [490, 245] width 654 height 372
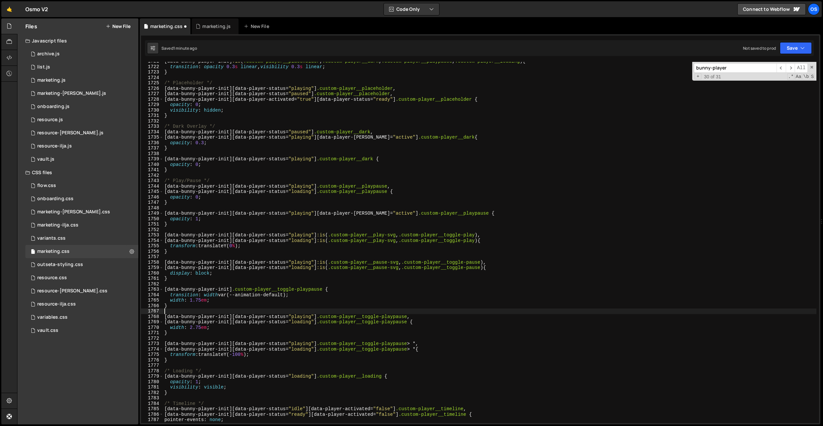
scroll to position [0, 0]
drag, startPoint x: 253, startPoint y: 354, endPoint x: 204, endPoint y: 354, distance: 49.1
click at [204, 354] on div "[ data-bunny-player-init ] :is ( .custom-player__placeholder , .custom-player__…" at bounding box center [490, 245] width 654 height 372
click at [253, 361] on div "[ data-bunny-player-init ] :is ( .custom-player__placeholder , .custom-player__…" at bounding box center [490, 245] width 654 height 372
click at [250, 356] on div "[ data-bunny-player-init ] :is ( .custom-player__placeholder , .custom-player__…" at bounding box center [490, 245] width 654 height 372
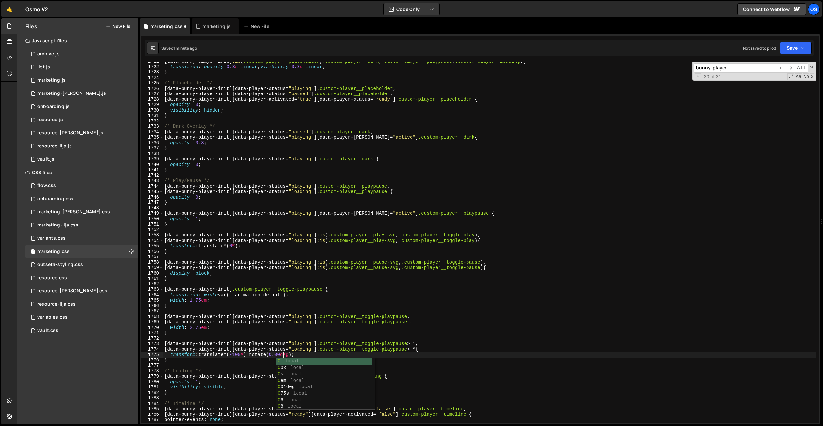
scroll to position [0, 8]
drag, startPoint x: 269, startPoint y: 323, endPoint x: 279, endPoint y: 329, distance: 11.4
click at [270, 324] on div "[ data-bunny-player-init ] :is ( .custom-player__placeholder , .custom-player__…" at bounding box center [490, 245] width 654 height 372
drag, startPoint x: 307, startPoint y: 357, endPoint x: 171, endPoint y: 356, distance: 135.8
click at [171, 356] on div "[ data-bunny-player-init ] :is ( .custom-player__placeholder , .custom-player__…" at bounding box center [490, 245] width 654 height 372
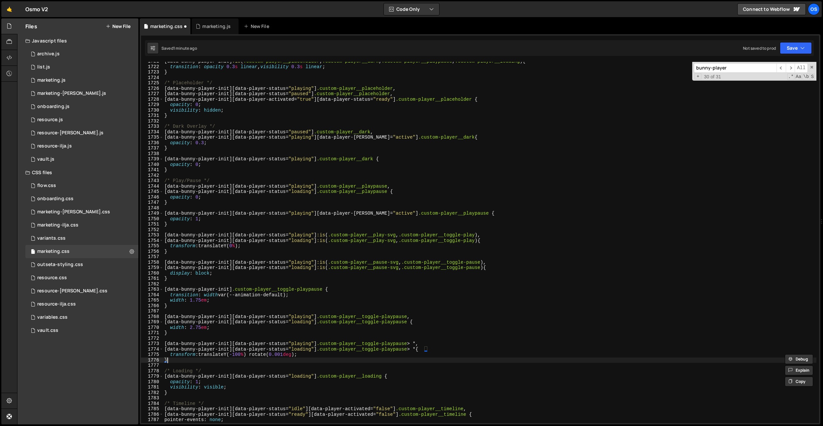
click at [169, 360] on div "[ data-bunny-player-init ] :is ( .custom-player__placeholder , .custom-player__…" at bounding box center [490, 245] width 654 height 372
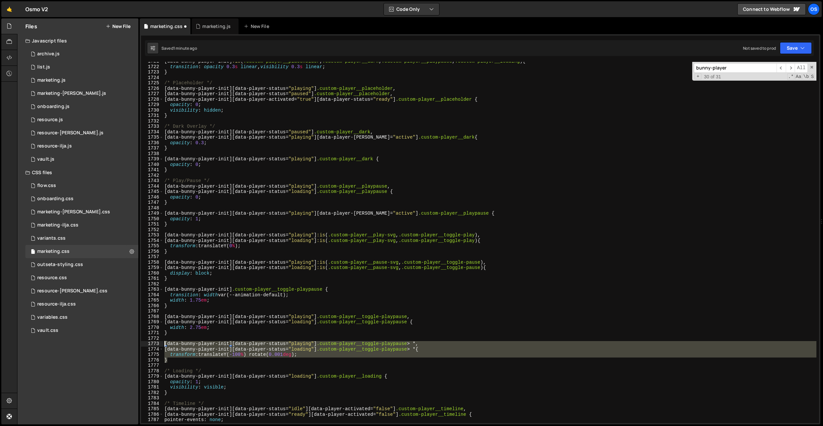
drag, startPoint x: 170, startPoint y: 362, endPoint x: 168, endPoint y: 339, distance: 23.2
click at [161, 345] on div "} 1721 1722 1723 1724 1725 1726 1727 1728 1729 1730 1731 1732 1733 1734 1735 17…" at bounding box center [480, 243] width 678 height 362
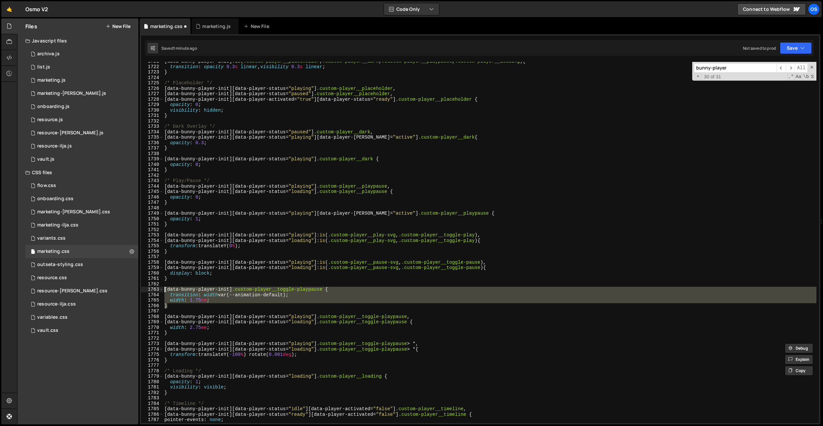
drag, startPoint x: 187, startPoint y: 308, endPoint x: 157, endPoint y: 289, distance: 35.7
click at [157, 289] on div "[data-bunny-player-init][data-player-status="playing"] .custom-player__toggle-p…" at bounding box center [480, 243] width 678 height 362
click at [168, 333] on div "[ data-bunny-player-init ] :is ( .custom-player__placeholder , .custom-player__…" at bounding box center [490, 245] width 654 height 372
type textarea "}"
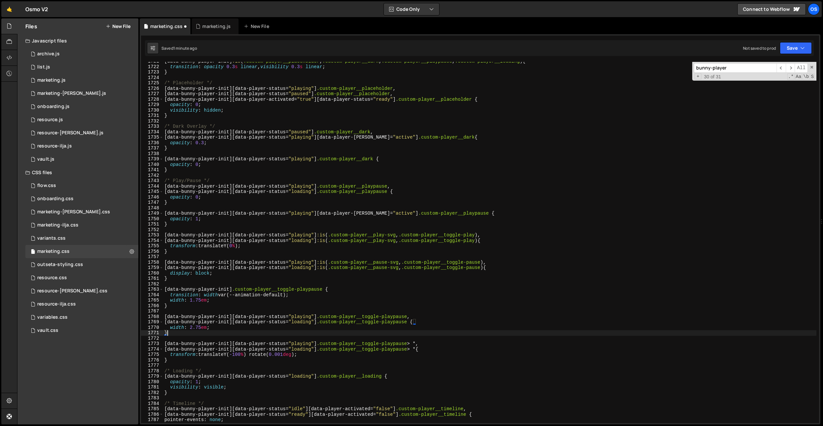
paste textarea "}"
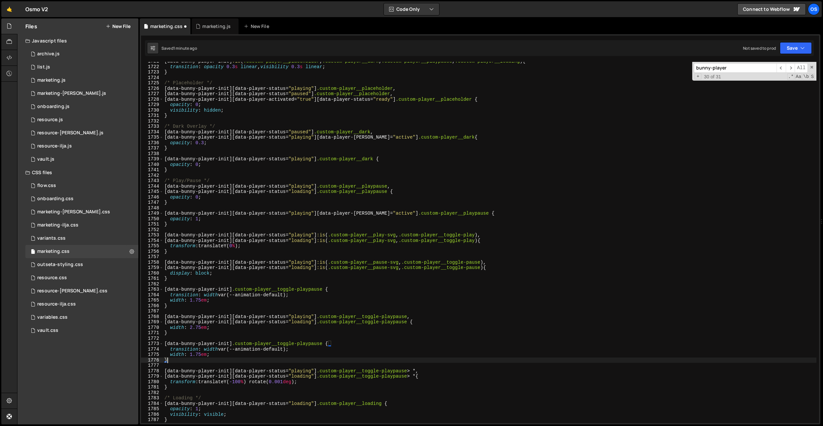
click at [375, 360] on div "[ data-bunny-player-init ] :is ( .custom-player__placeholder , .custom-player__…" at bounding box center [490, 245] width 654 height 372
click at [325, 345] on div "[ data-bunny-player-init ] :is ( .custom-player__placeholder , .custom-player__…" at bounding box center [490, 245] width 654 height 372
drag, startPoint x: 176, startPoint y: 383, endPoint x: 269, endPoint y: 359, distance: 96.4
click at [321, 384] on div "[ data-bunny-player-init ] :is ( .custom-player__placeholder , .custom-player__…" at bounding box center [490, 245] width 654 height 372
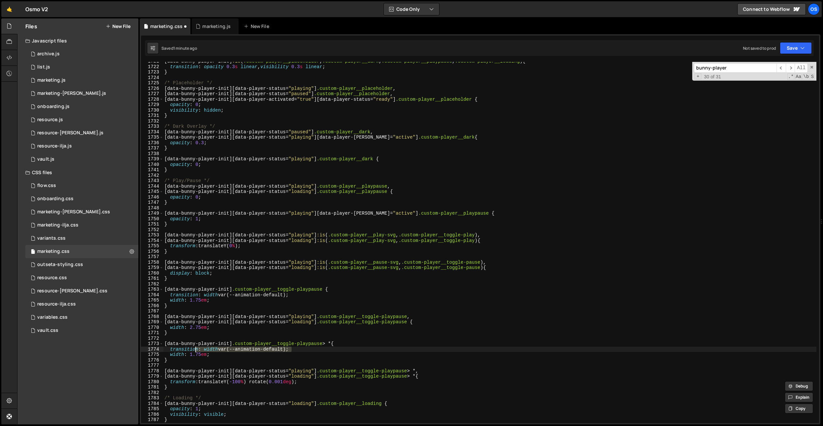
drag, startPoint x: 299, startPoint y: 349, endPoint x: 182, endPoint y: 349, distance: 117.3
click at [183, 348] on div "[ data-bunny-player-init ] :is ( .custom-player__placeholder , .custom-player__…" at bounding box center [490, 245] width 654 height 372
click at [209, 353] on div "[ data-bunny-player-init ] :is ( .custom-player__placeholder , .custom-player__…" at bounding box center [490, 245] width 654 height 372
drag, startPoint x: 213, startPoint y: 354, endPoint x: 170, endPoint y: 355, distance: 42.8
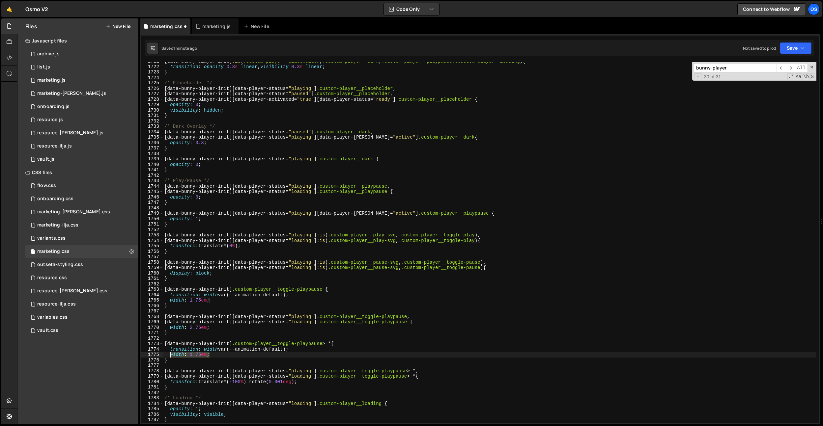
click at [170, 355] on div "[ data-bunny-player-init ] :is ( .custom-player__placeholder , .custom-player__…" at bounding box center [490, 245] width 654 height 372
paste textarea "transform: translateY(-100%) rotate(0.001deg)"
click at [212, 351] on div "[ data-bunny-player-init ] :is ( .custom-player__placeholder , .custom-player__…" at bounding box center [490, 245] width 654 height 372
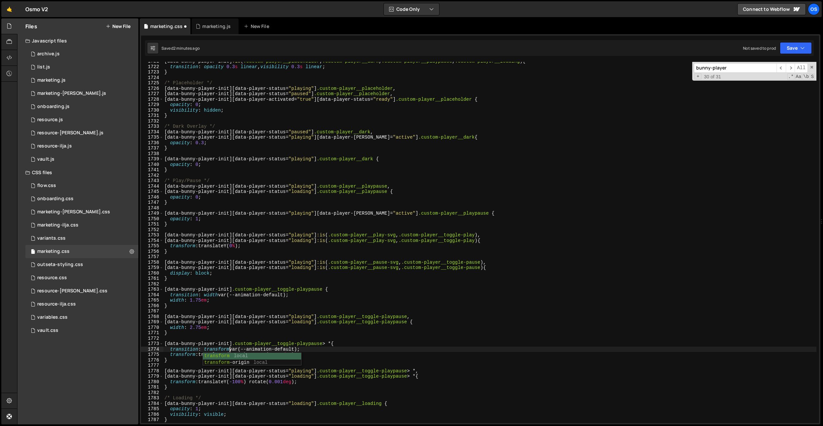
click at [222, 335] on div "[ data-bunny-player-init ] :is ( .custom-player__placeholder , .custom-player__…" at bounding box center [490, 245] width 654 height 372
click at [247, 356] on div "[ data-bunny-player-init ] :is ( .custom-player__placeholder , .custom-player__…" at bounding box center [490, 245] width 654 height 372
click at [279, 330] on div "[ data-bunny-player-init ] :is ( .custom-player__placeholder , .custom-player__…" at bounding box center [490, 245] width 654 height 372
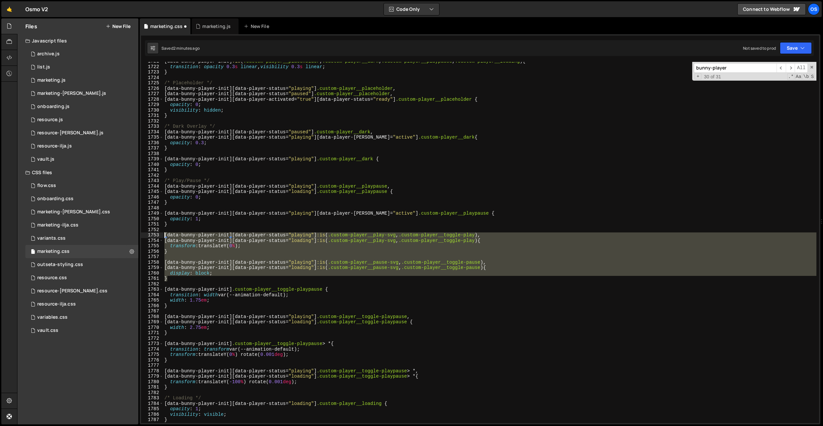
drag, startPoint x: 182, startPoint y: 279, endPoint x: 155, endPoint y: 235, distance: 51.8
click at [155, 235] on div "width: 2.75em; 1721 1722 1723 1724 1725 1726 1727 1728 1729 1730 1731 1732 1733…" at bounding box center [480, 243] width 678 height 362
type textarea "[data-bunny-player-init][data-player-status="playing"] :is(.custom-player__play…"
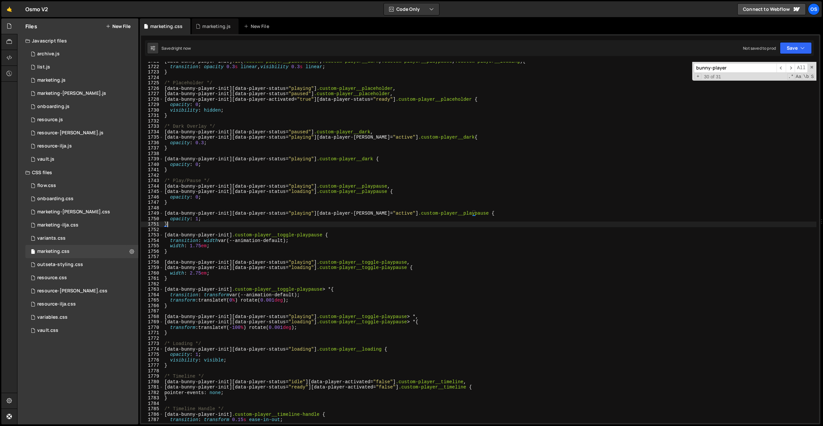
type textarea "}"
click at [210, 26] on div "marketing.js" at bounding box center [216, 26] width 28 height 7
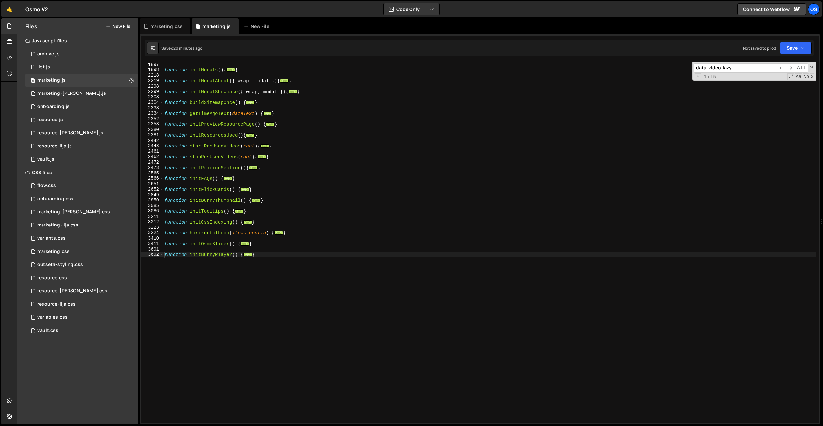
type textarea "}"
click at [278, 254] on div "function initModals ( ) { ... } function initModalAbout ( { wrap , modal }) { .…" at bounding box center [490, 248] width 654 height 372
click at [279, 249] on div "function initModals ( ) { ... } function initModalAbout ( { wrap , modal }) { .…" at bounding box center [490, 248] width 654 height 372
click at [161, 257] on span at bounding box center [162, 255] width 4 height 6
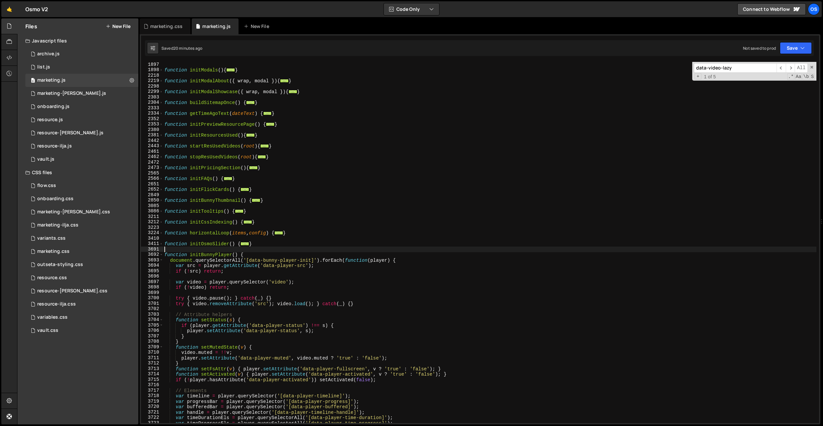
click at [283, 254] on div "function initModals ( ) { ... } function initModalAbout ( { wrap , modal }) { .…" at bounding box center [490, 248] width 654 height 372
type textarea "function initBunnyPlayer() {"
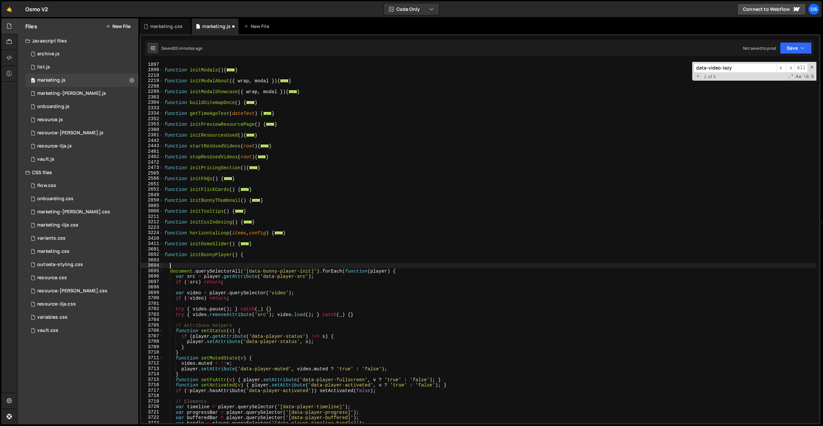
paste textarea "document.querySelectorAll('[data-hide-me]').forEach(el => el.addEventListener('…"
type textarea "document.querySelectorAll('[data-hide-me]').forEach(el => el.addEventListener('…"
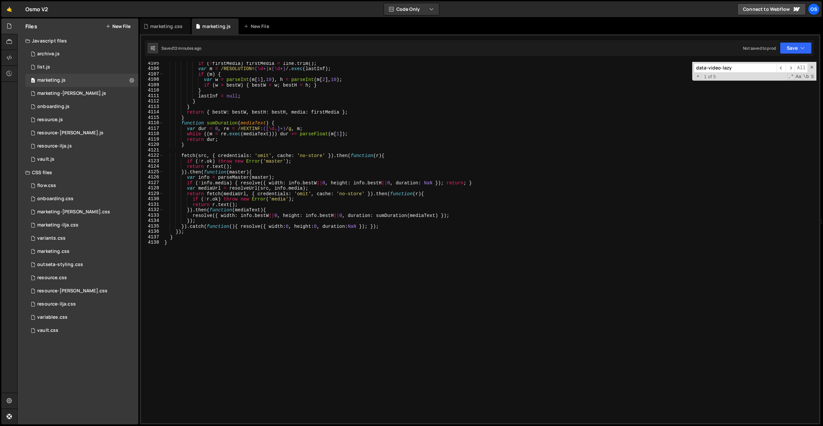
click at [312, 299] on div "if ( ! firstMedia ) firstMedia = line . trim ( ) ; var m = /RESOLUTION= ( \d +)…" at bounding box center [490, 247] width 654 height 372
type textarea "}"
paste textarea "}"
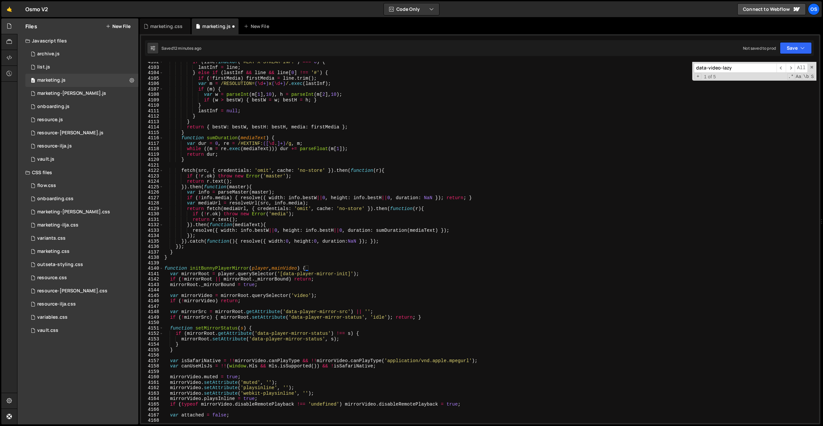
scroll to position [3058, 0]
click at [200, 255] on div "if ( line . indexOf ( '#EXT-X-STREAM-INF:' ) === 0 ) { lastInf = line ; } else …" at bounding box center [490, 246] width 654 height 372
type textarea "}"
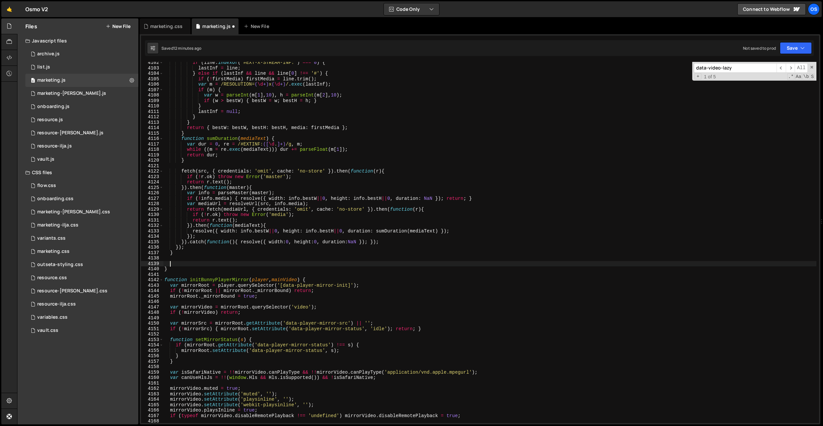
paste textarea "initBunnyPlayerMirror(player, video);"
type textarea "initBunnyPlayerMirror(player, video);"
